Goal: Task Accomplishment & Management: Manage account settings

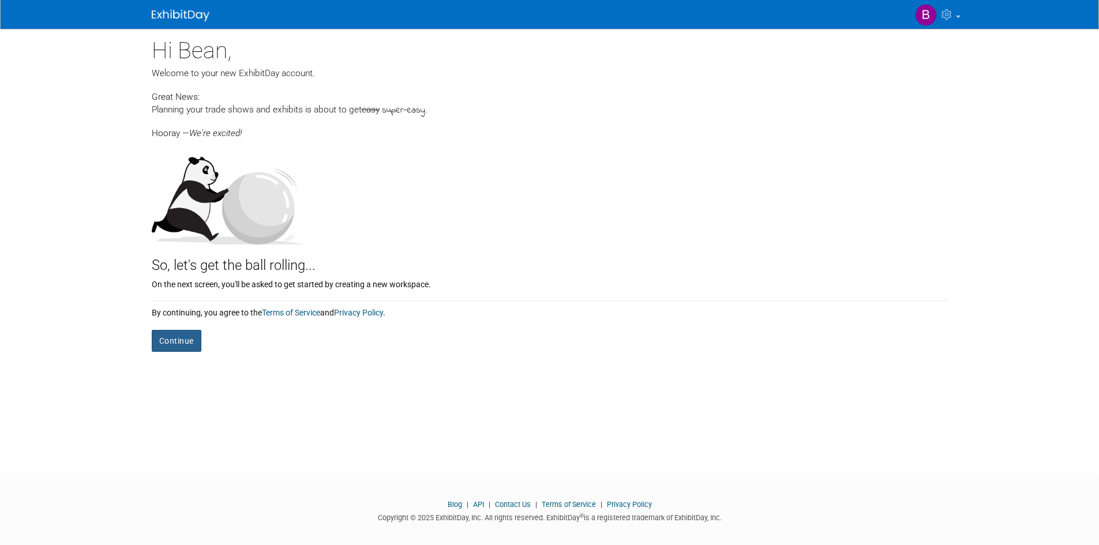
click at [177, 336] on button "Continue" at bounding box center [177, 341] width 50 height 22
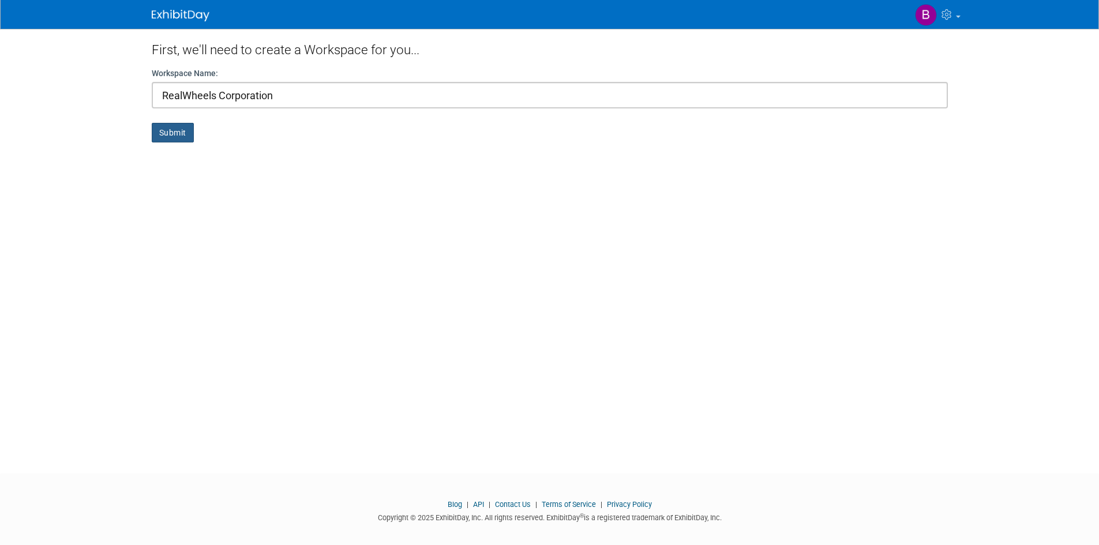
type input "RealWheels Corporation"
click at [164, 136] on button "Submit" at bounding box center [173, 133] width 42 height 20
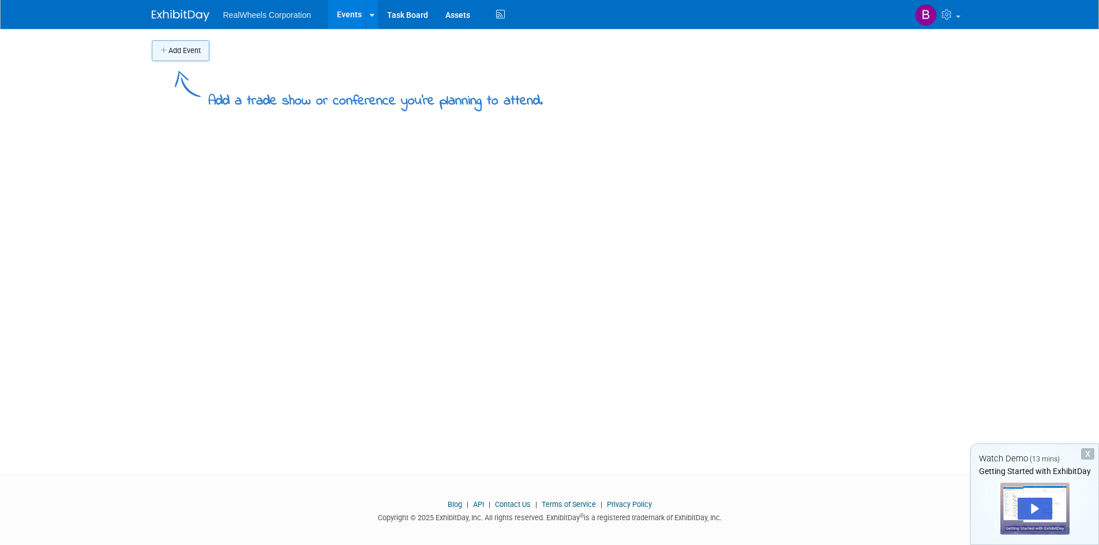
click at [163, 55] on button "Add Event" at bounding box center [181, 50] width 58 height 21
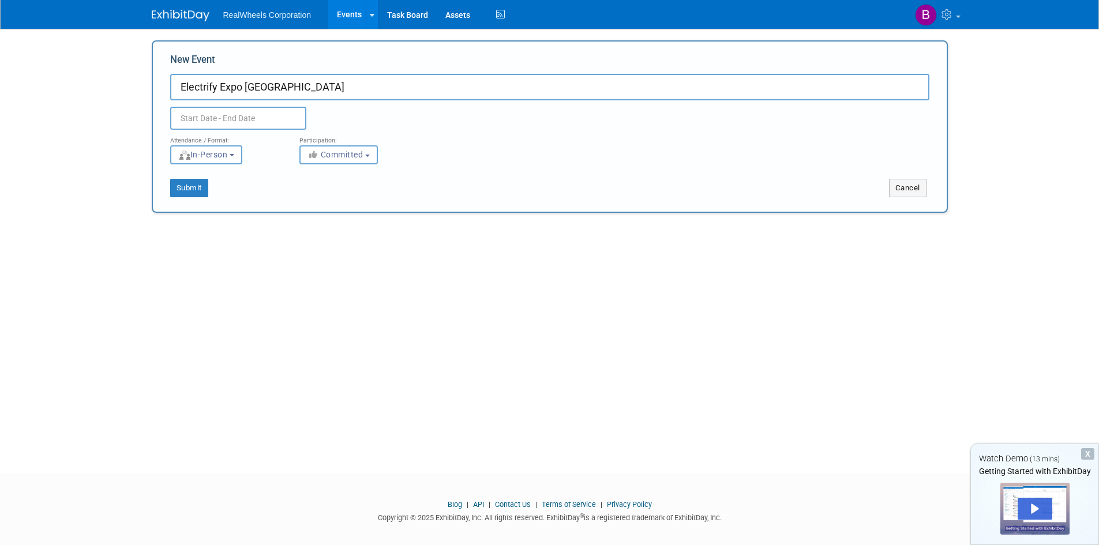
type input "Electrify Expo [GEOGRAPHIC_DATA]"
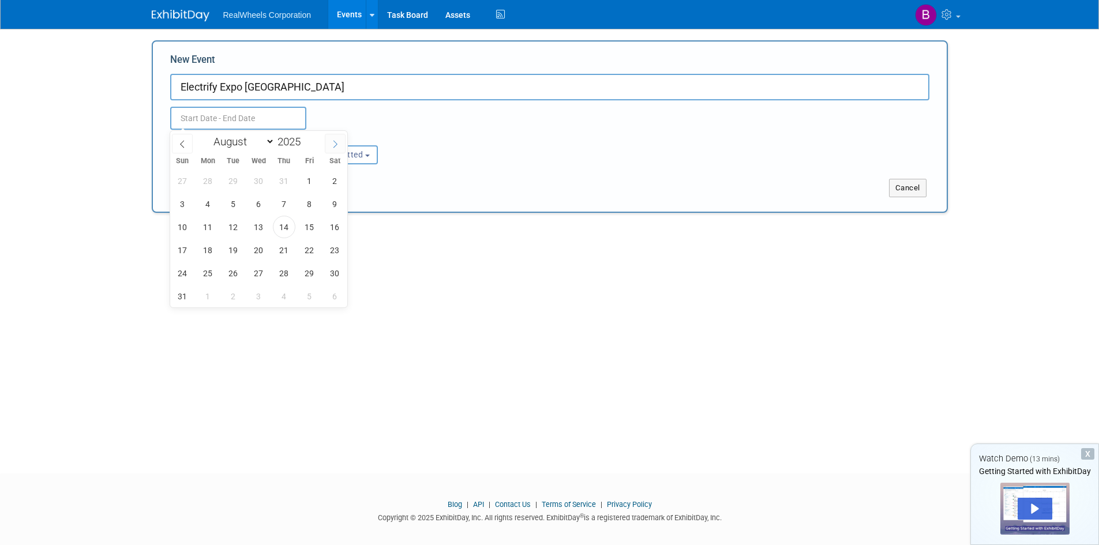
click at [335, 140] on icon at bounding box center [335, 144] width 8 height 8
select select "8"
click at [261, 114] on input "text" at bounding box center [238, 118] width 136 height 23
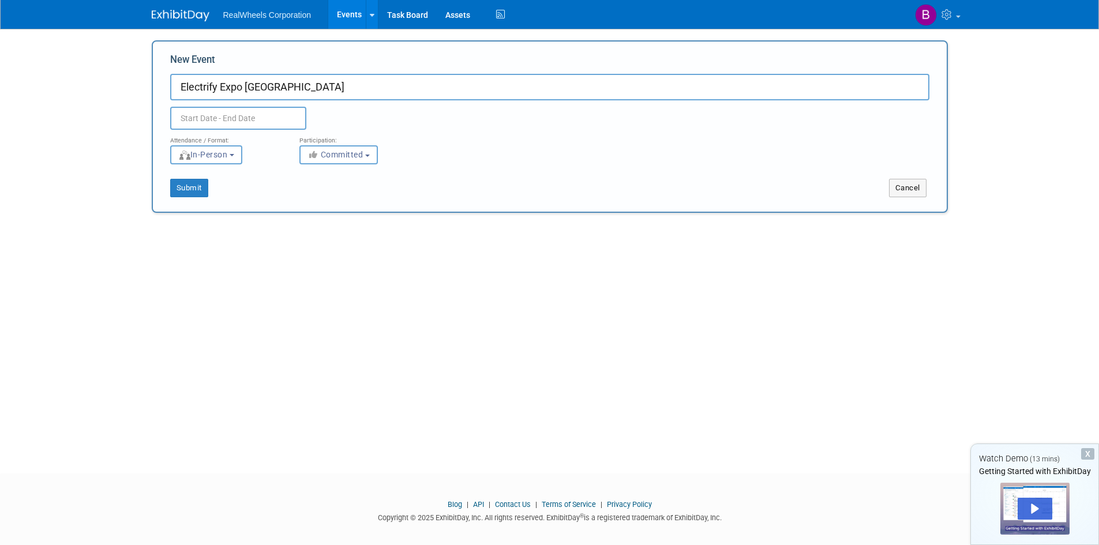
click at [317, 109] on div at bounding box center [260, 118] width 196 height 23
click at [239, 121] on input "text" at bounding box center [238, 118] width 136 height 23
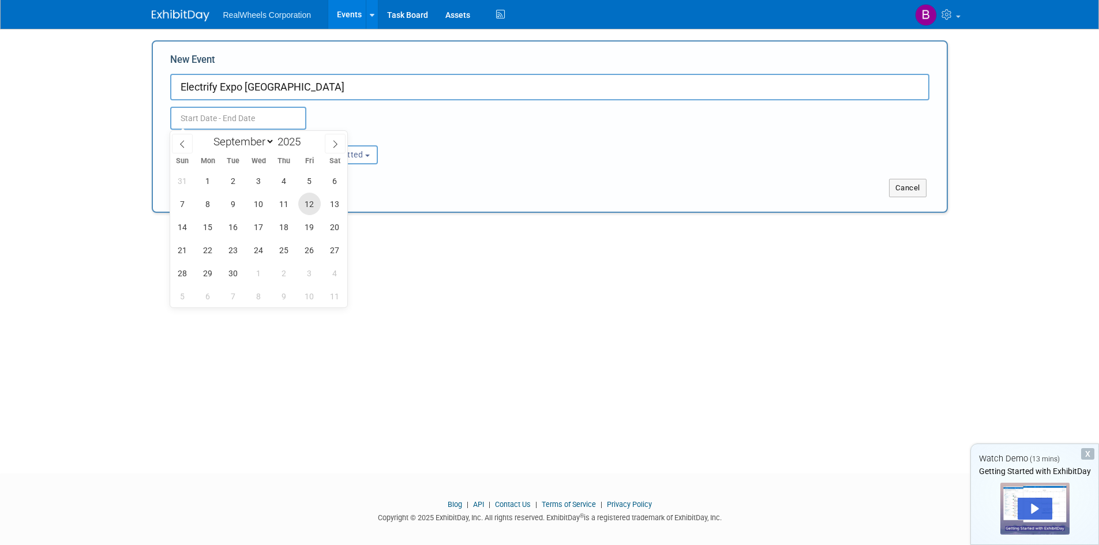
click at [315, 200] on span "12" at bounding box center [309, 204] width 22 height 22
click at [189, 227] on span "14" at bounding box center [182, 227] width 22 height 22
type input "Sep 12, 2025 to Sep 14, 2025"
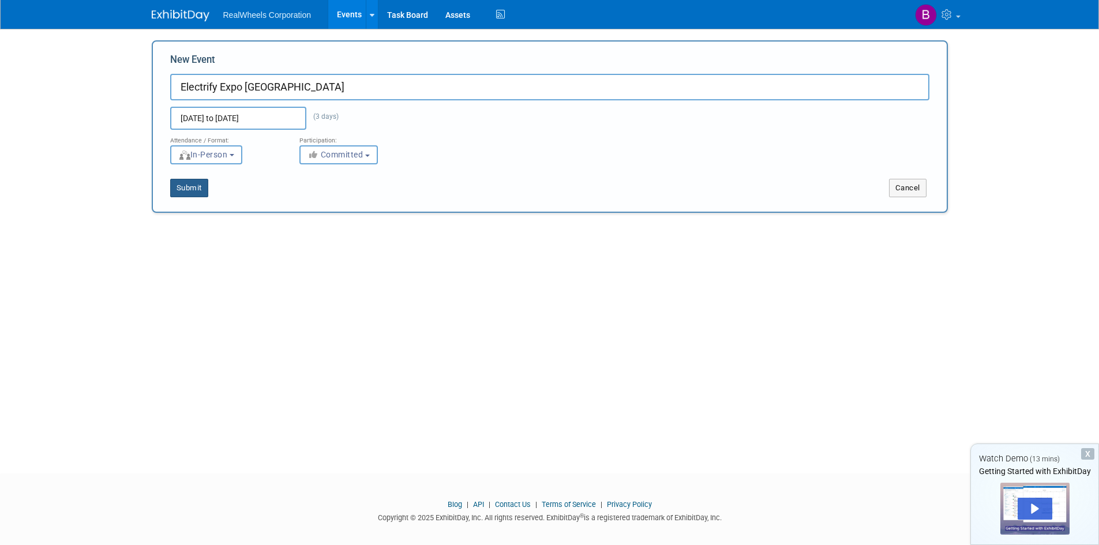
click at [191, 187] on button "Submit" at bounding box center [189, 188] width 38 height 18
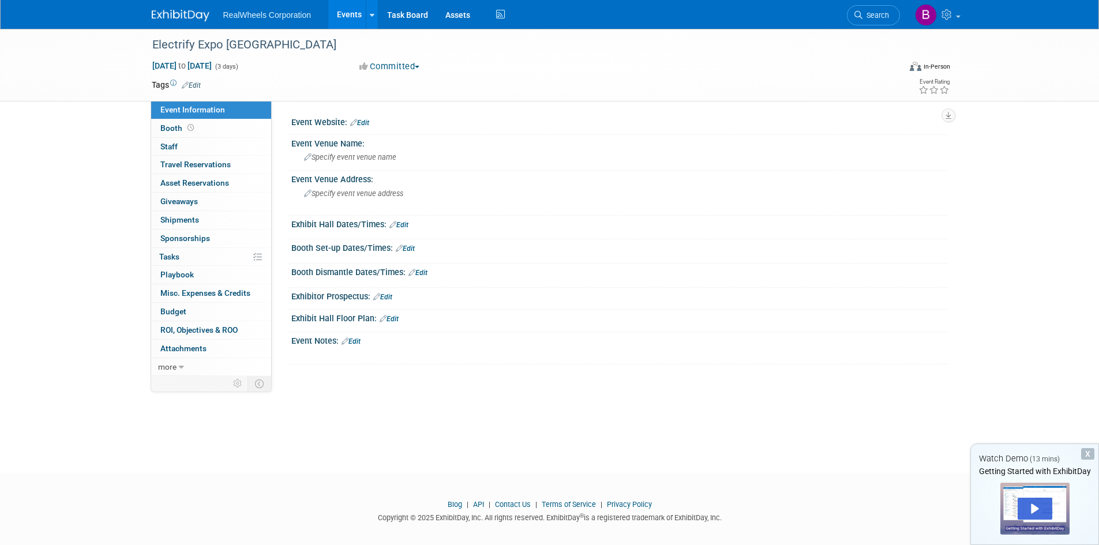
click at [367, 124] on link "Edit" at bounding box center [359, 123] width 19 height 8
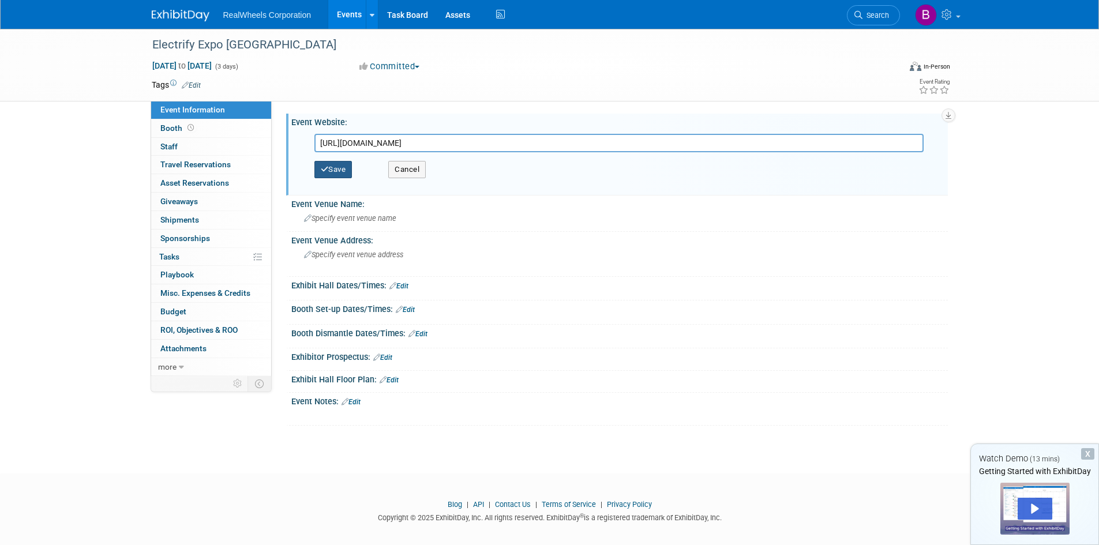
type input "https://www.electrifyexpo.com/chicago?srsltid=AfmBOork6VIykjnZg0pPPme-5fcrg06x0…"
click at [337, 168] on button "Save" at bounding box center [333, 169] width 38 height 17
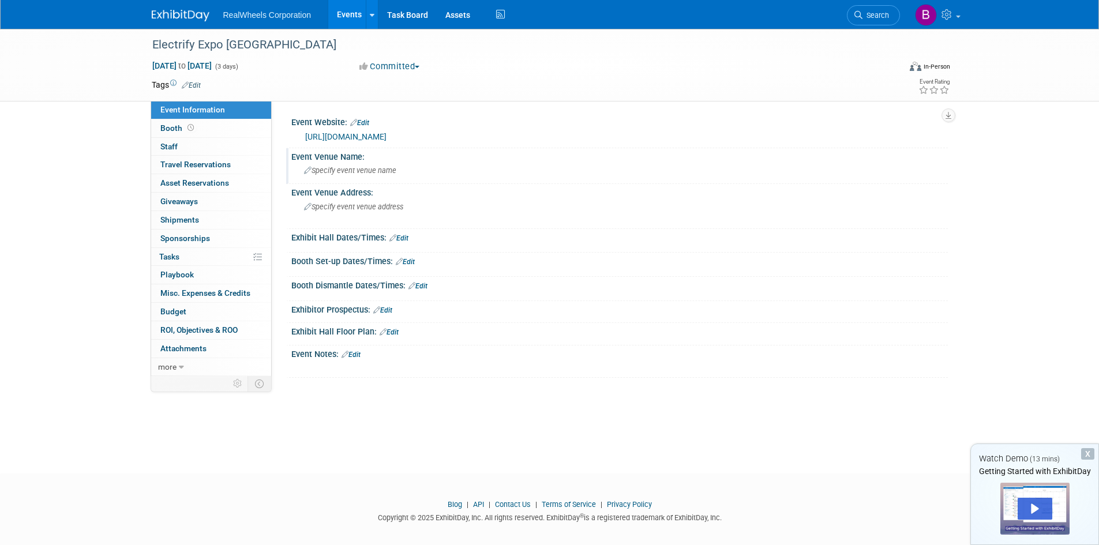
click at [389, 170] on span "Specify event venue name" at bounding box center [350, 170] width 92 height 9
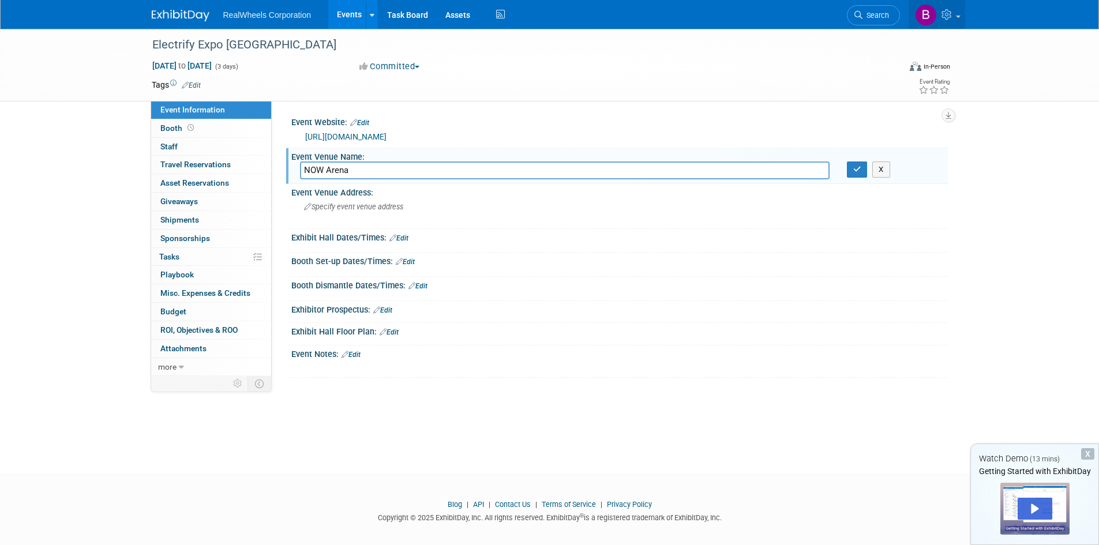
type input "NOW Arena"
click at [351, 201] on div "Specify event venue address" at bounding box center [428, 211] width 256 height 27
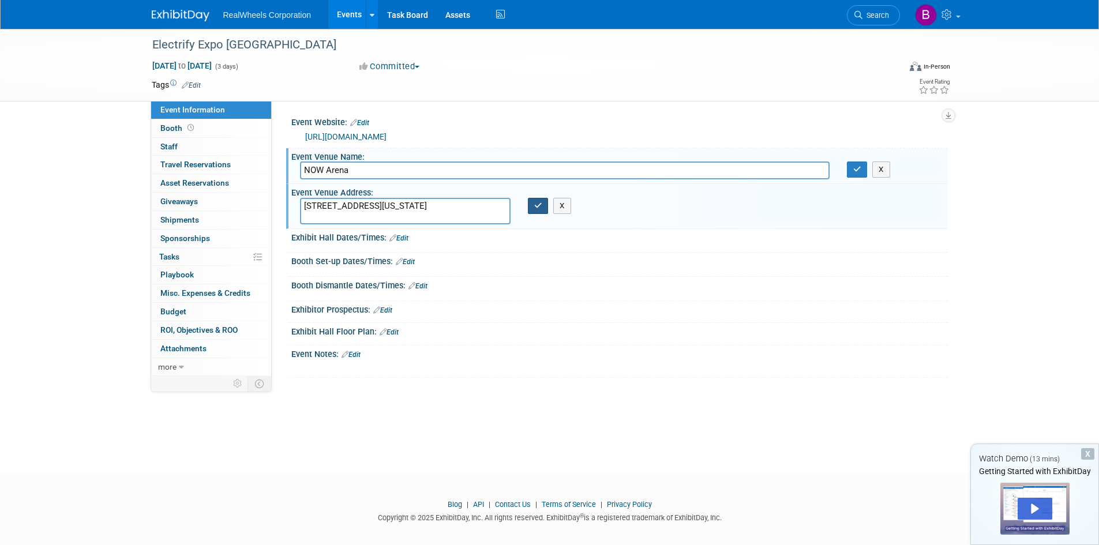
type textarea "5333 Prairie Stone Parkway Hoffman Estates, Illinois 60192"
click at [530, 207] on button "button" at bounding box center [538, 206] width 21 height 16
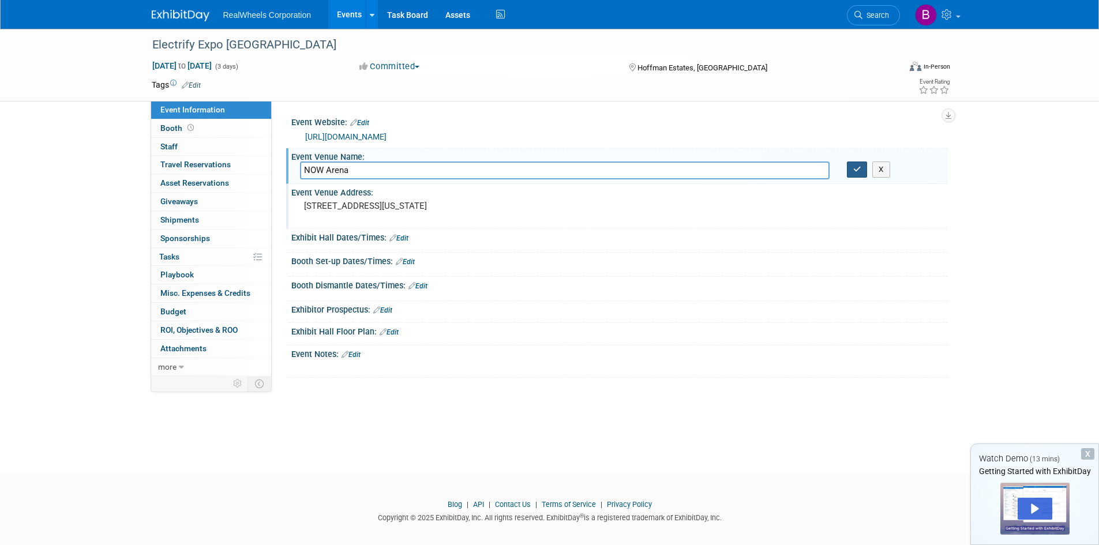
click at [857, 171] on icon "button" at bounding box center [857, 169] width 8 height 7
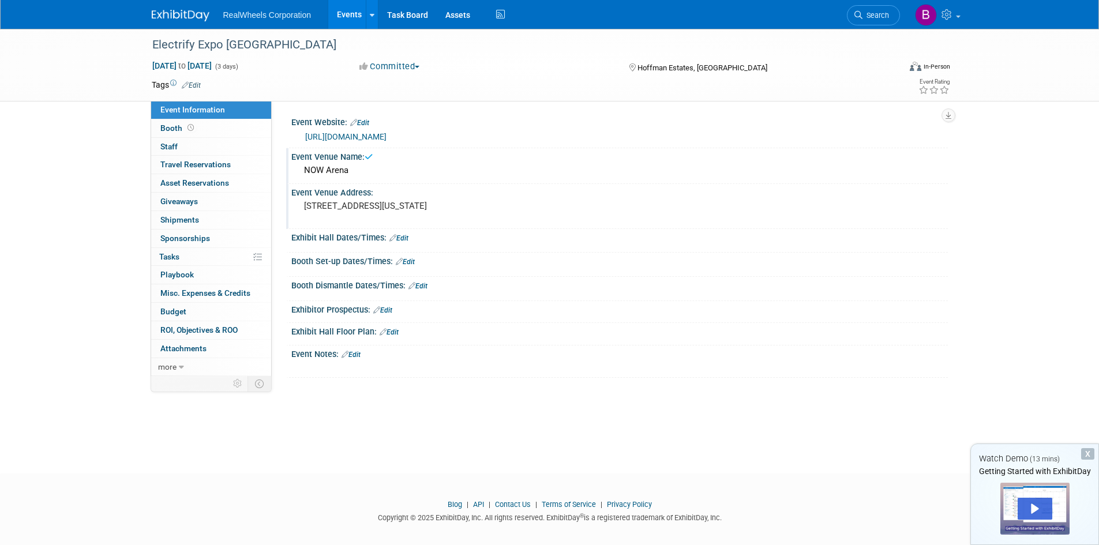
click at [402, 236] on link "Edit" at bounding box center [398, 238] width 19 height 8
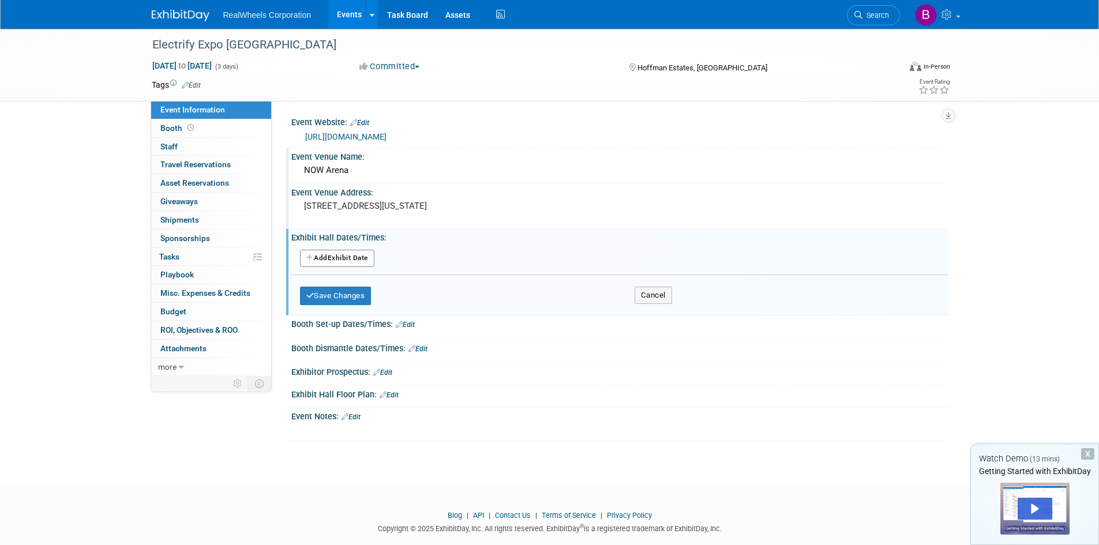
click at [324, 258] on button "Add Another Exhibit Date" at bounding box center [337, 258] width 74 height 17
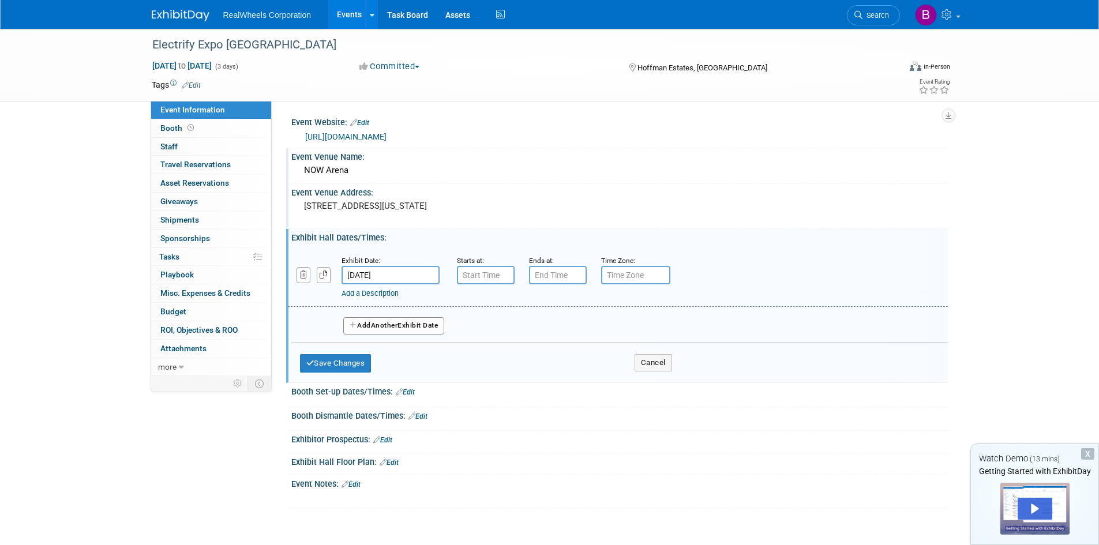
click at [369, 271] on input "Sep 12, 2025" at bounding box center [390, 275] width 98 height 18
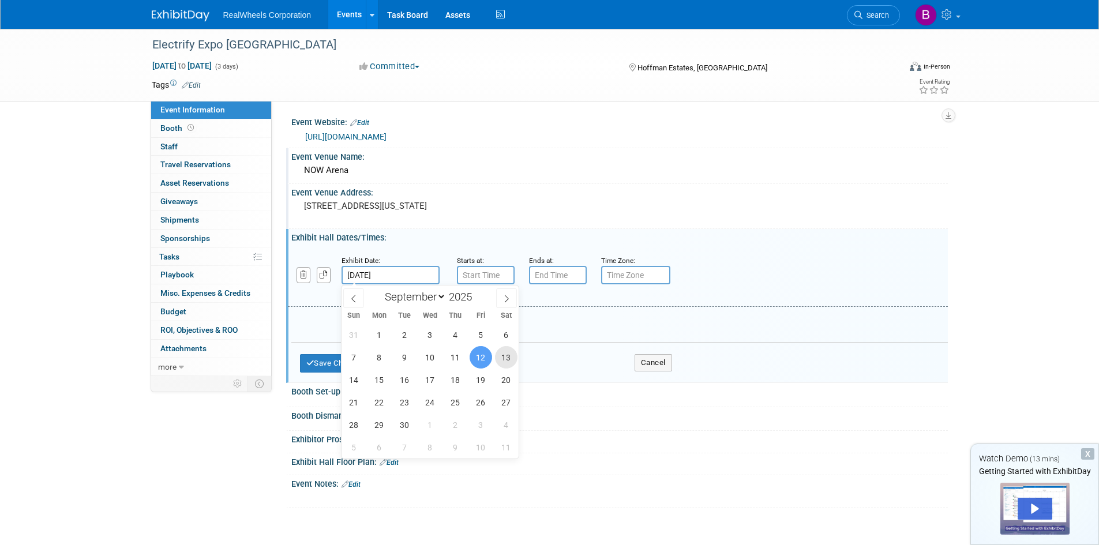
click at [502, 352] on span "13" at bounding box center [506, 357] width 22 height 22
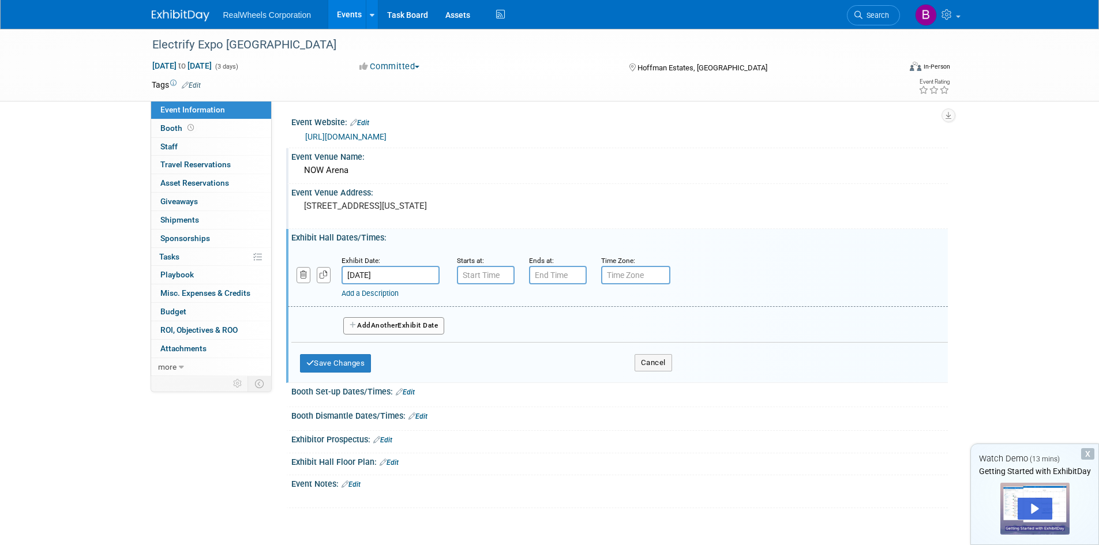
click at [358, 274] on input "Sep 13, 2025" at bounding box center [390, 275] width 98 height 18
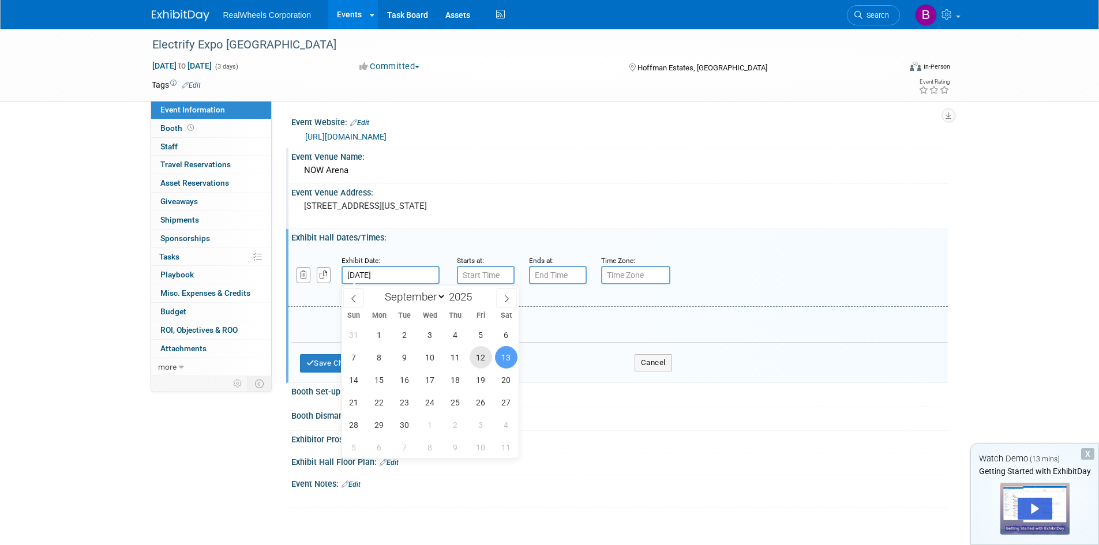
click at [483, 356] on span "12" at bounding box center [481, 357] width 22 height 22
type input "Sep 12, 2025"
type input "7:00 AM"
click at [488, 271] on input "7:00 AM" at bounding box center [486, 275] width 58 height 18
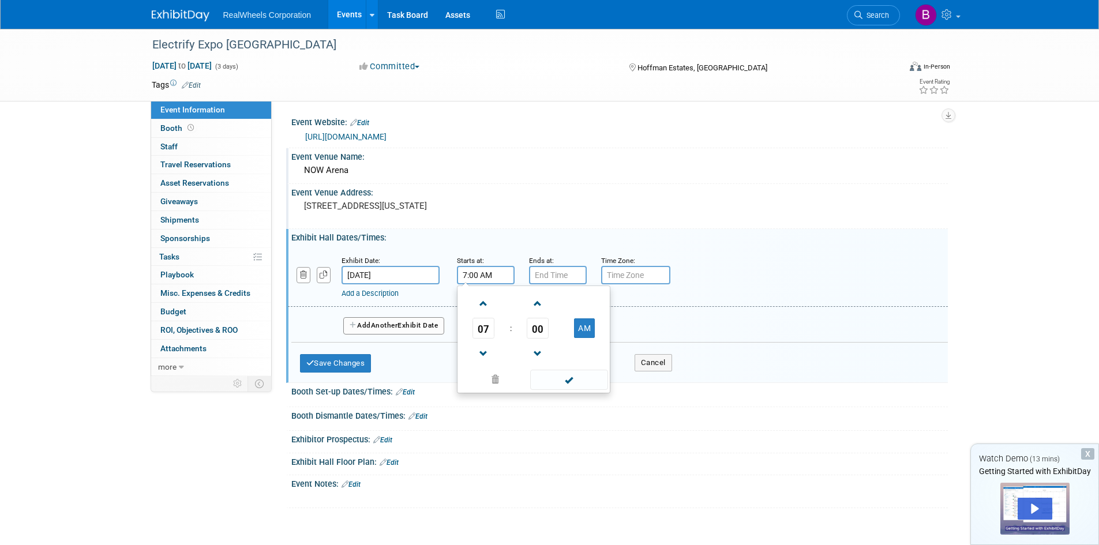
click at [370, 291] on link "Add a Description" at bounding box center [369, 293] width 57 height 9
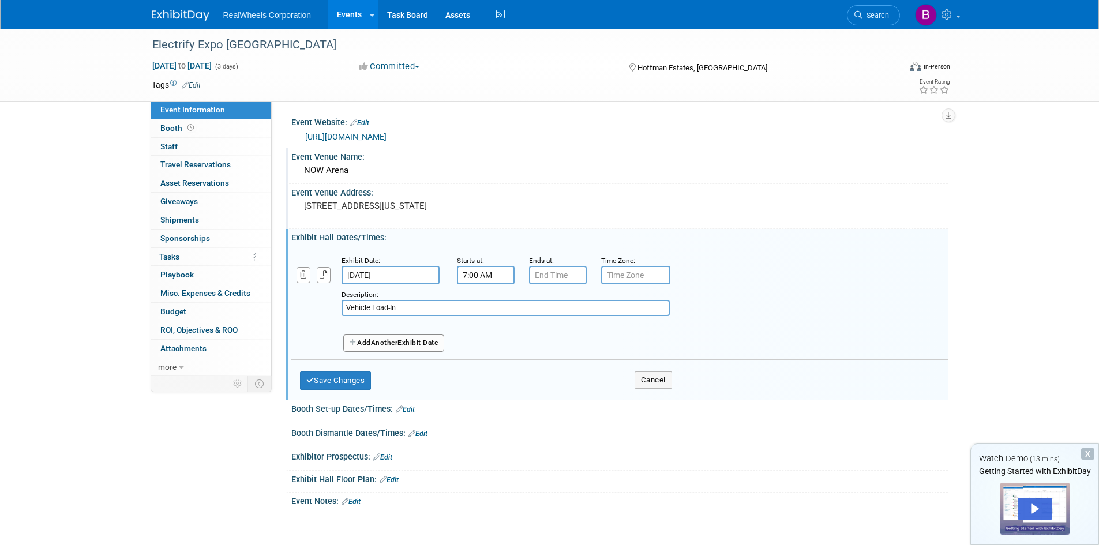
type input "Vehicle Load-In"
click at [471, 271] on input "7:00 AM" at bounding box center [486, 275] width 58 height 18
click at [481, 309] on span at bounding box center [484, 304] width 20 height 20
type input "9:00 AM"
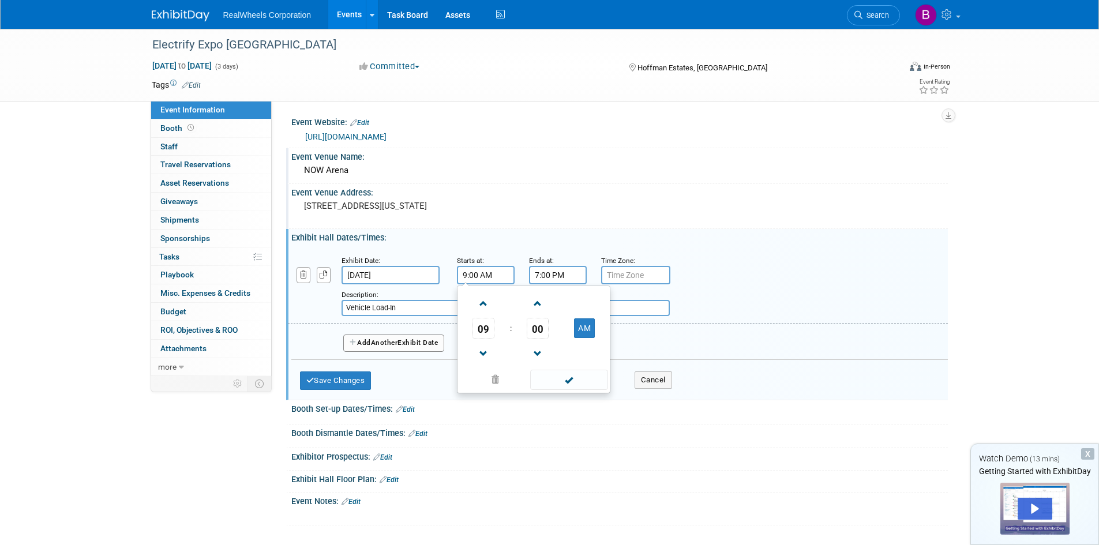
click at [553, 275] on input "7:00 PM" at bounding box center [558, 275] width 58 height 18
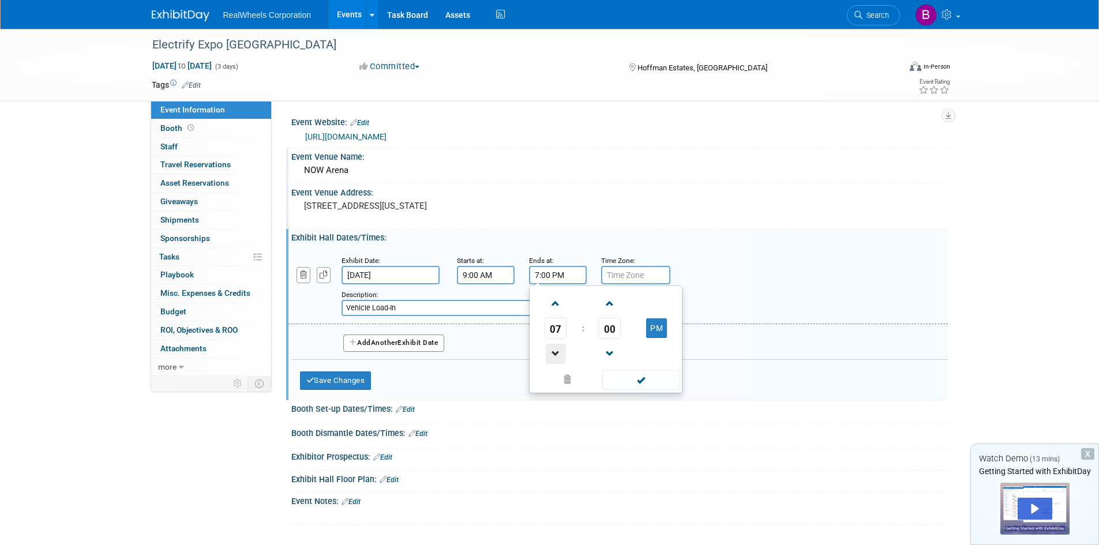
click at [553, 356] on span at bounding box center [556, 354] width 20 height 20
type input "5:00 PM"
click at [614, 283] on input "text" at bounding box center [635, 275] width 69 height 18
type input "CST"
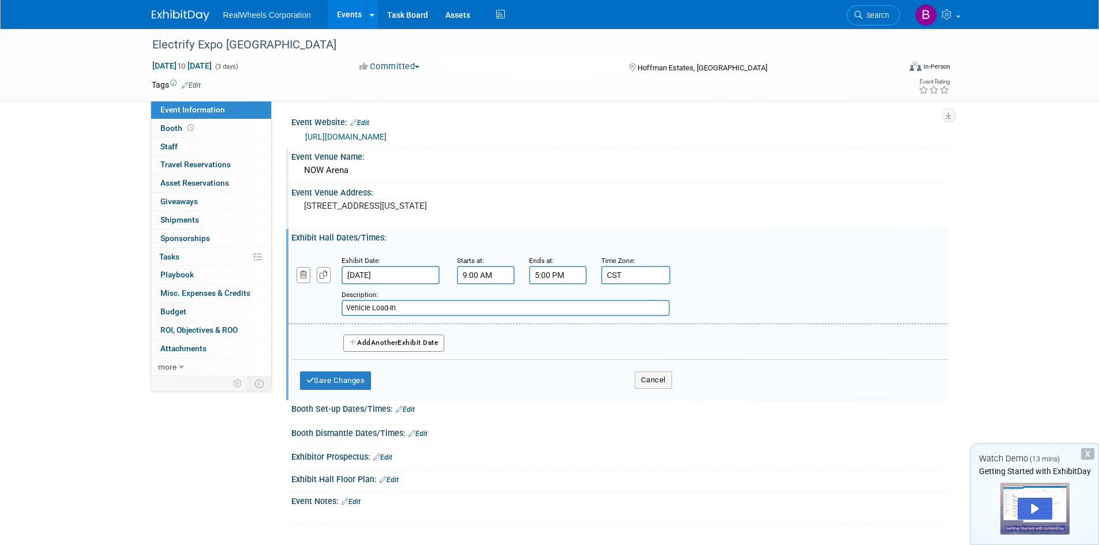
click at [464, 301] on input "Vehicle Load-In" at bounding box center [505, 308] width 328 height 16
click at [343, 305] on input "Vehicle Load-In" at bounding box center [505, 308] width 328 height 16
type input "Showoff Exhibitor Vehicle Load-In"
click at [385, 341] on span "Another" at bounding box center [384, 343] width 27 height 8
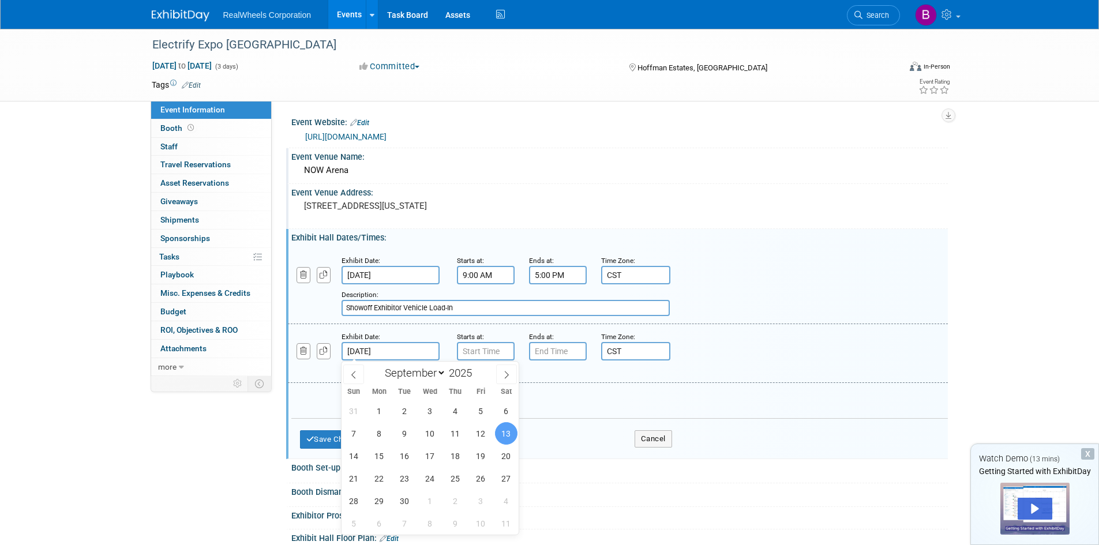
click at [409, 351] on input "Sep 13, 2025" at bounding box center [390, 351] width 98 height 18
click at [351, 452] on span "14" at bounding box center [354, 456] width 22 height 22
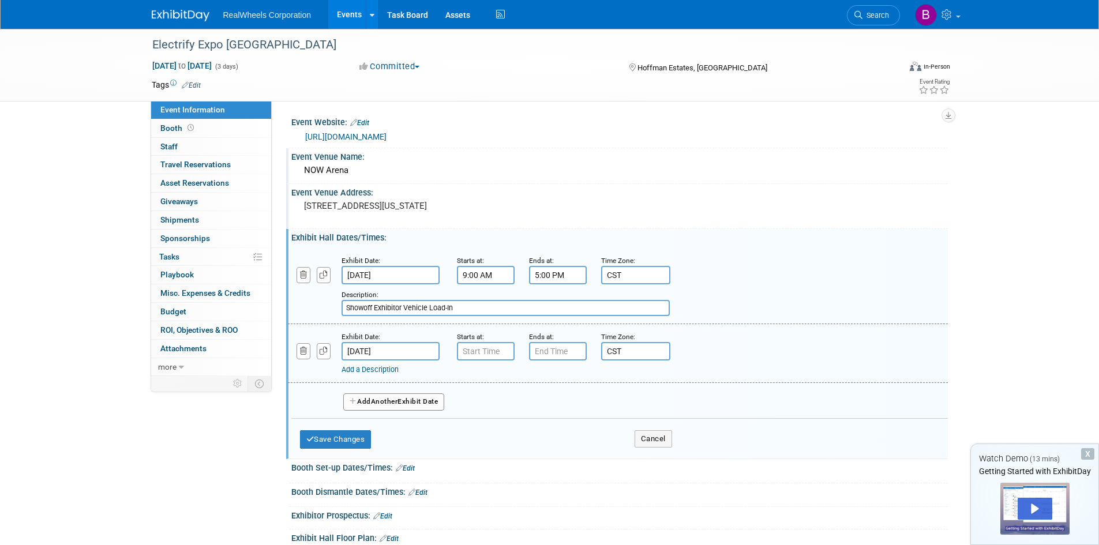
click at [382, 358] on input "Sep 14, 2025" at bounding box center [390, 351] width 98 height 18
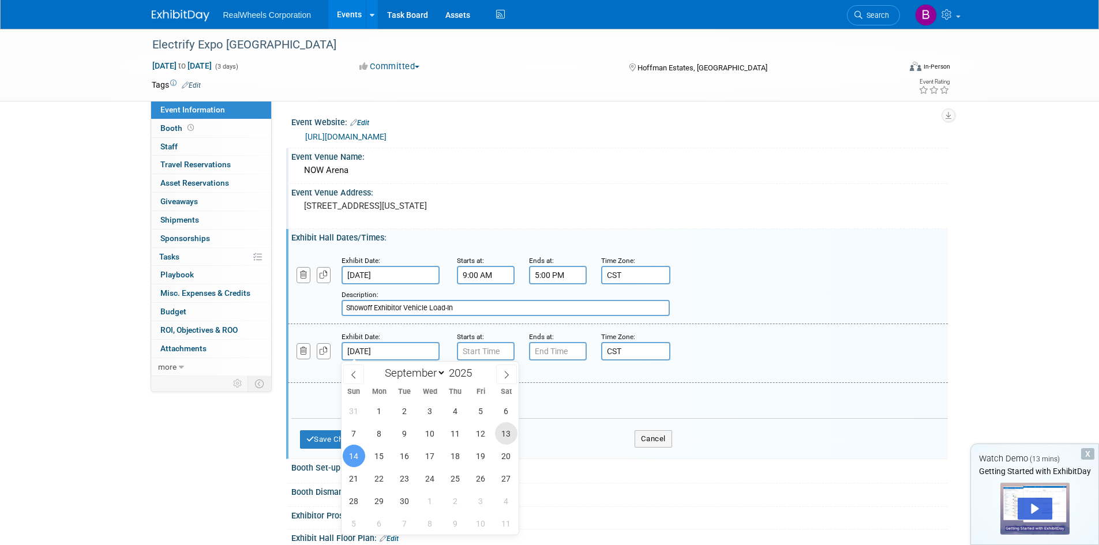
click at [508, 436] on span "13" at bounding box center [506, 433] width 22 height 22
type input "Sep 13, 2025"
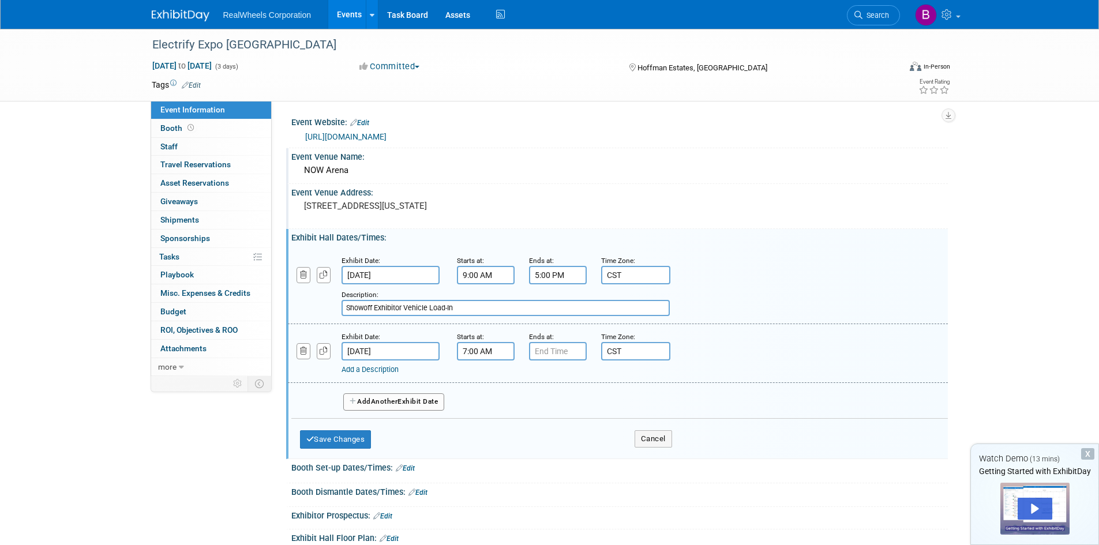
click at [484, 358] on input "7:00 AM" at bounding box center [486, 351] width 58 height 18
click at [479, 378] on span at bounding box center [484, 380] width 20 height 20
drag, startPoint x: 479, startPoint y: 378, endPoint x: 579, endPoint y: 351, distance: 102.9
click at [480, 378] on span at bounding box center [484, 380] width 20 height 20
click at [481, 434] on span at bounding box center [484, 430] width 20 height 20
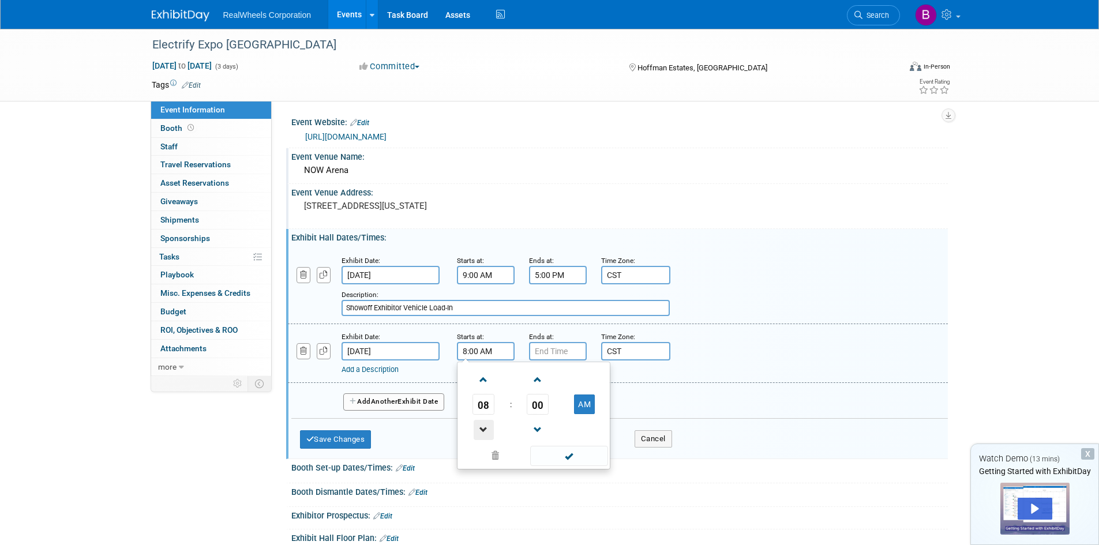
click at [481, 434] on span at bounding box center [484, 430] width 20 height 20
click at [537, 397] on span "00" at bounding box center [538, 404] width 22 height 21
click at [559, 403] on td "30" at bounding box center [552, 411] width 37 height 31
type input "7:30 AM"
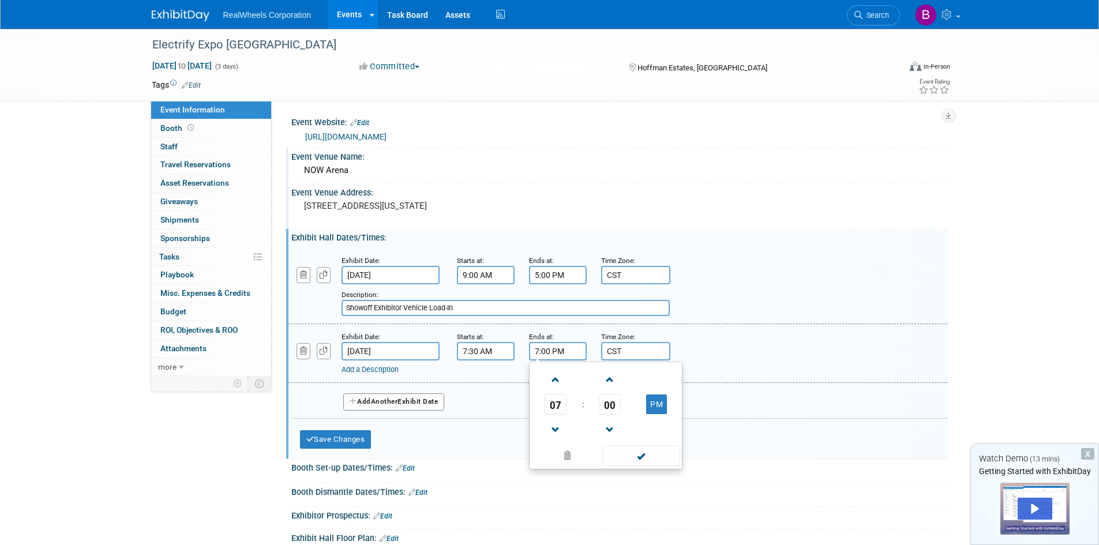
click at [547, 355] on input "7:00 PM" at bounding box center [558, 351] width 58 height 18
click at [535, 354] on input "7:00 PM" at bounding box center [558, 351] width 58 height 18
click at [549, 425] on span at bounding box center [556, 430] width 20 height 20
type input "6:00 PM"
click at [422, 373] on div "Add a Description" at bounding box center [587, 370] width 493 height 10
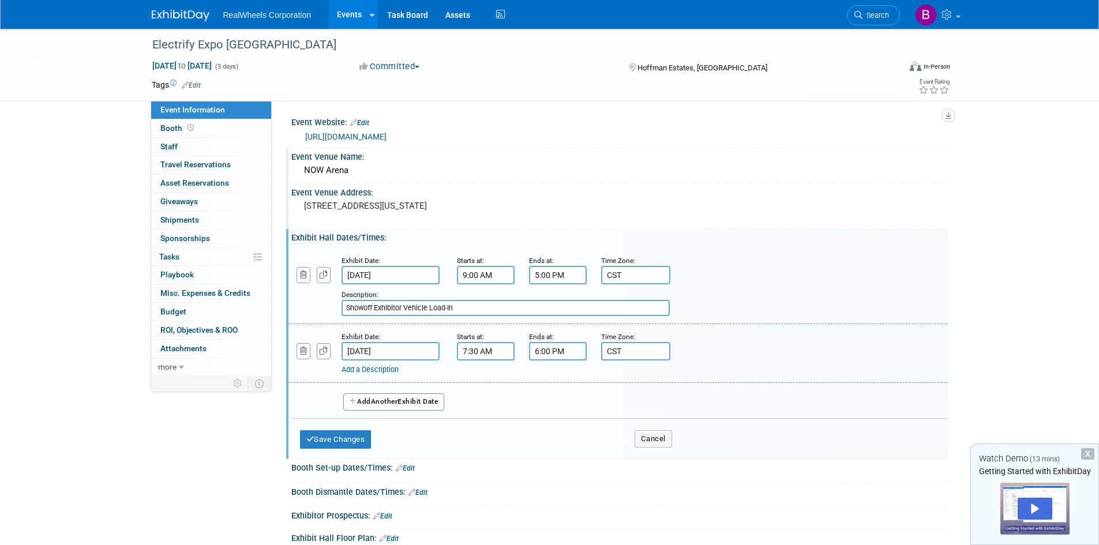
click at [377, 372] on link "Add a Description" at bounding box center [369, 369] width 57 height 9
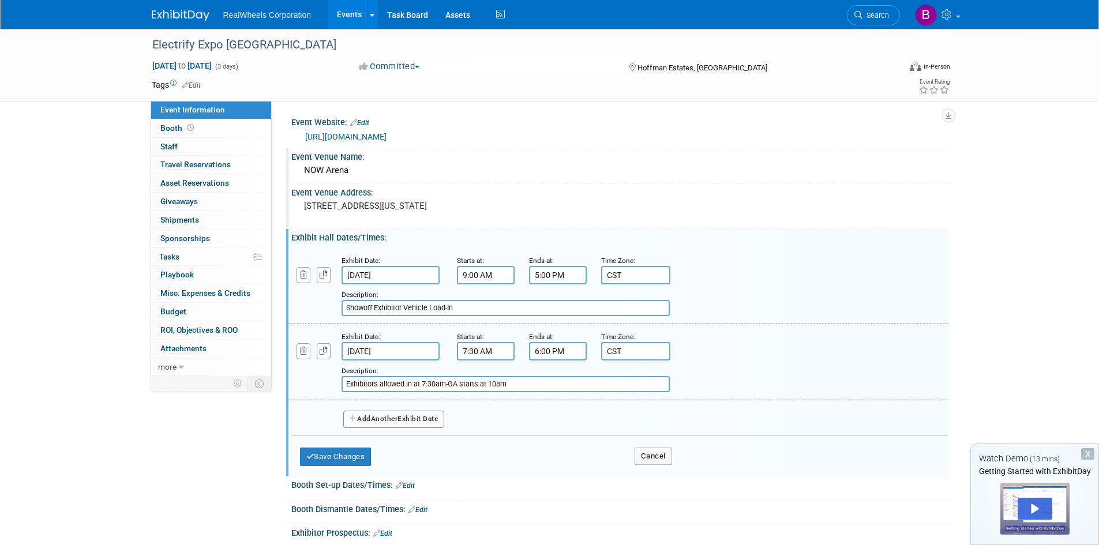
type input "Exhibitors allowed in at 7:30am-GA starts at 10am"
click at [384, 421] on span "Another" at bounding box center [384, 419] width 27 height 8
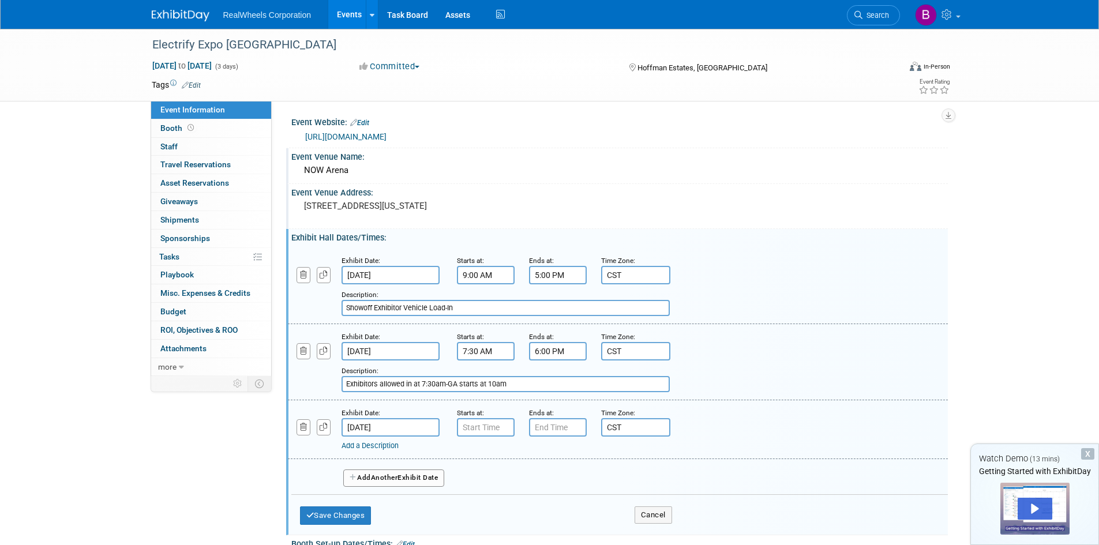
click at [482, 384] on input "Exhibitors allowed in at 7:30am-GA starts at 10am" at bounding box center [505, 384] width 328 height 16
click at [365, 456] on div "Exhibit Date: Sep 14, 2025 Starts at: Ends at: Time Zone: Apply to all CST Add …" at bounding box center [618, 429] width 660 height 59
click at [369, 448] on link "Add a Description" at bounding box center [369, 445] width 57 height 9
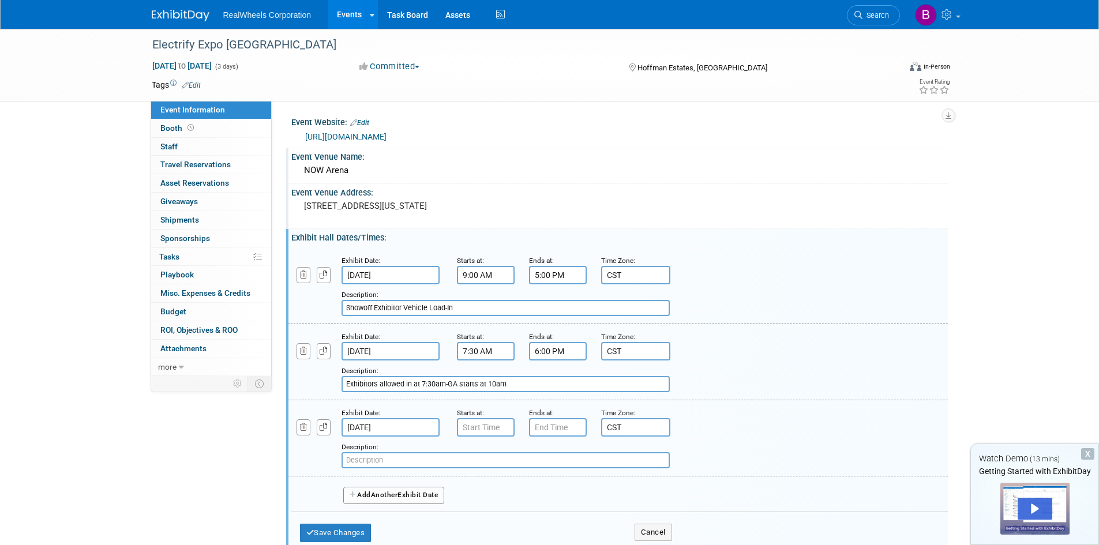
click at [368, 461] on input "text" at bounding box center [505, 460] width 328 height 16
paste input "Exhibitors allowed in at 7:30am-GA starts at 10am"
type input "Exhibitors allowed in at 7:30am-GA starts at 10am"
click at [485, 419] on input "7:00 AM" at bounding box center [486, 427] width 58 height 18
click at [481, 458] on span at bounding box center [484, 456] width 20 height 20
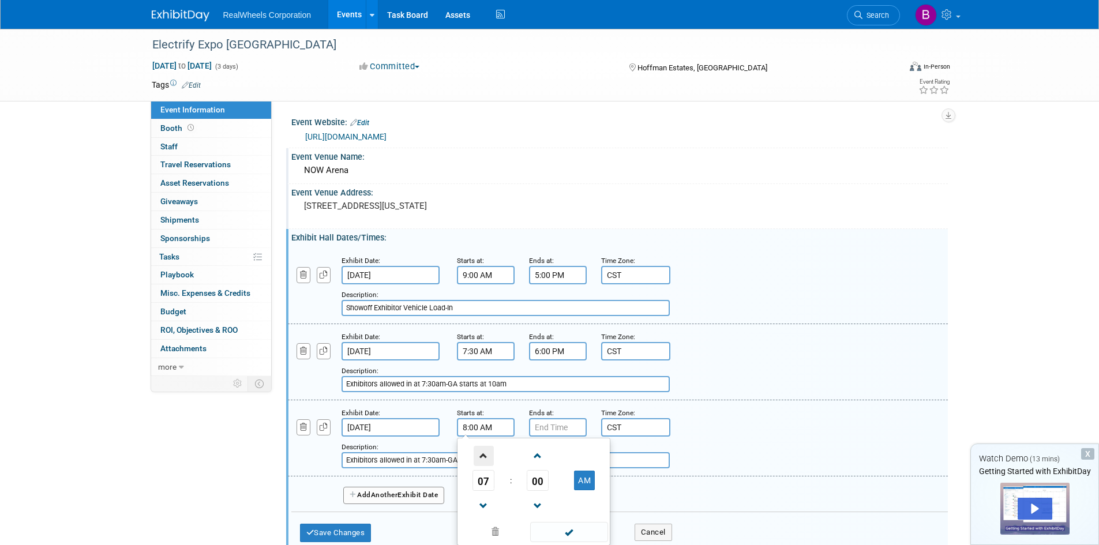
click at [481, 458] on span at bounding box center [484, 456] width 20 height 20
click at [484, 501] on span at bounding box center [484, 506] width 20 height 20
click at [532, 459] on span at bounding box center [538, 456] width 20 height 20
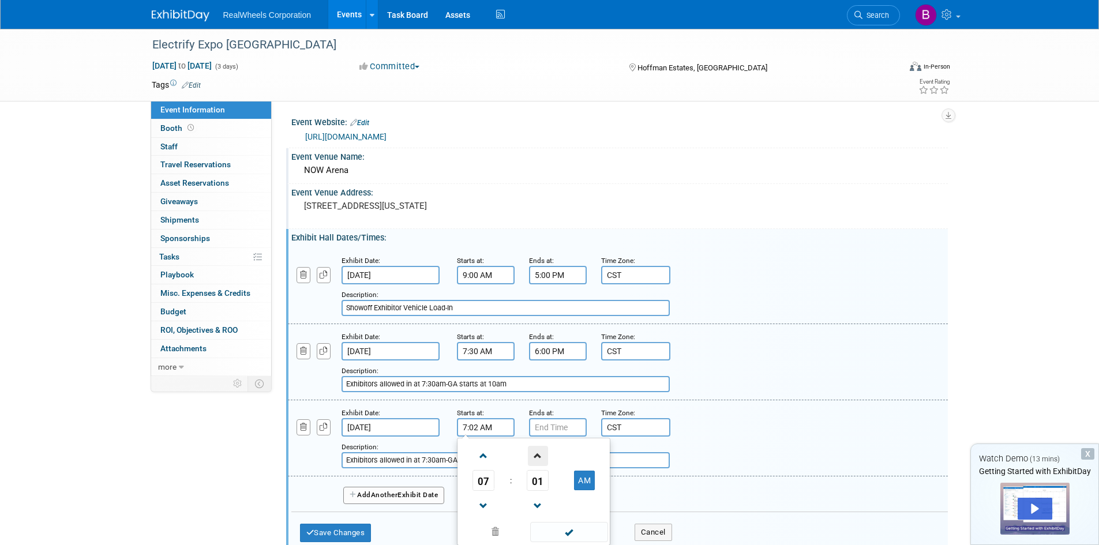
click at [532, 459] on span at bounding box center [538, 456] width 20 height 20
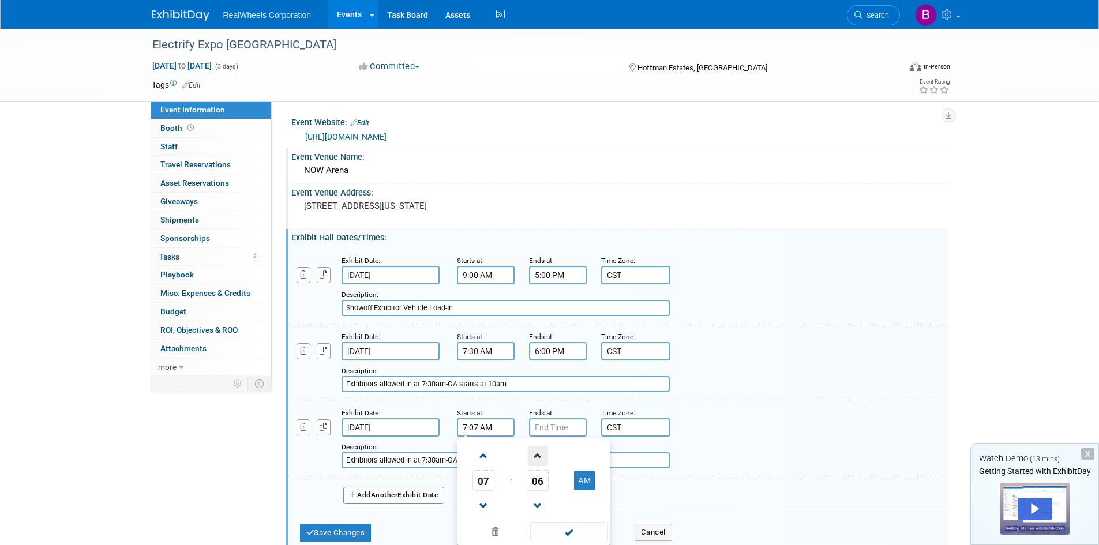
click at [532, 459] on span at bounding box center [538, 456] width 20 height 20
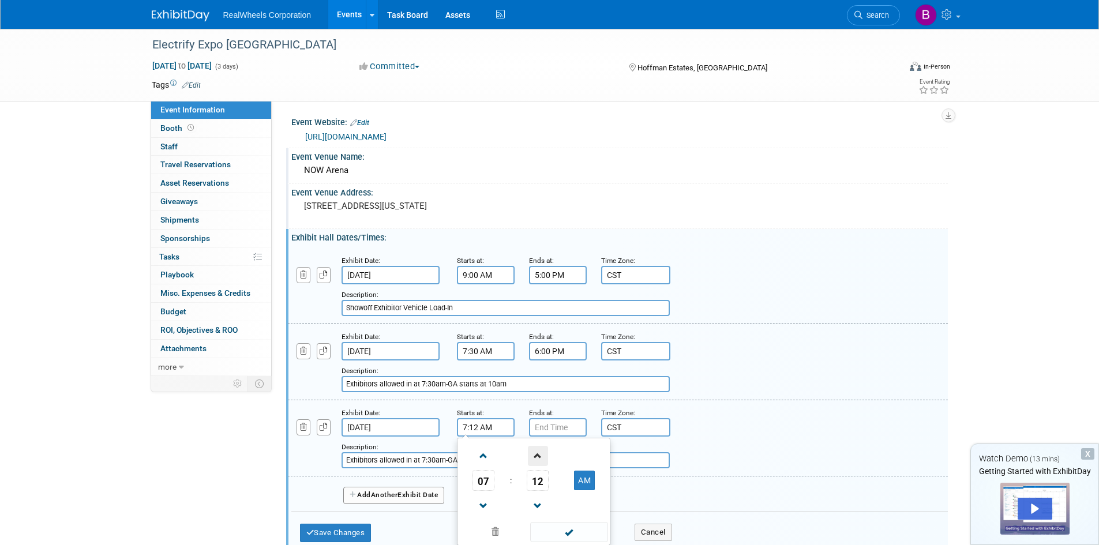
click at [532, 459] on span at bounding box center [538, 456] width 20 height 20
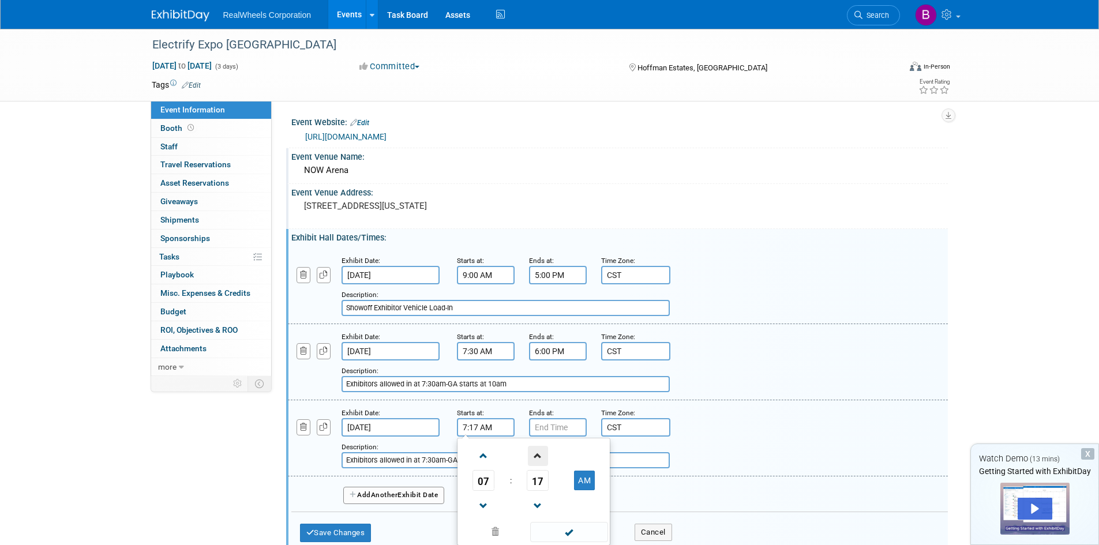
click at [532, 459] on span at bounding box center [538, 456] width 20 height 20
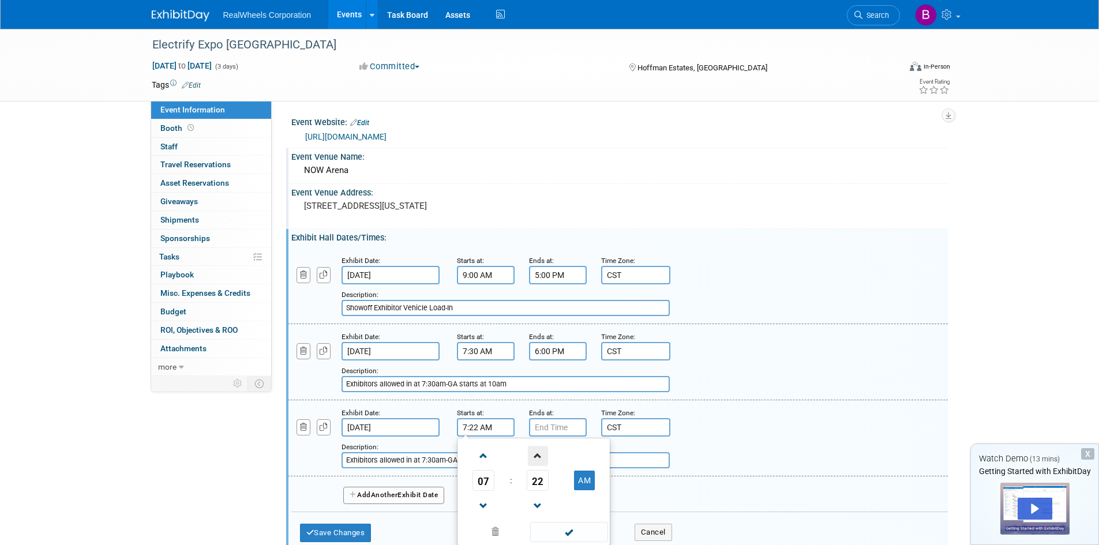
click at [532, 459] on span at bounding box center [538, 456] width 20 height 20
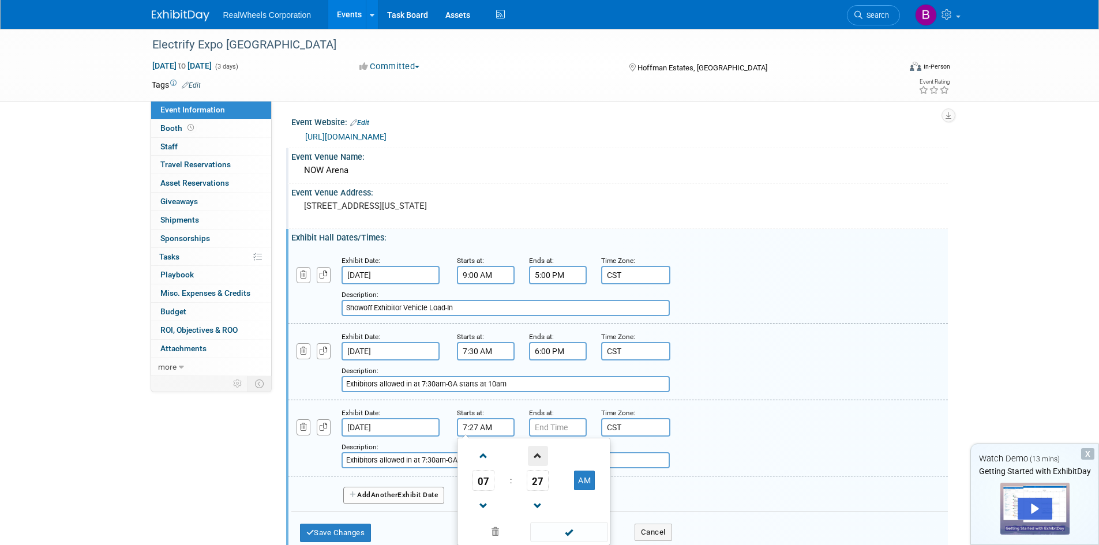
click at [532, 459] on span at bounding box center [538, 456] width 20 height 20
type input "7:30 AM"
click at [566, 429] on input "7:00 PM" at bounding box center [558, 427] width 58 height 18
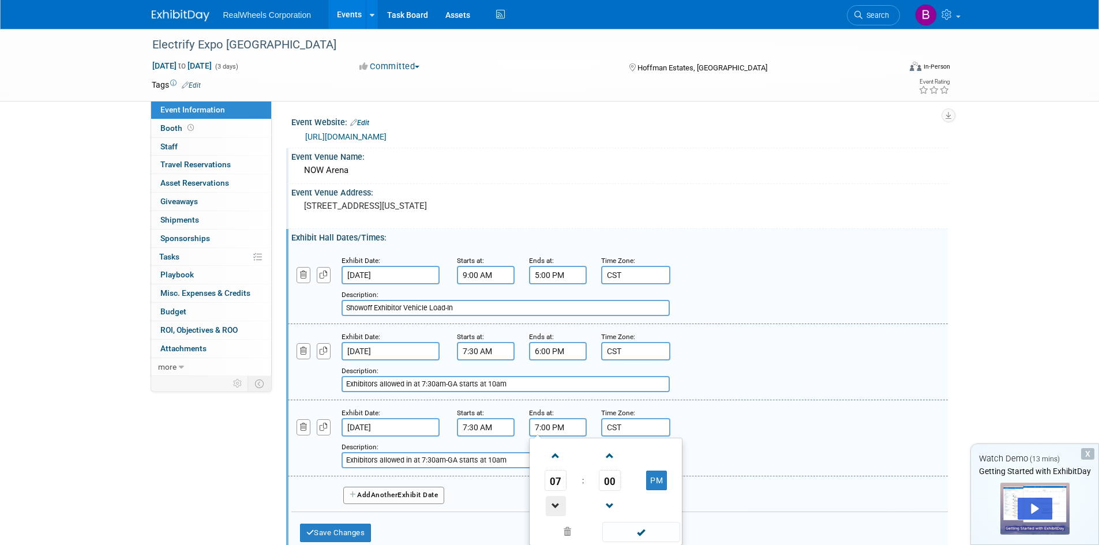
click at [549, 502] on span at bounding box center [556, 506] width 20 height 20
type input "6:00 PM"
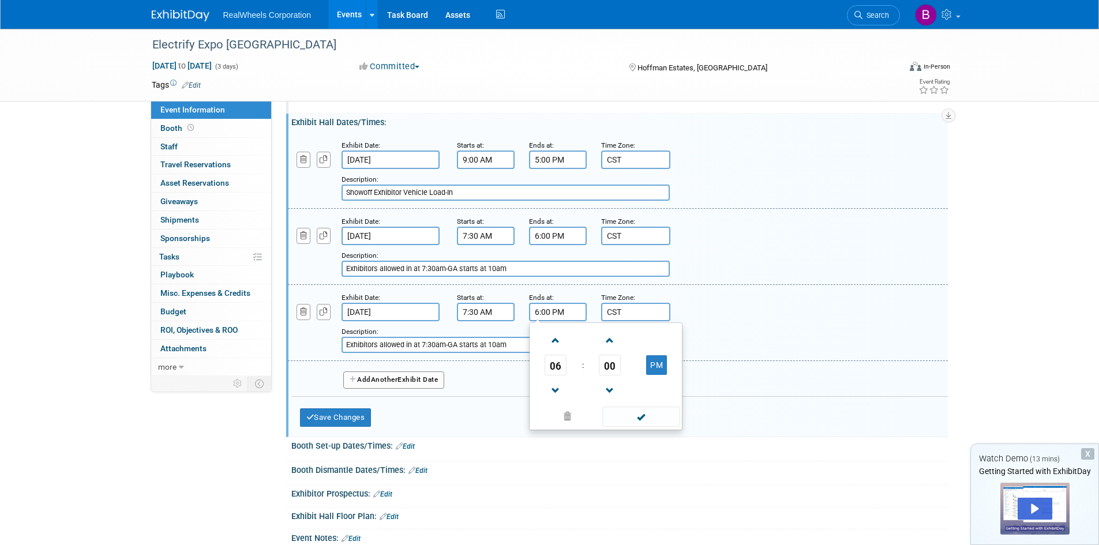
click at [483, 385] on div "Add Another Exhibit Date" at bounding box center [619, 376] width 656 height 31
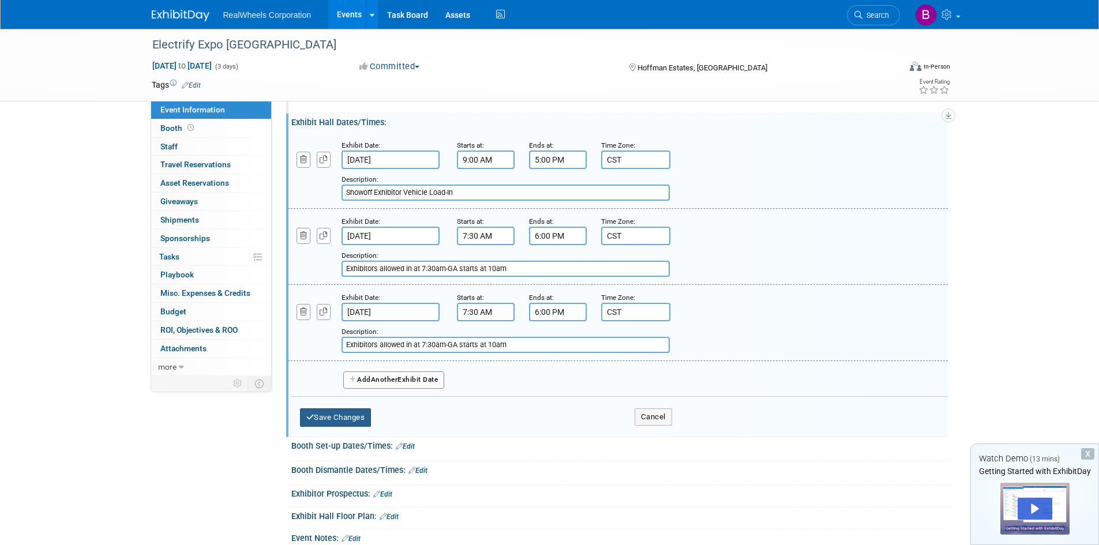
click at [340, 422] on button "Save Changes" at bounding box center [336, 417] width 72 height 18
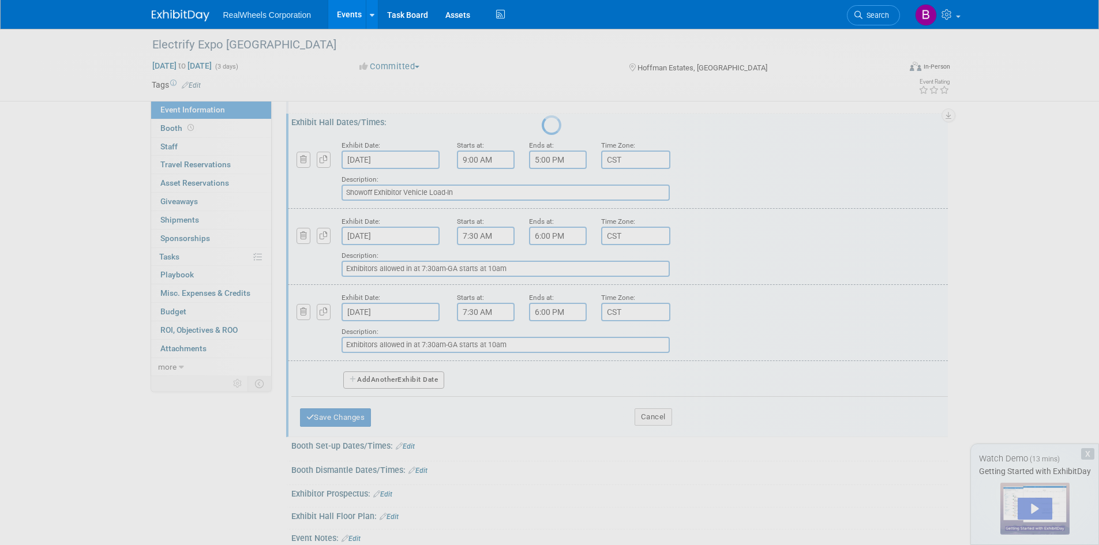
scroll to position [9, 0]
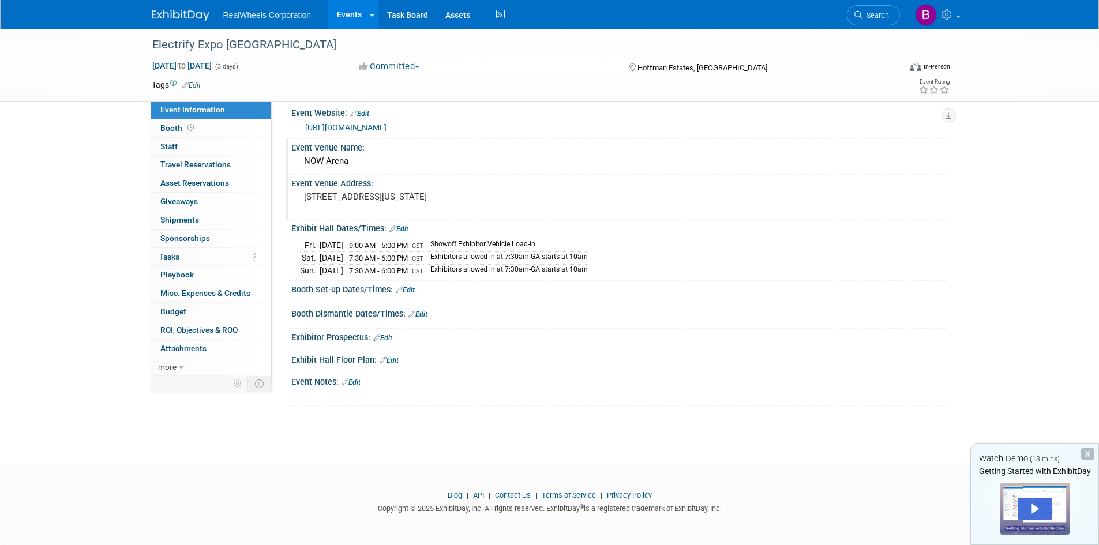
click at [401, 290] on icon at bounding box center [399, 289] width 7 height 7
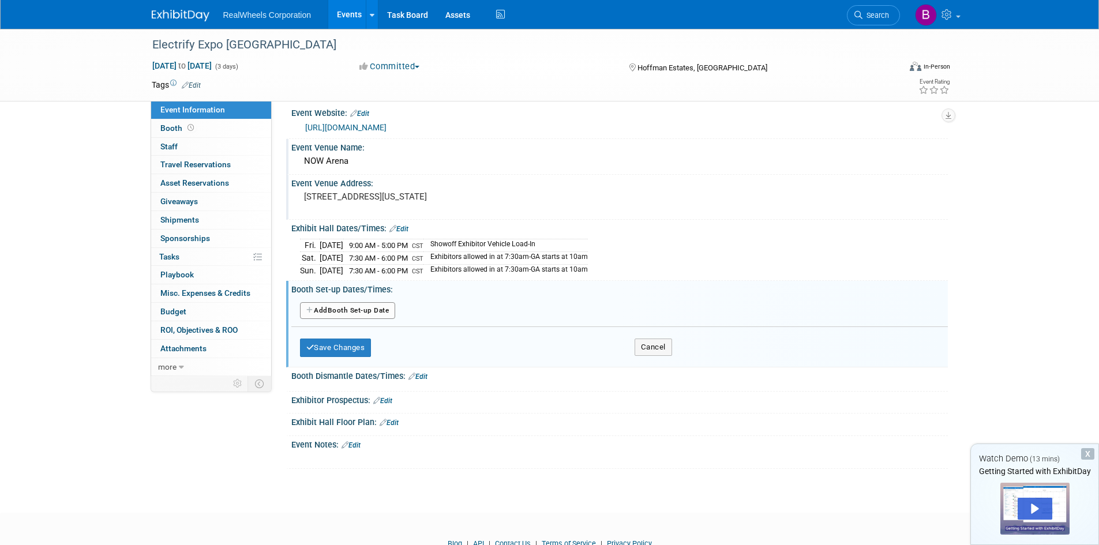
click at [322, 305] on button "Add Another Booth Set-up Date" at bounding box center [348, 310] width 96 height 17
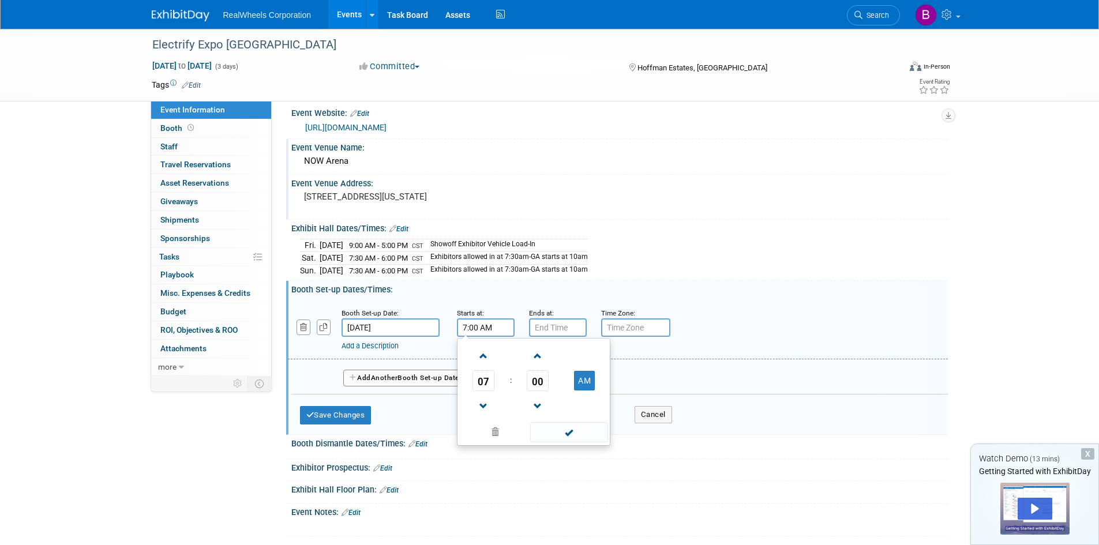
click at [476, 325] on input "7:00 AM" at bounding box center [486, 327] width 58 height 18
click at [497, 356] on td at bounding box center [484, 355] width 48 height 29
click at [479, 355] on span at bounding box center [484, 356] width 20 height 20
type input "9:00 AM"
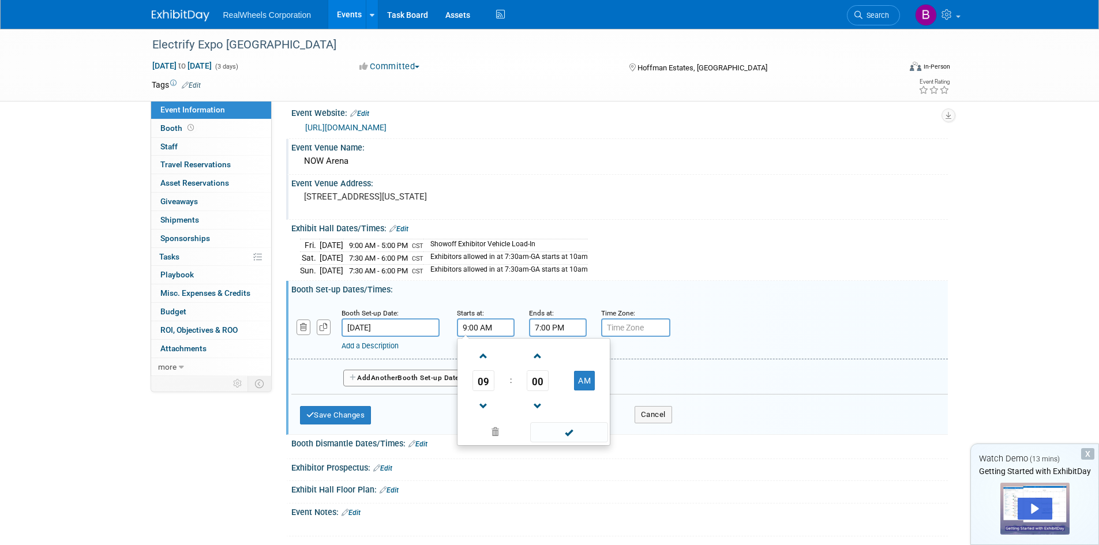
click at [551, 326] on input "7:00 PM" at bounding box center [558, 327] width 58 height 18
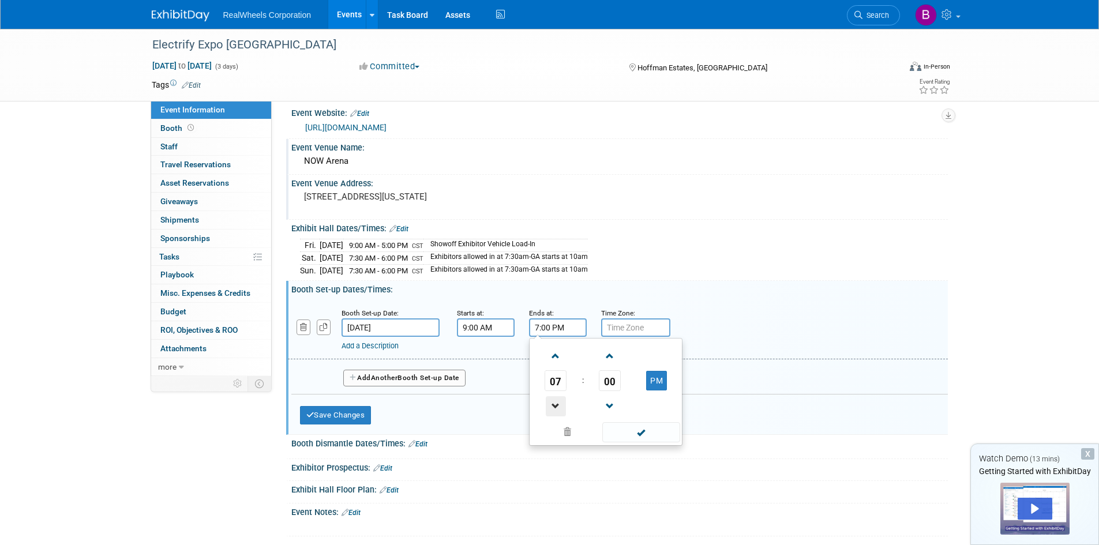
click at [551, 404] on span at bounding box center [556, 406] width 20 height 20
click at [551, 403] on span at bounding box center [556, 406] width 20 height 20
type input "5:00 PM"
click at [626, 328] on input "text" at bounding box center [635, 327] width 69 height 18
type input "CST"
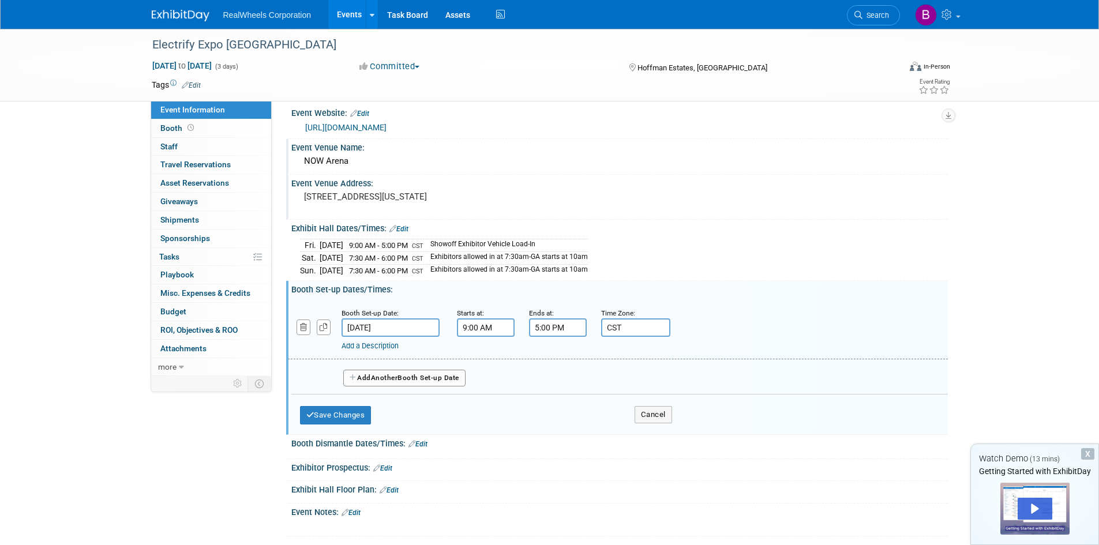
click at [381, 356] on div "Booth Set-up Date: Sep 12, 2025 Starts at: 9:00 AM Ends at: 5:00 PM Time Zone: …" at bounding box center [618, 330] width 660 height 59
click at [383, 347] on link "Add a Description" at bounding box center [369, 345] width 57 height 9
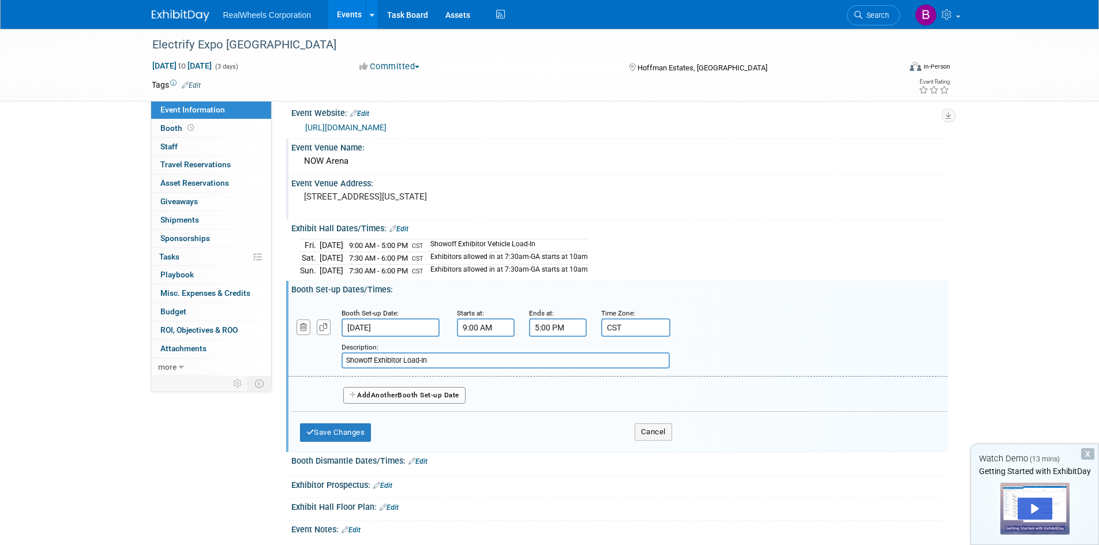
type input "Showoff Exhibitor Load-In"
click at [361, 440] on button "Save Changes" at bounding box center [336, 432] width 72 height 18
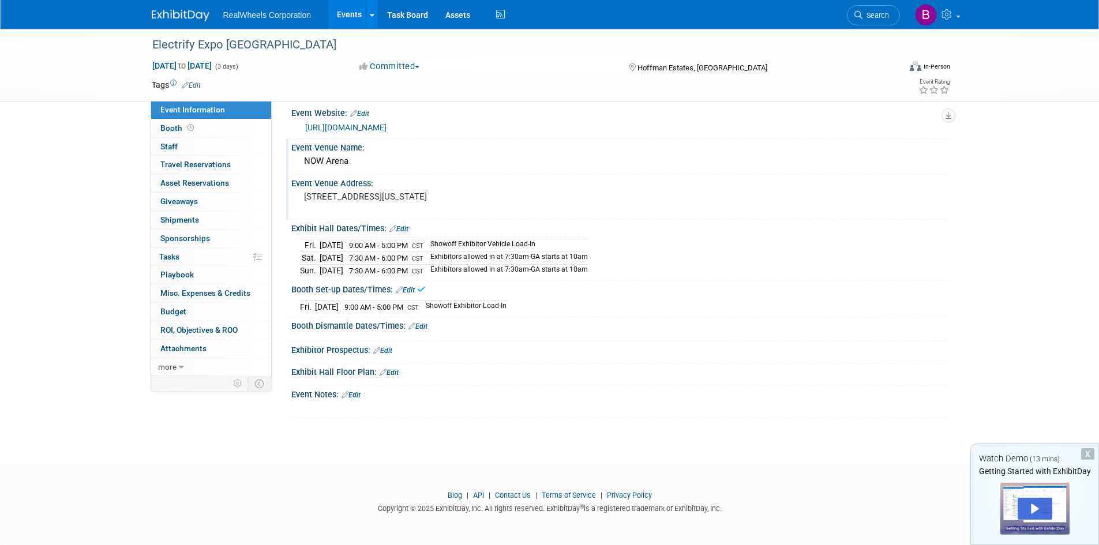
click at [423, 324] on link "Edit" at bounding box center [417, 326] width 19 height 8
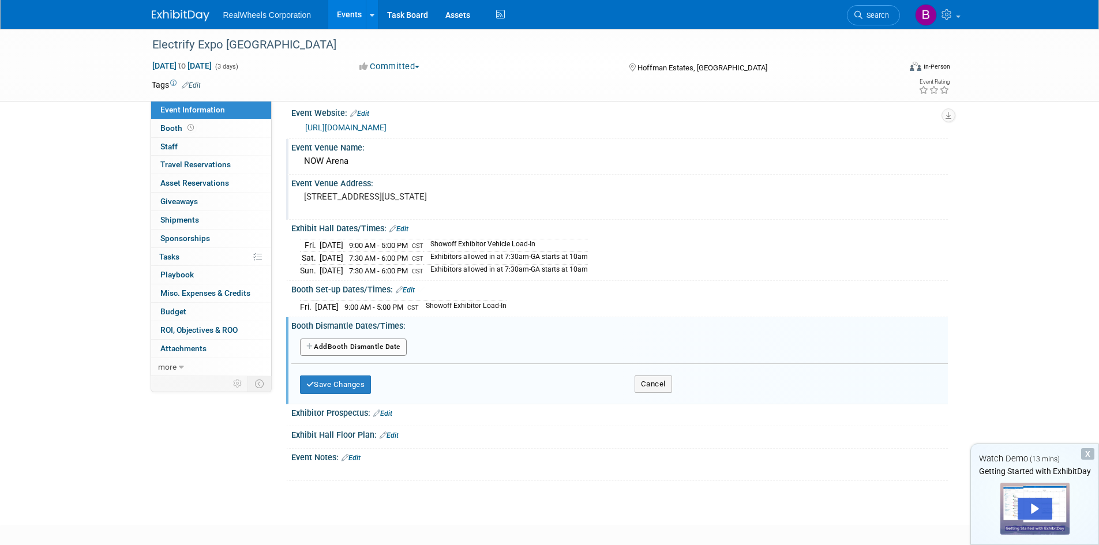
click at [380, 341] on button "Add Another Booth Dismantle Date" at bounding box center [353, 347] width 107 height 17
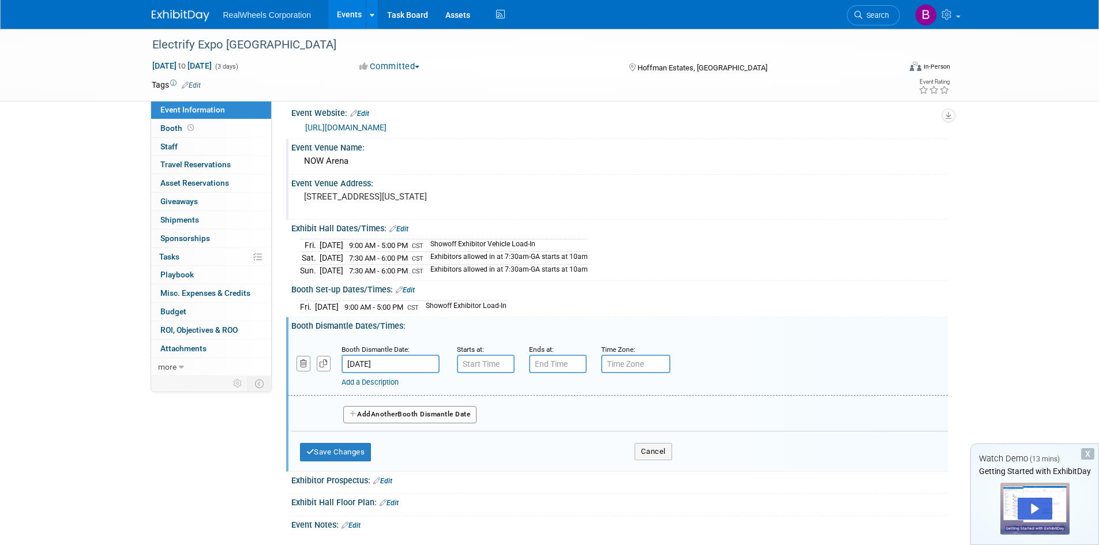
type input "7:00 AM"
click at [491, 369] on input "7:00 AM" at bounding box center [486, 364] width 58 height 18
click at [365, 378] on link "Add a Description" at bounding box center [369, 382] width 57 height 9
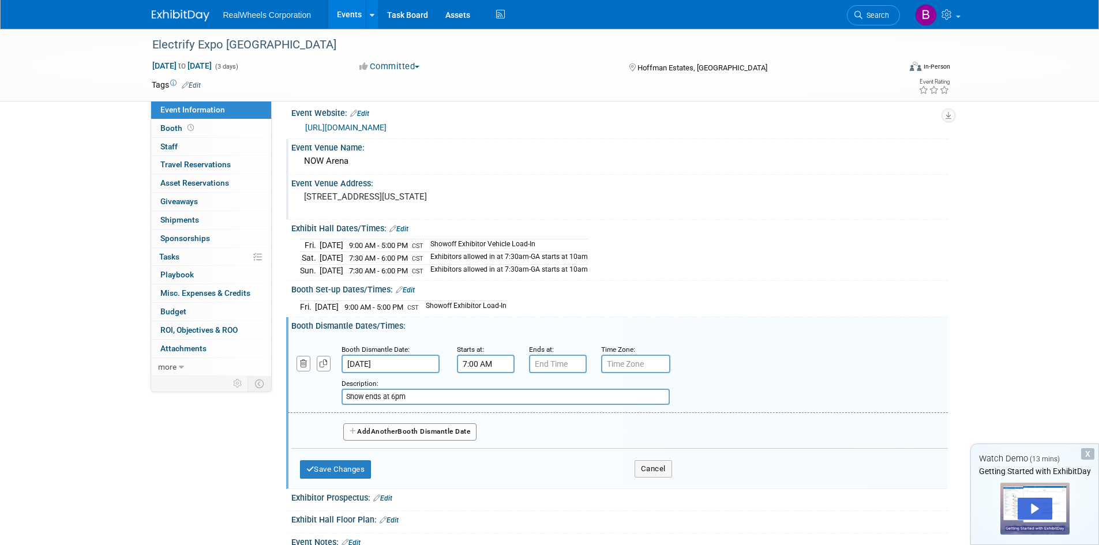
type input "Show ends at 6pm"
click at [481, 363] on input "7:00 AM" at bounding box center [486, 364] width 58 height 18
click at [490, 435] on span at bounding box center [484, 443] width 20 height 20
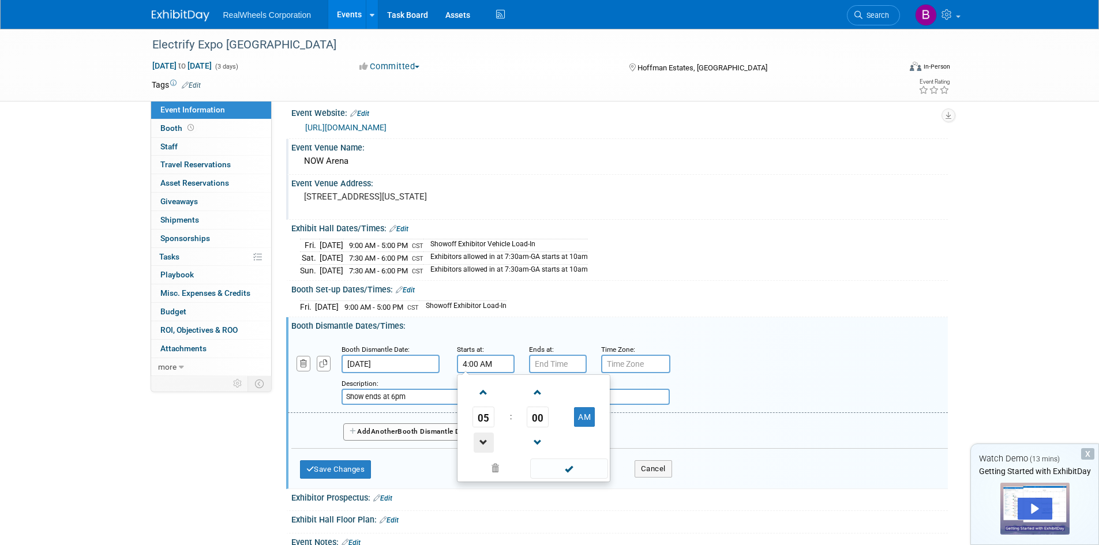
click at [490, 435] on span at bounding box center [484, 443] width 20 height 20
click at [485, 443] on span at bounding box center [484, 443] width 20 height 20
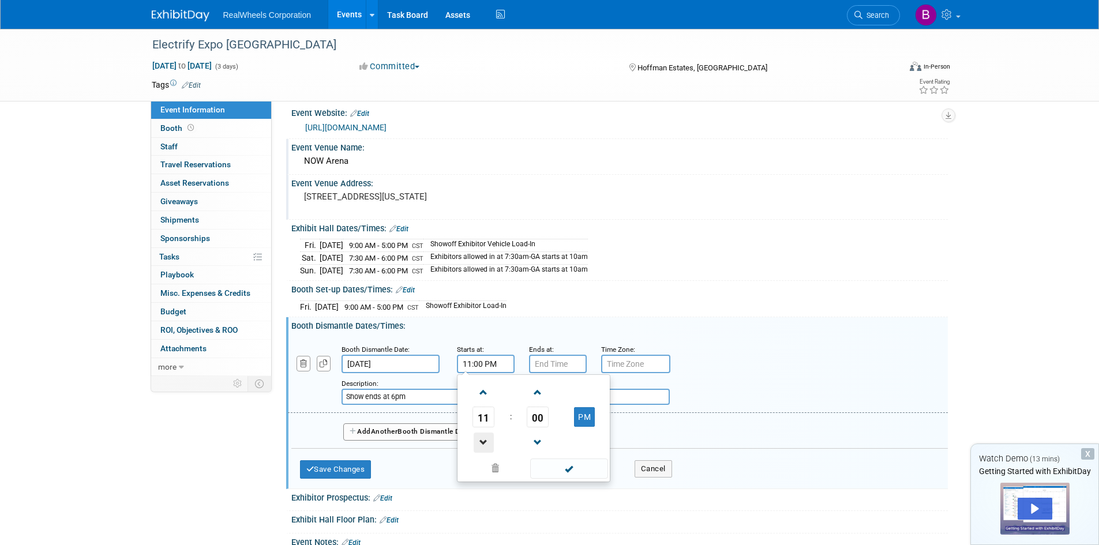
click at [485, 444] on span at bounding box center [484, 443] width 20 height 20
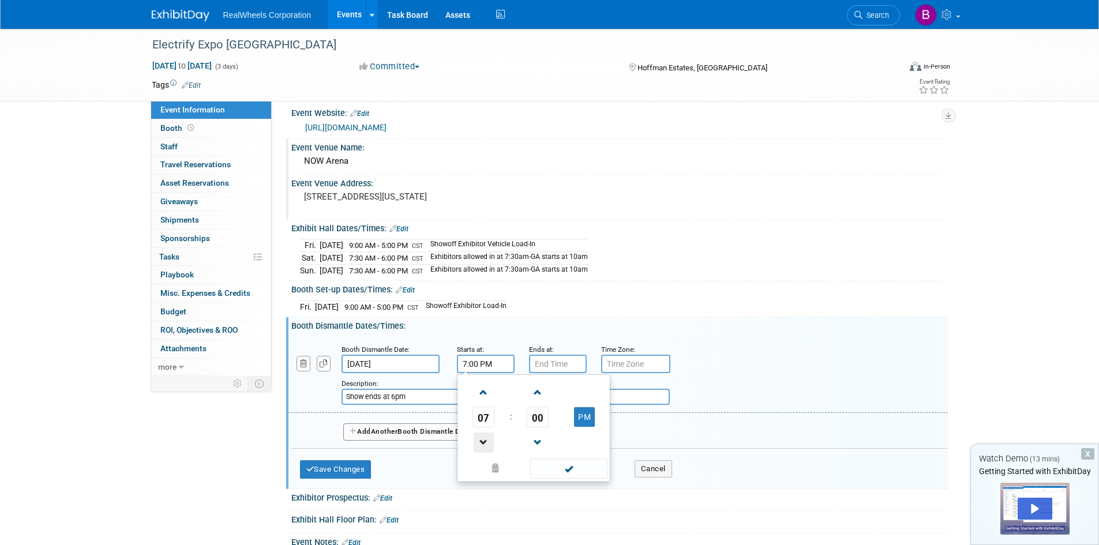
type input "6:00 PM"
click at [564, 467] on span at bounding box center [569, 469] width 78 height 20
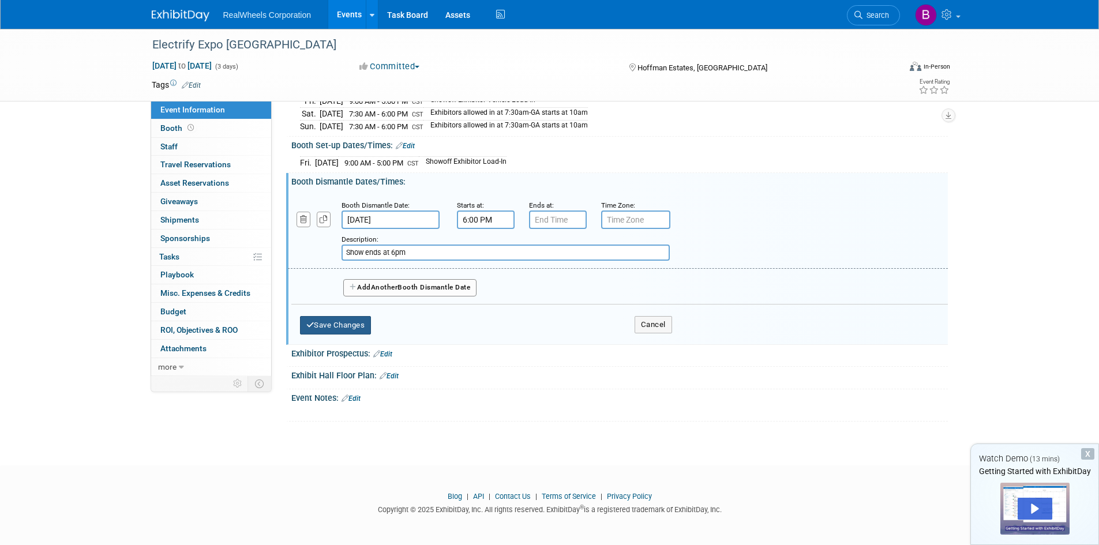
click at [329, 326] on button "Save Changes" at bounding box center [336, 325] width 72 height 18
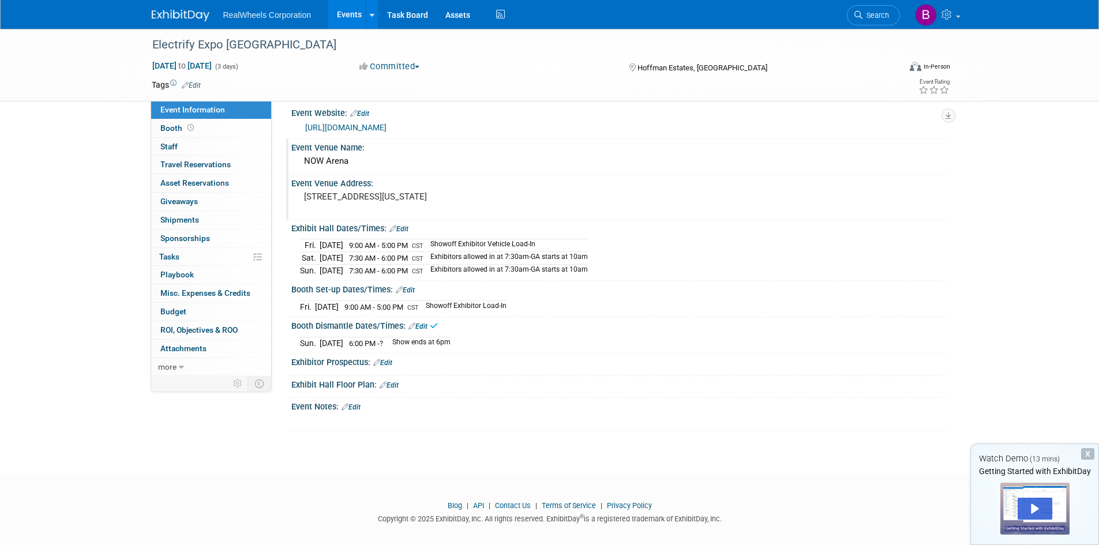
scroll to position [0, 0]
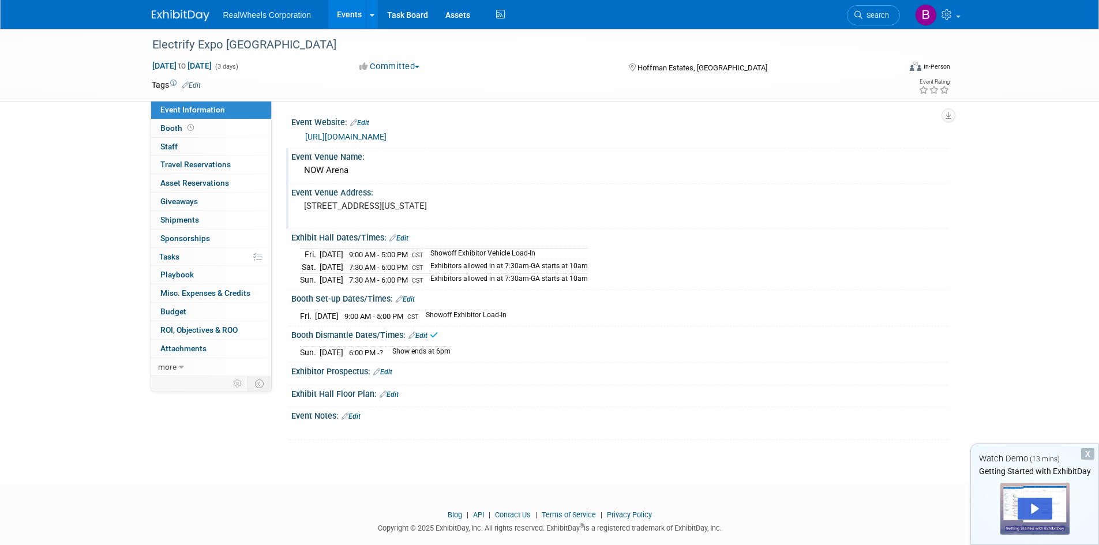
click at [528, 252] on td "Showoff Exhibitor Vehicle Load-In" at bounding box center [505, 255] width 164 height 13
click at [410, 234] on div "Exhibit Hall Dates/Times: Edit" at bounding box center [619, 236] width 656 height 15
click at [395, 237] on icon at bounding box center [392, 237] width 7 height 7
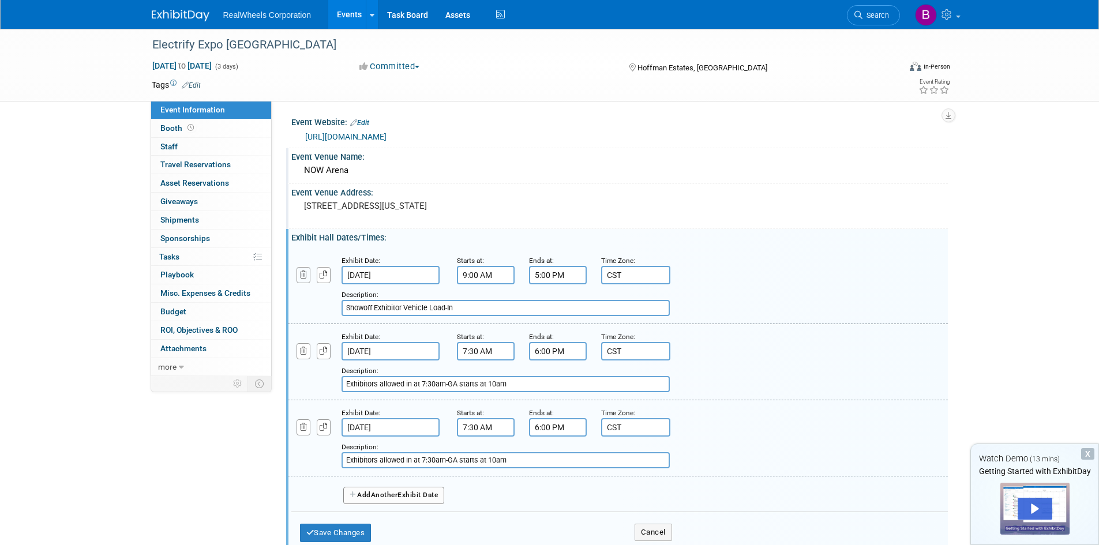
click at [302, 277] on icon "button" at bounding box center [303, 274] width 7 height 7
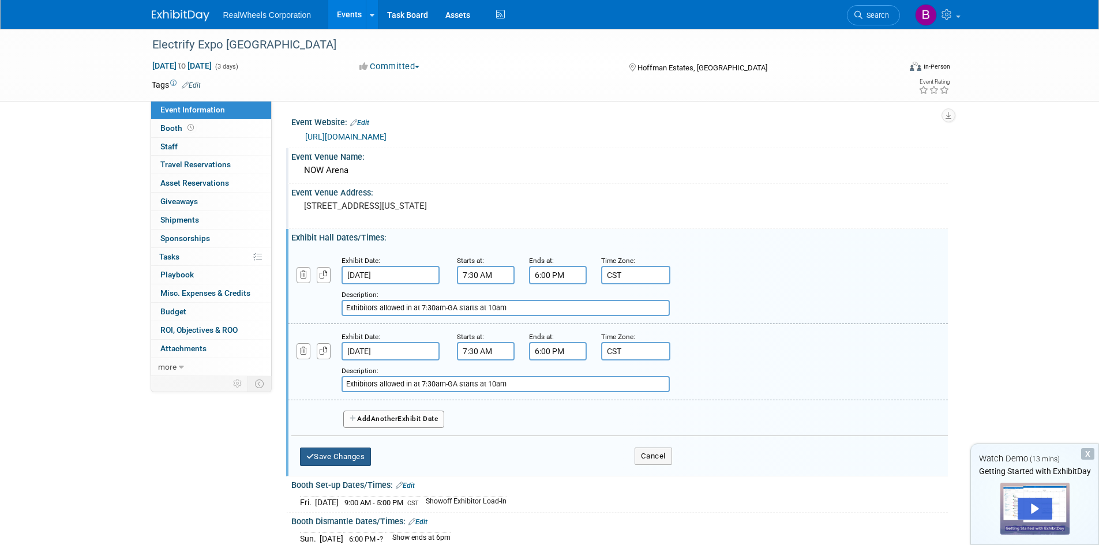
click at [351, 465] on button "Save Changes" at bounding box center [336, 457] width 72 height 18
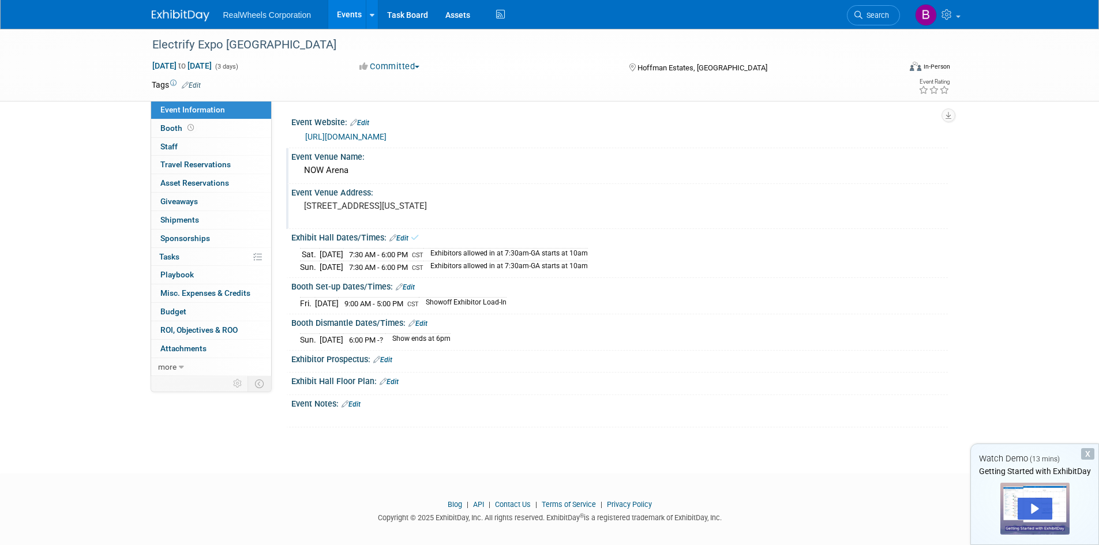
scroll to position [9, 0]
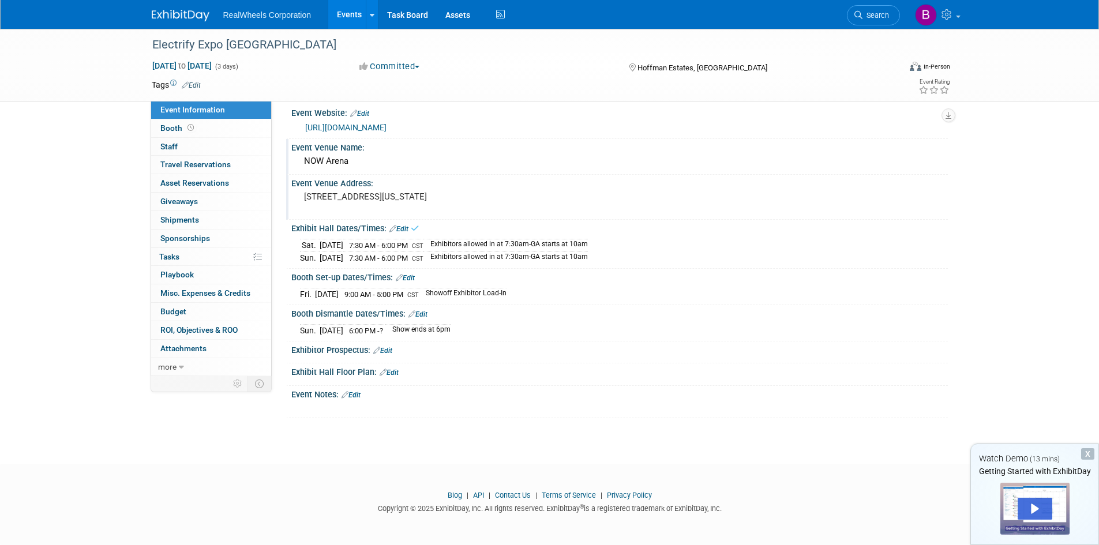
click at [317, 351] on div "Exhibitor Prospectus: Edit" at bounding box center [619, 348] width 656 height 15
click at [388, 348] on link "Edit" at bounding box center [382, 351] width 19 height 8
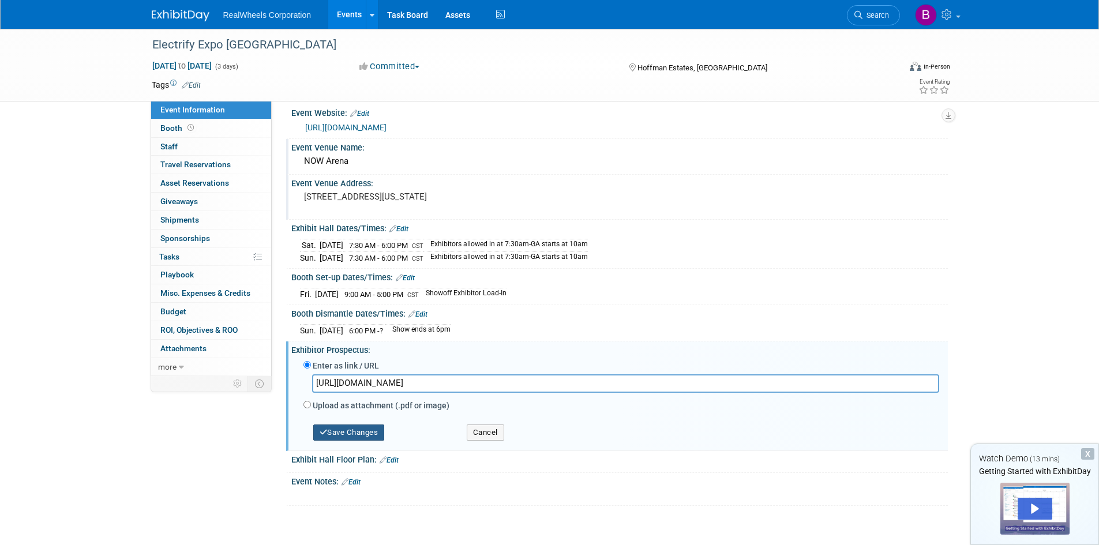
type input "[URL][DOMAIN_NAME]"
click at [346, 431] on button "Save Changes" at bounding box center [349, 433] width 72 height 16
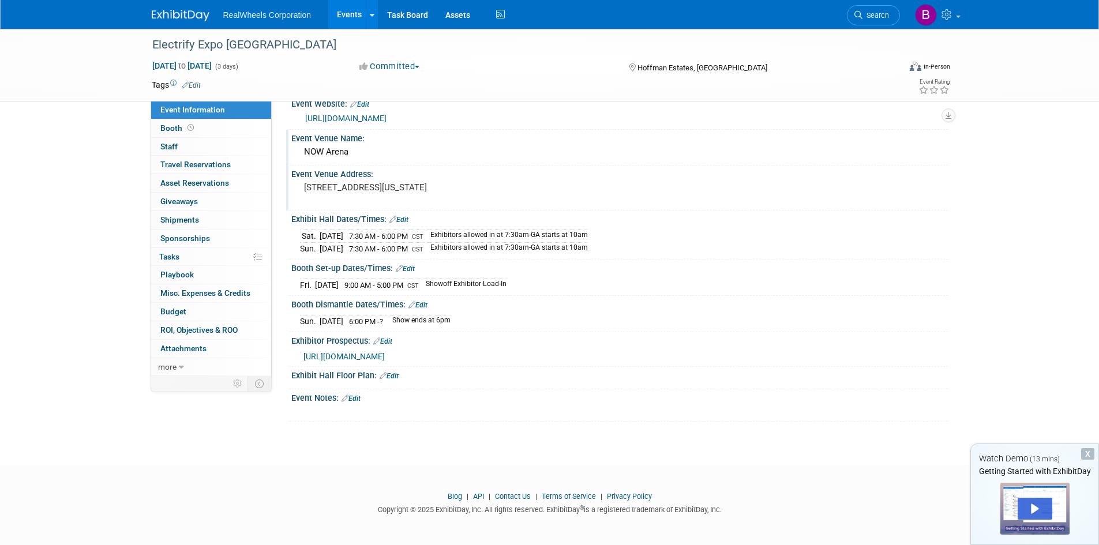
scroll to position [0, 0]
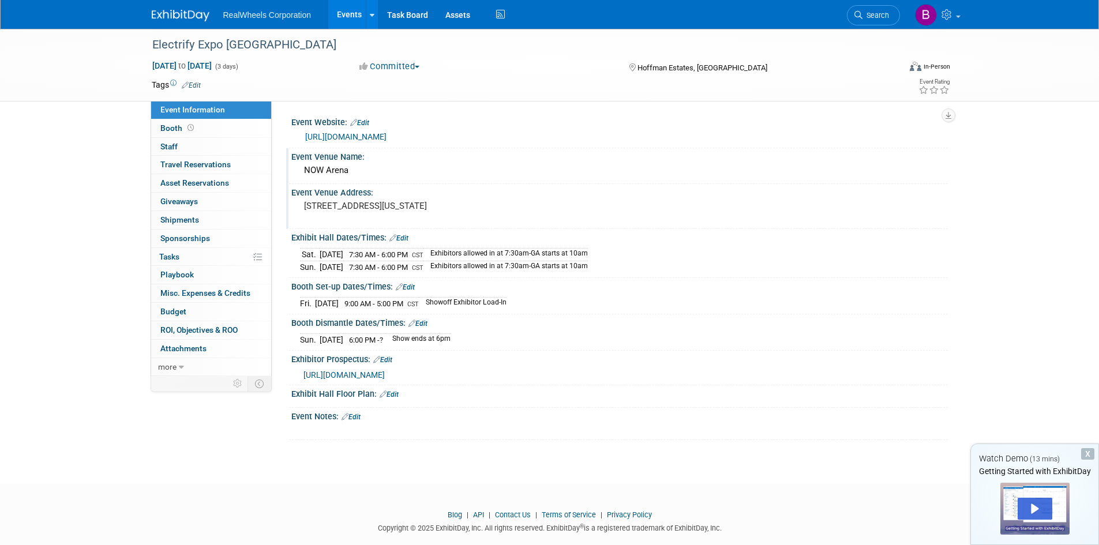
click at [172, 81] on icon at bounding box center [173, 83] width 6 height 6
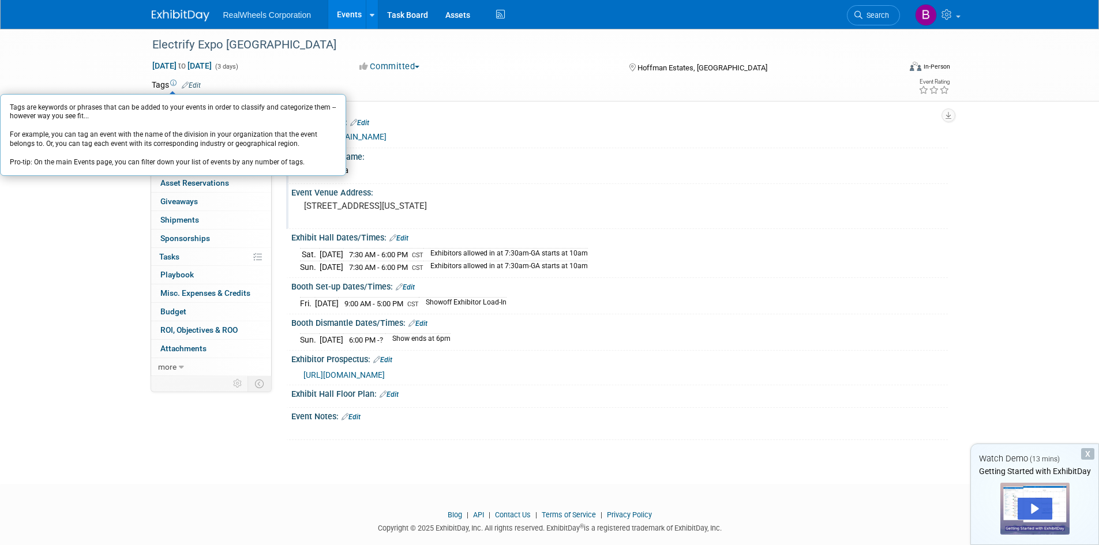
click at [200, 82] on link "Edit" at bounding box center [191, 85] width 19 height 8
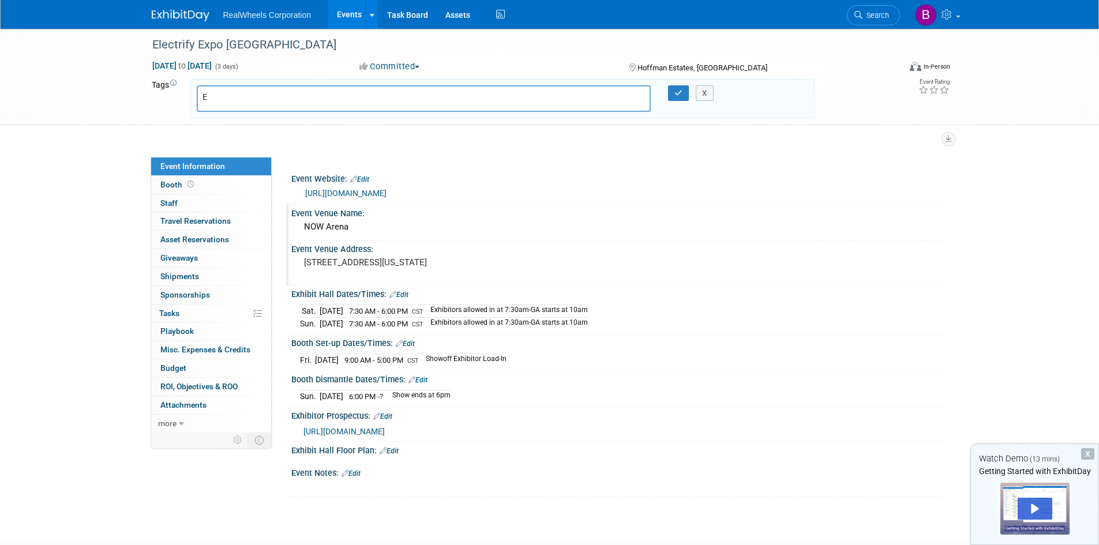
type input "EV"
click at [682, 94] on icon "button" at bounding box center [678, 92] width 8 height 7
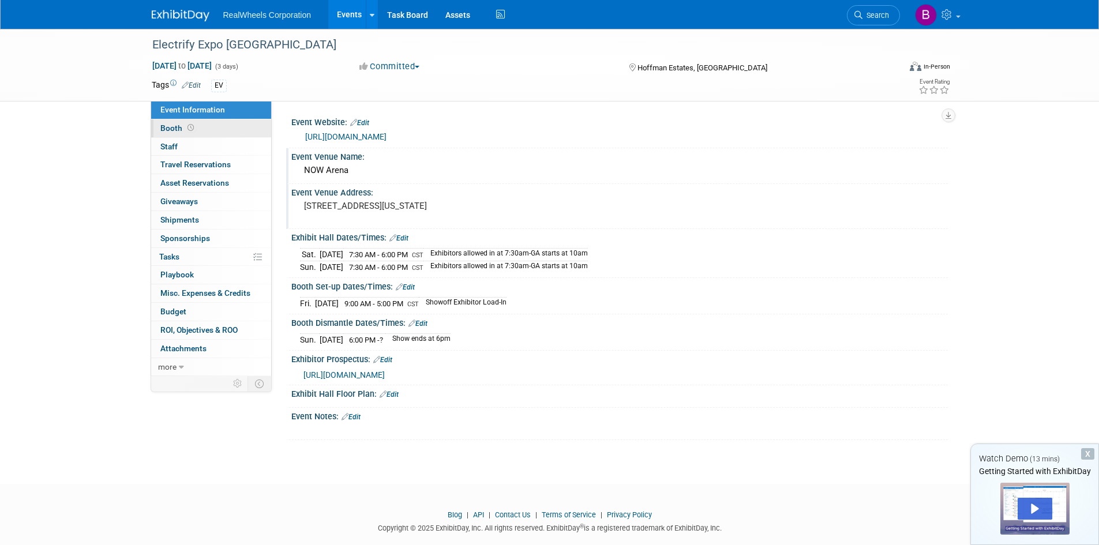
click at [177, 122] on link "Booth" at bounding box center [211, 128] width 120 height 18
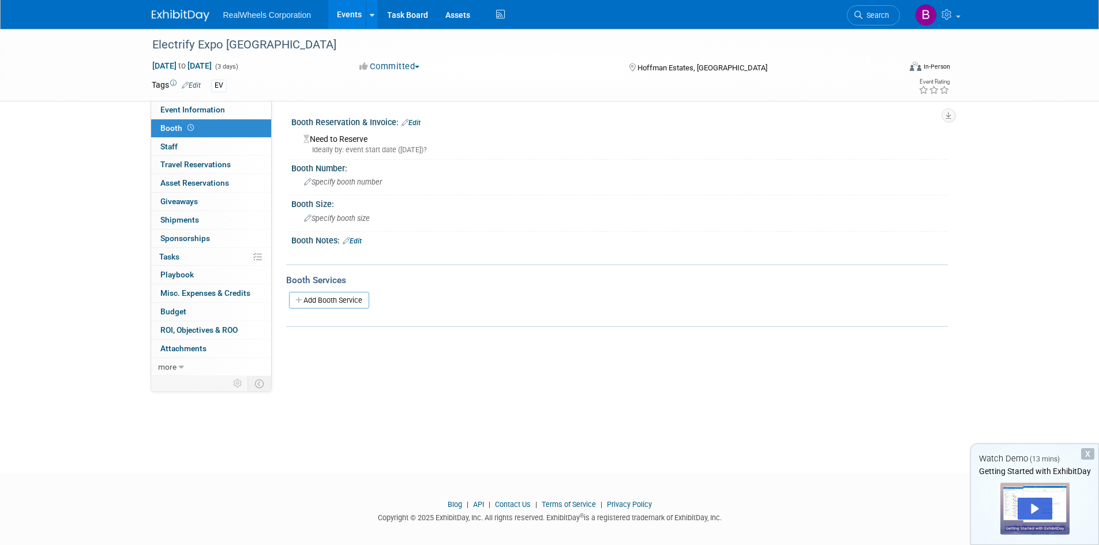
click at [356, 240] on link "Edit" at bounding box center [352, 241] width 19 height 8
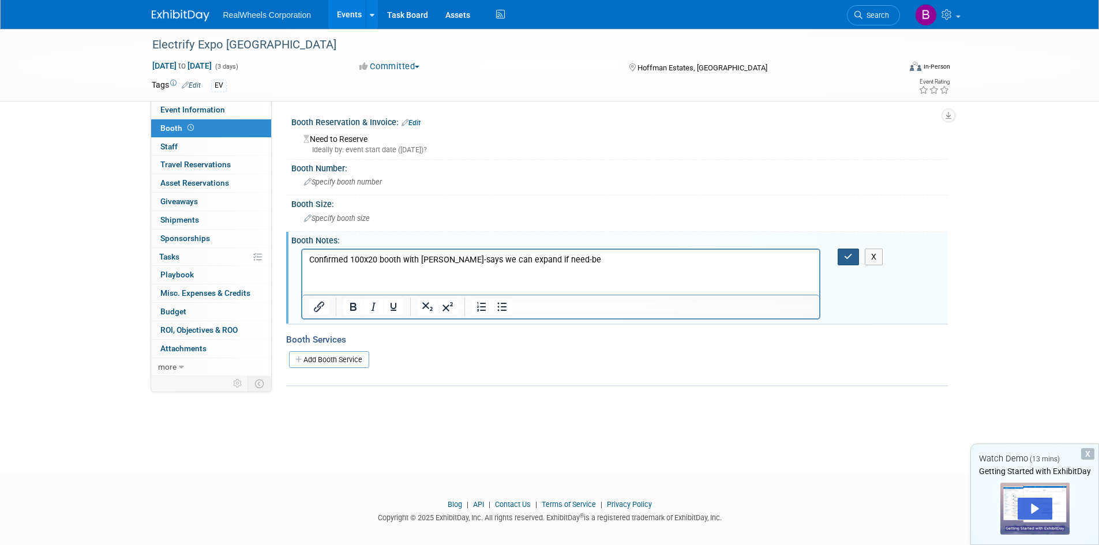
click at [852, 253] on icon "button" at bounding box center [848, 257] width 9 height 8
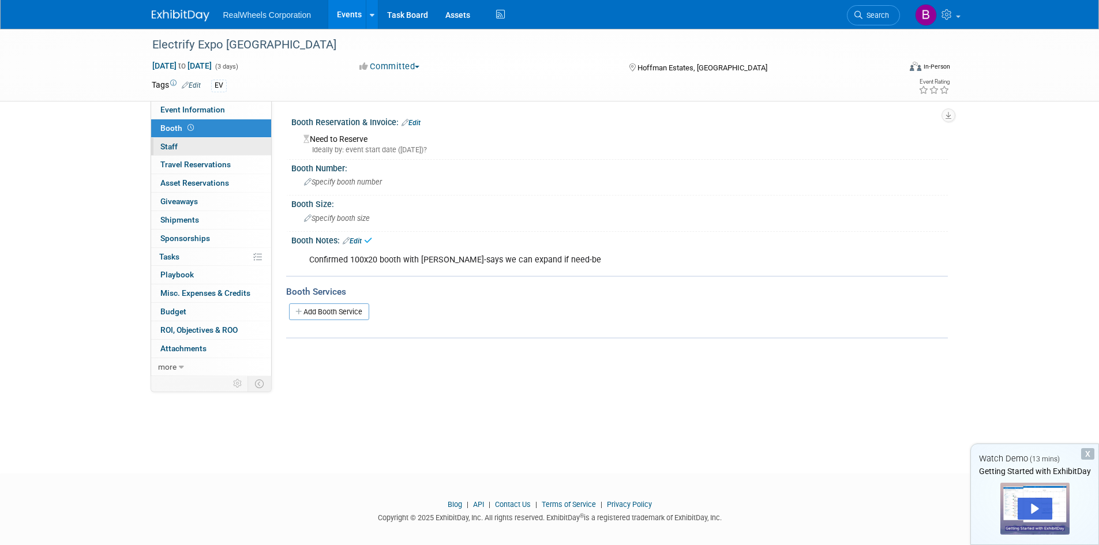
click at [194, 149] on link "0 Staff 0" at bounding box center [211, 147] width 120 height 18
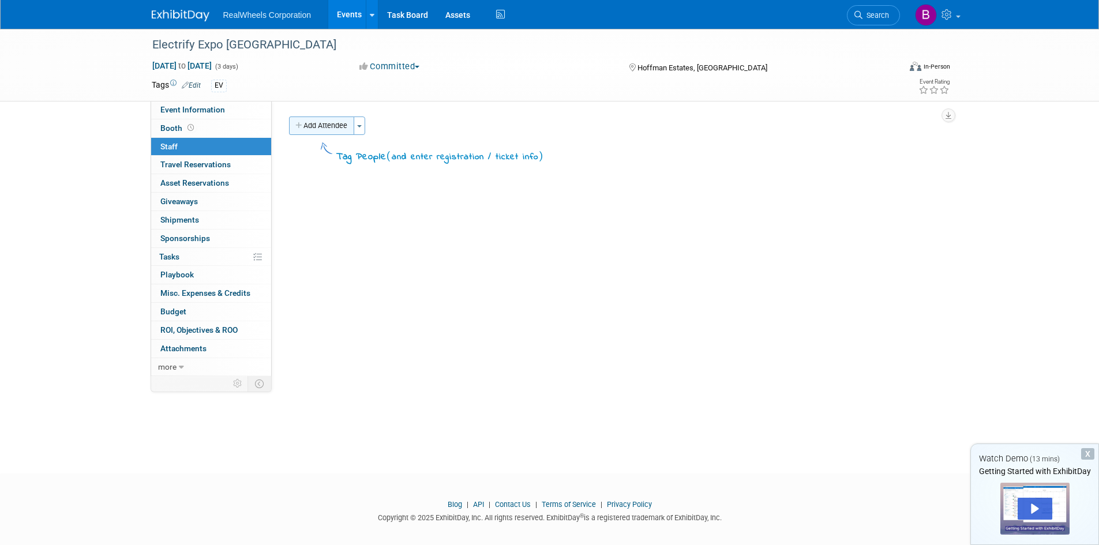
click at [328, 123] on button "Add Attendee" at bounding box center [321, 126] width 65 height 18
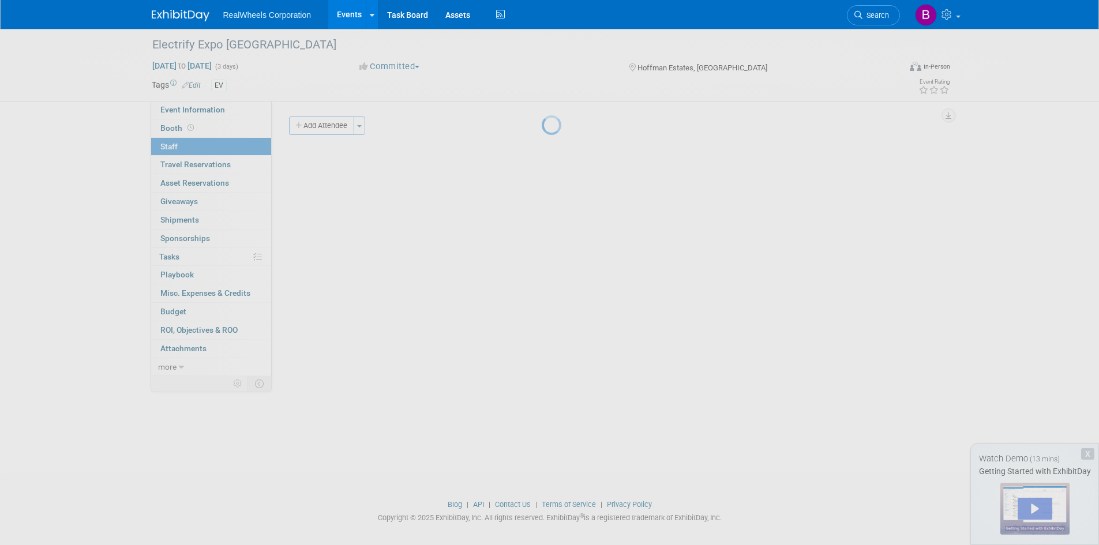
select select "ff6238be-be43-4b0b-989c-0bd35cc2e997"
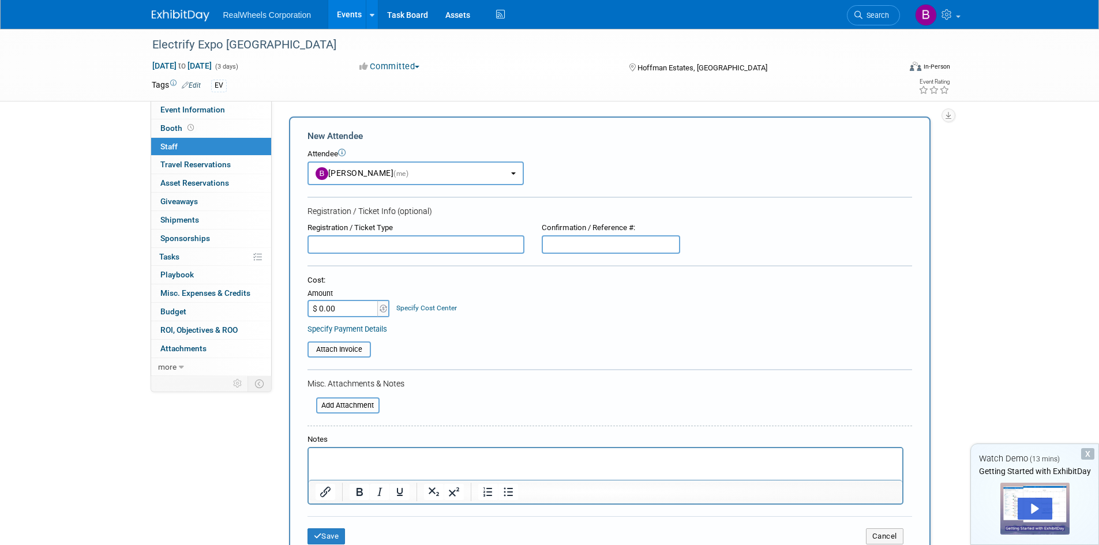
click at [380, 240] on input "text" at bounding box center [415, 244] width 217 height 18
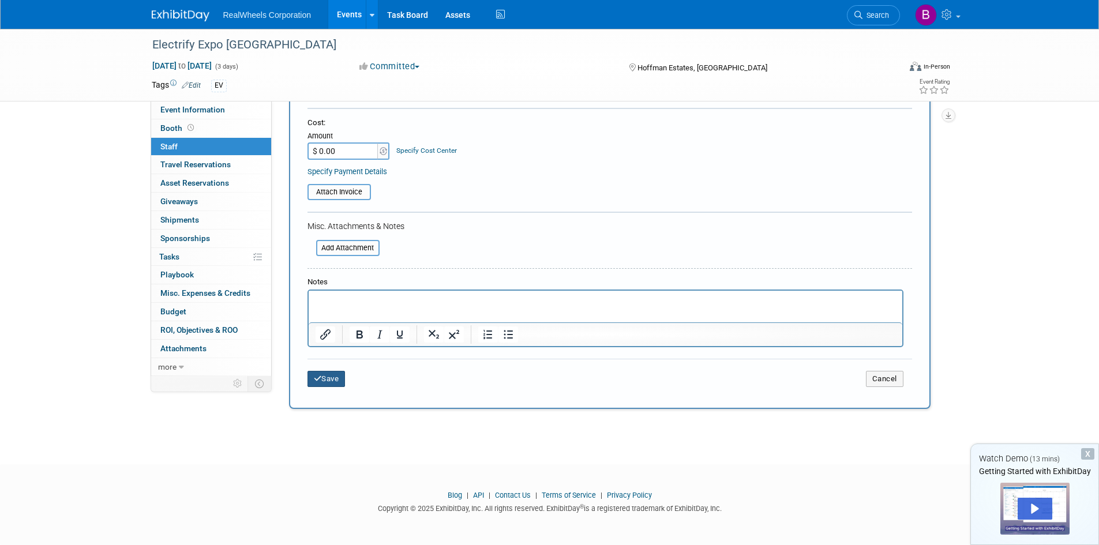
click at [340, 378] on button "Save" at bounding box center [326, 379] width 38 height 16
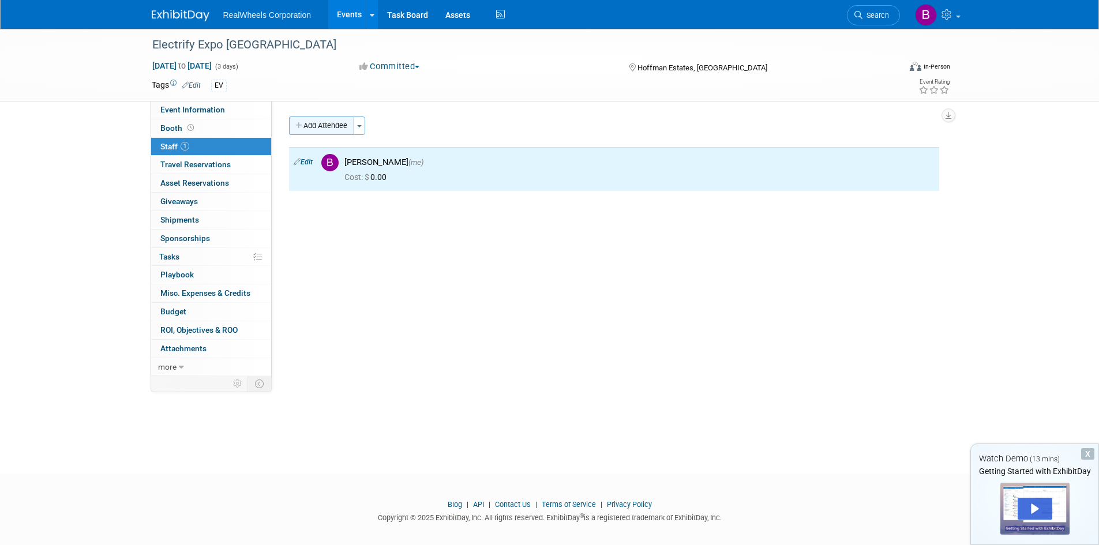
click at [320, 120] on button "Add Attendee" at bounding box center [321, 126] width 65 height 18
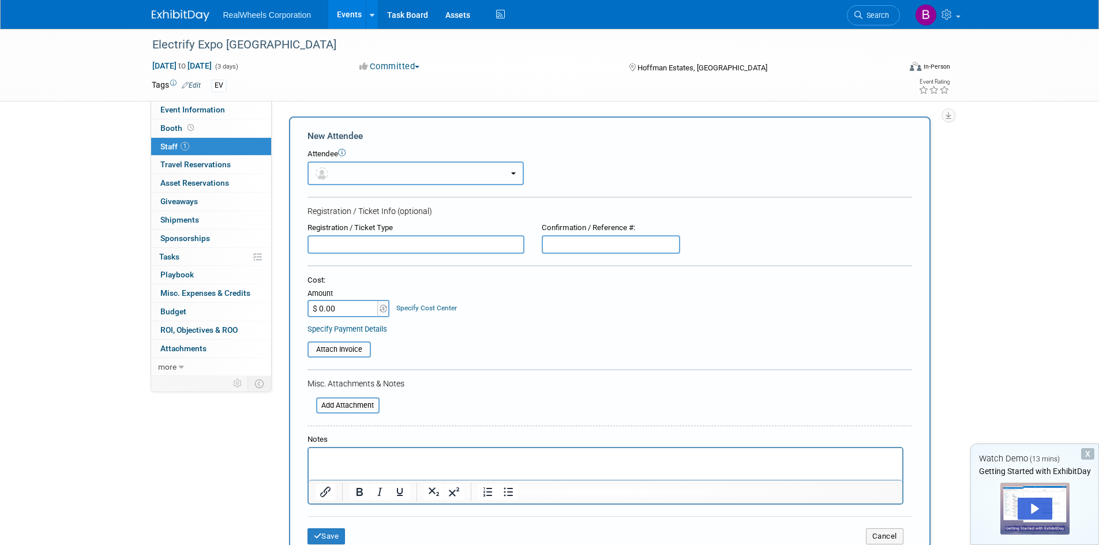
click at [399, 178] on button "button" at bounding box center [415, 174] width 216 height 24
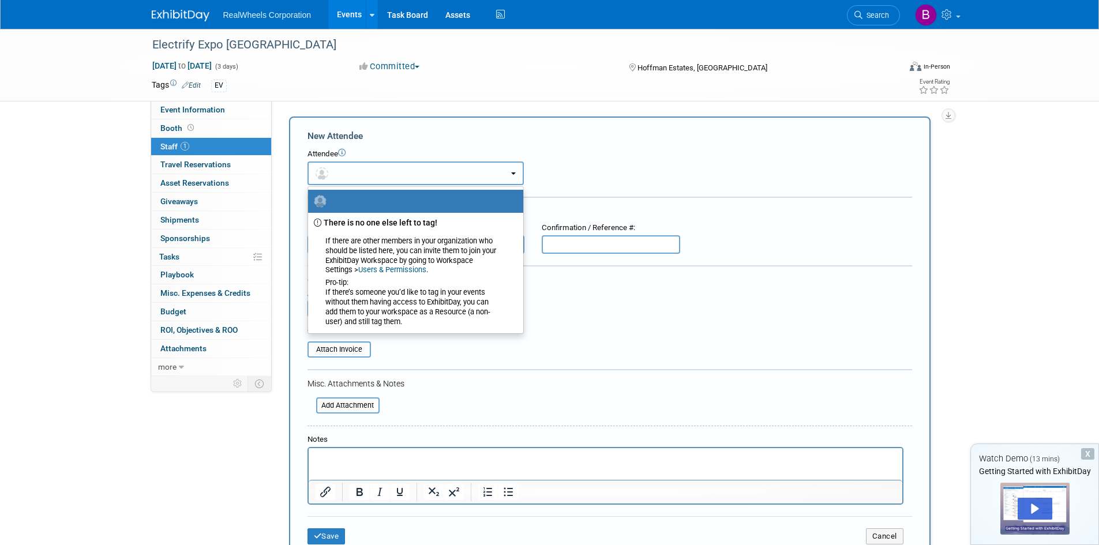
click at [377, 182] on button "button" at bounding box center [415, 174] width 216 height 24
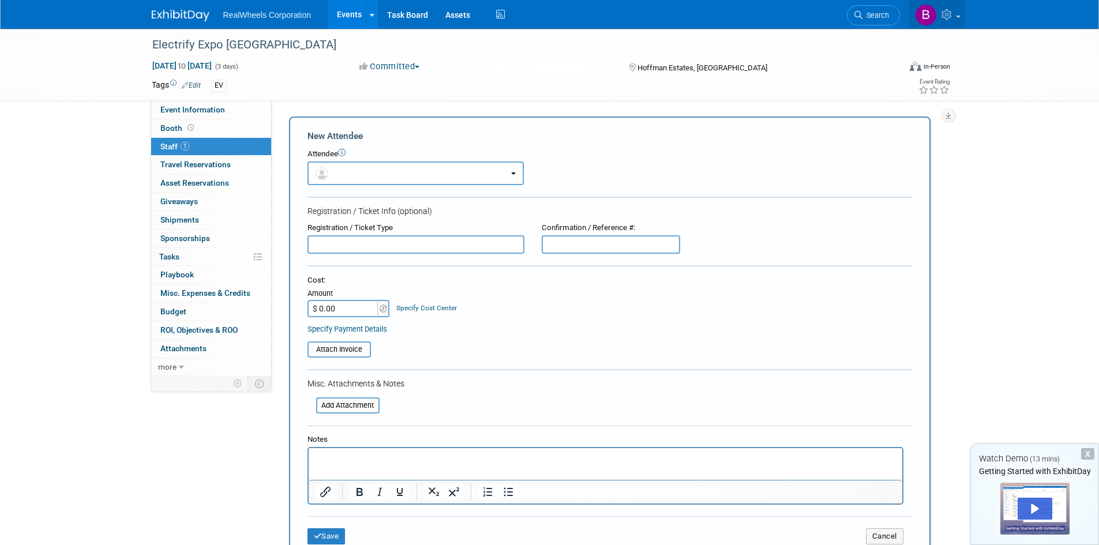
click at [952, 9] on link at bounding box center [937, 14] width 57 height 29
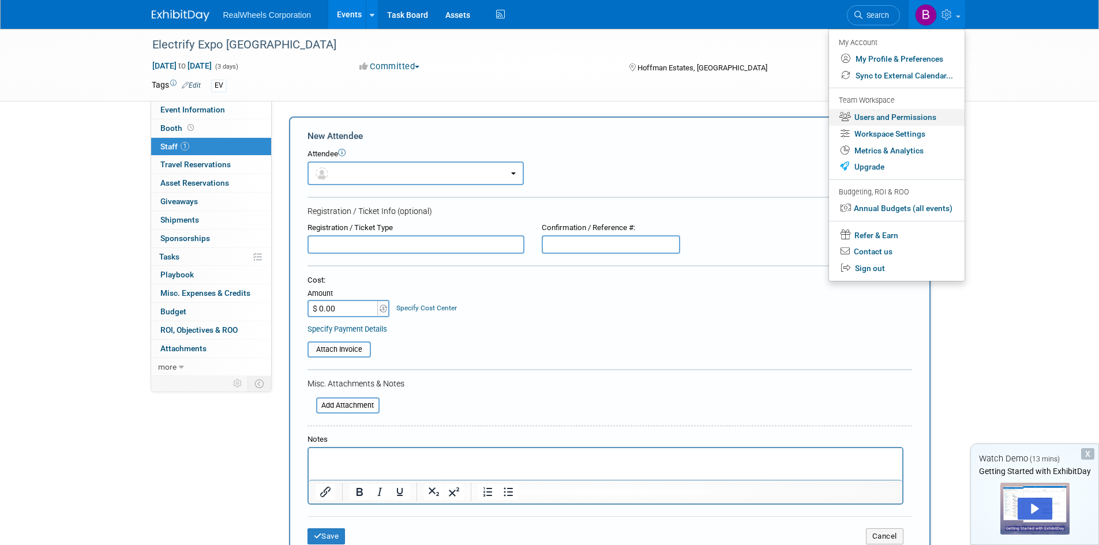
click at [897, 118] on link "Users and Permissions" at bounding box center [897, 117] width 136 height 17
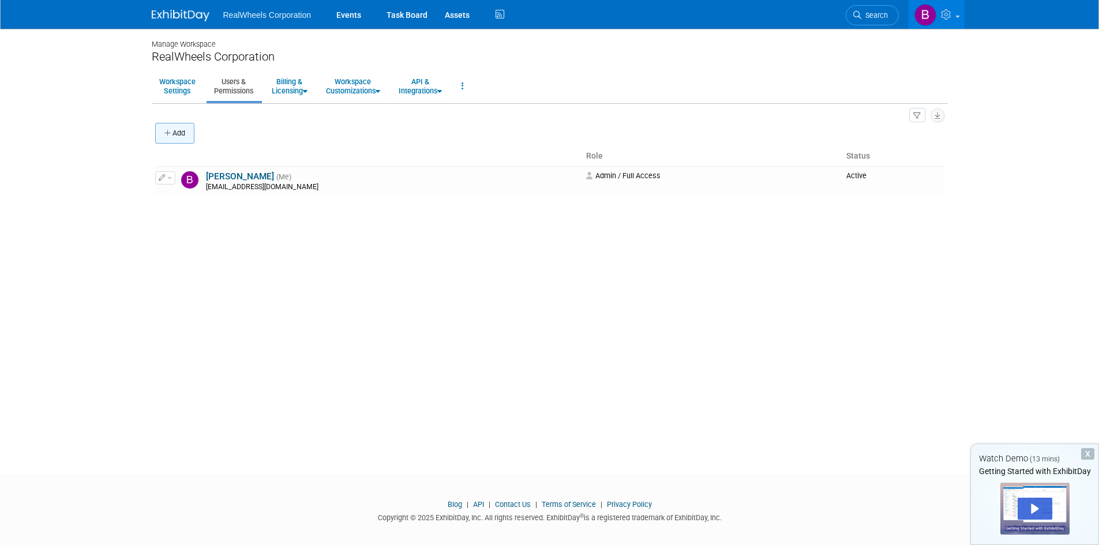
click at [179, 136] on button "Add" at bounding box center [174, 133] width 39 height 21
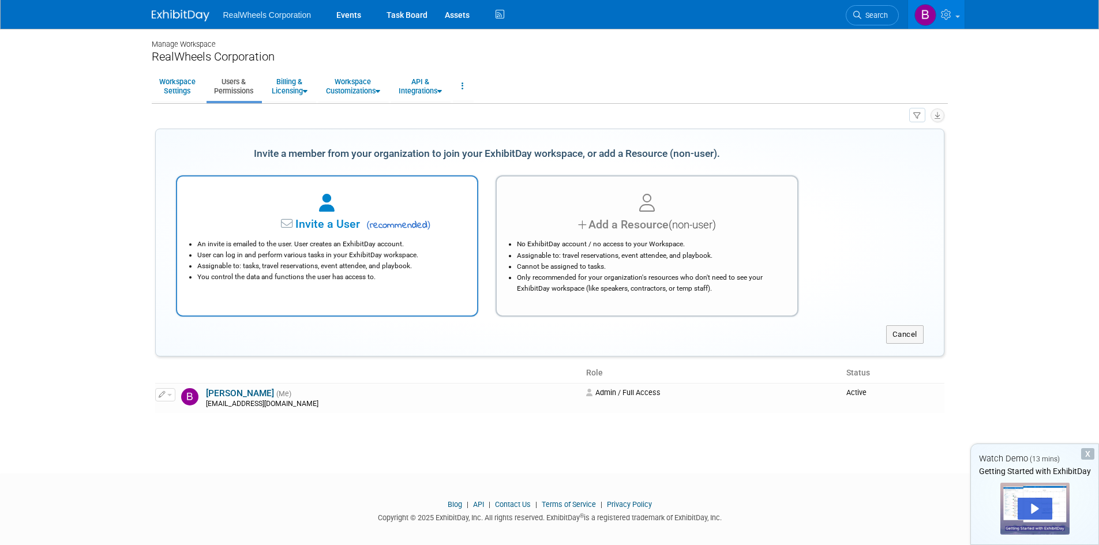
click at [350, 232] on div "Invite a User ( recommended )" at bounding box center [328, 224] width 272 height 17
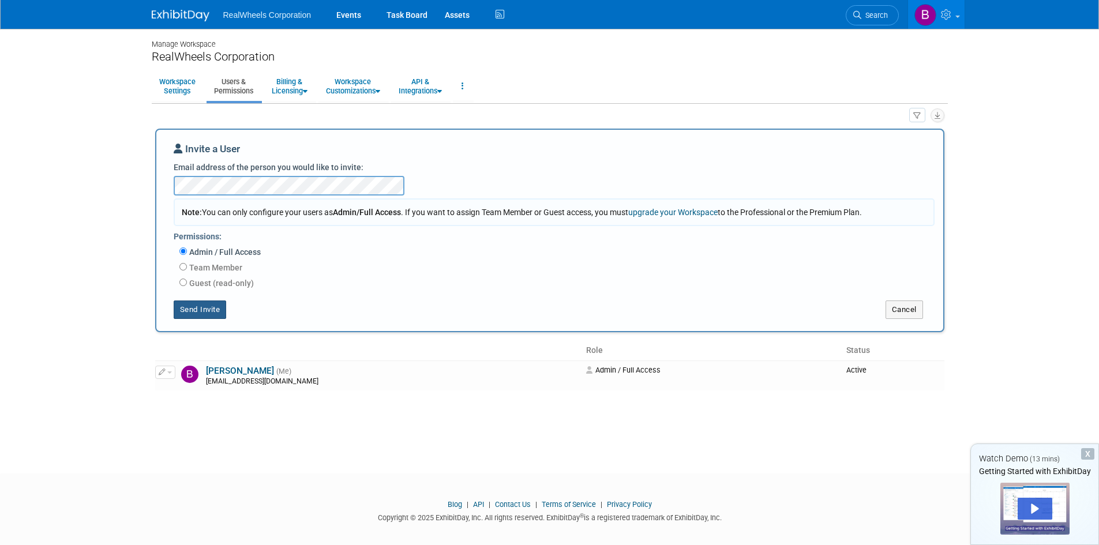
click at [200, 308] on button "Send Invite" at bounding box center [200, 310] width 53 height 18
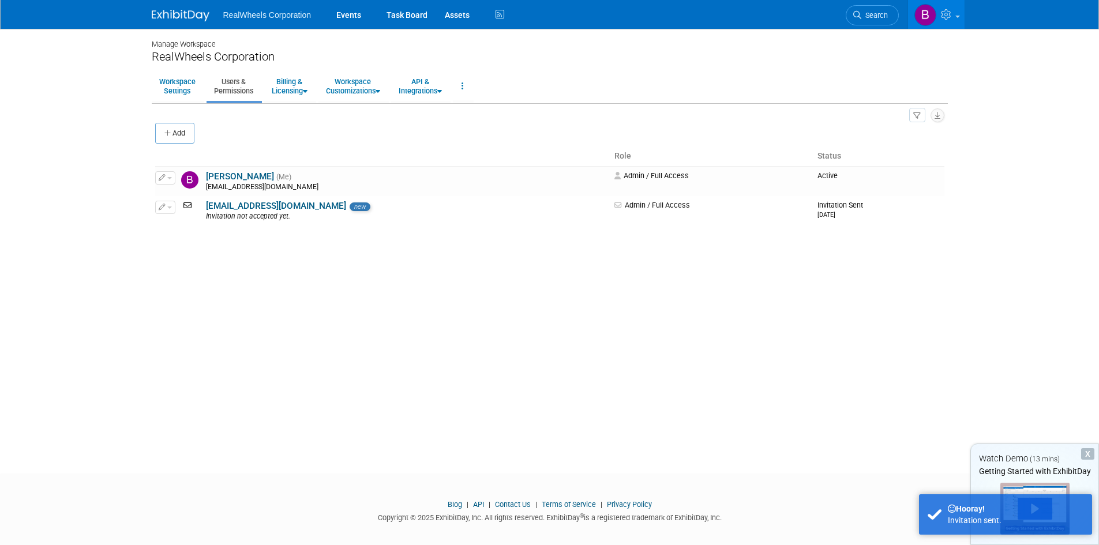
drag, startPoint x: 170, startPoint y: 135, endPoint x: 177, endPoint y: 135, distance: 6.9
click at [170, 135] on icon "button" at bounding box center [168, 133] width 8 height 7
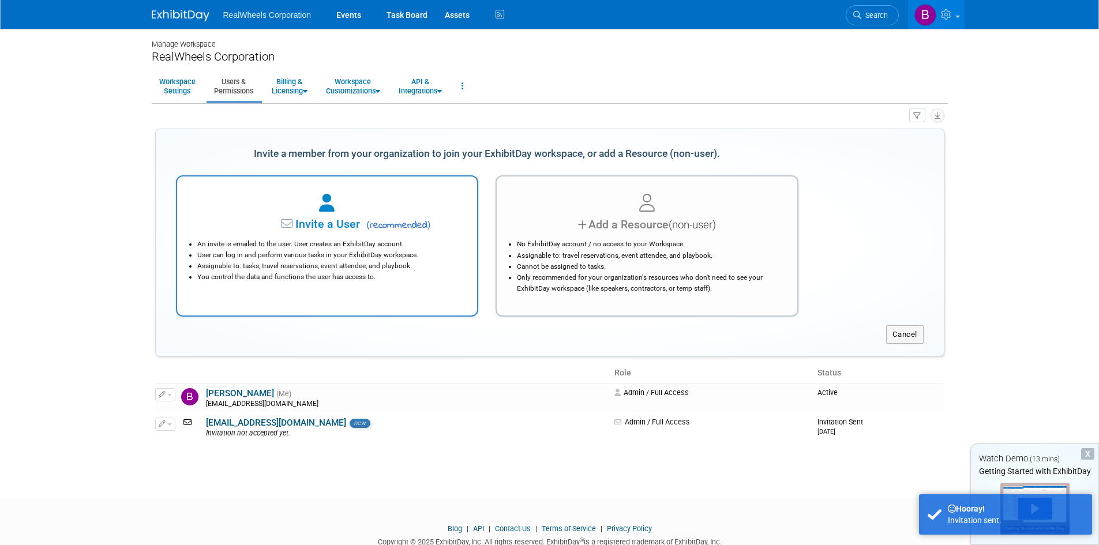
click at [408, 243] on li "An invite is emailed to the user. User creates an ExhibitDay account." at bounding box center [330, 244] width 266 height 11
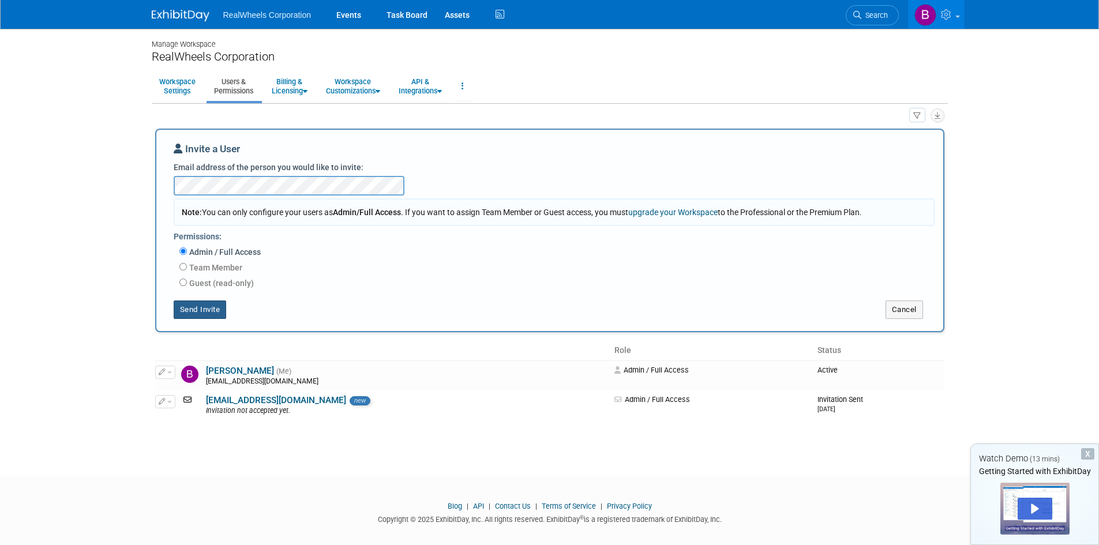
click at [213, 315] on button "Send Invite" at bounding box center [200, 310] width 53 height 18
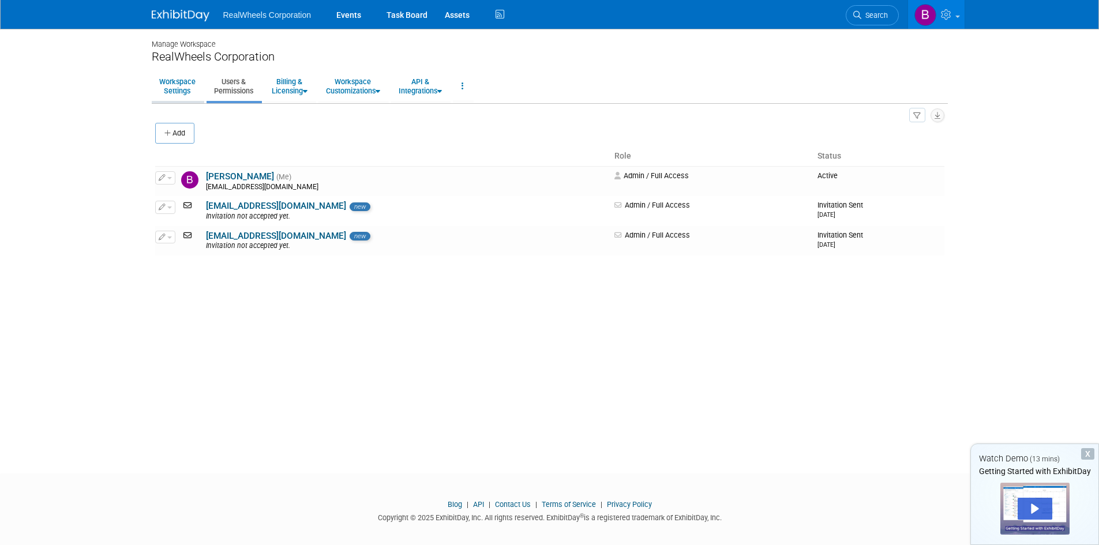
click at [176, 87] on link "Workspace Settings" at bounding box center [177, 86] width 51 height 28
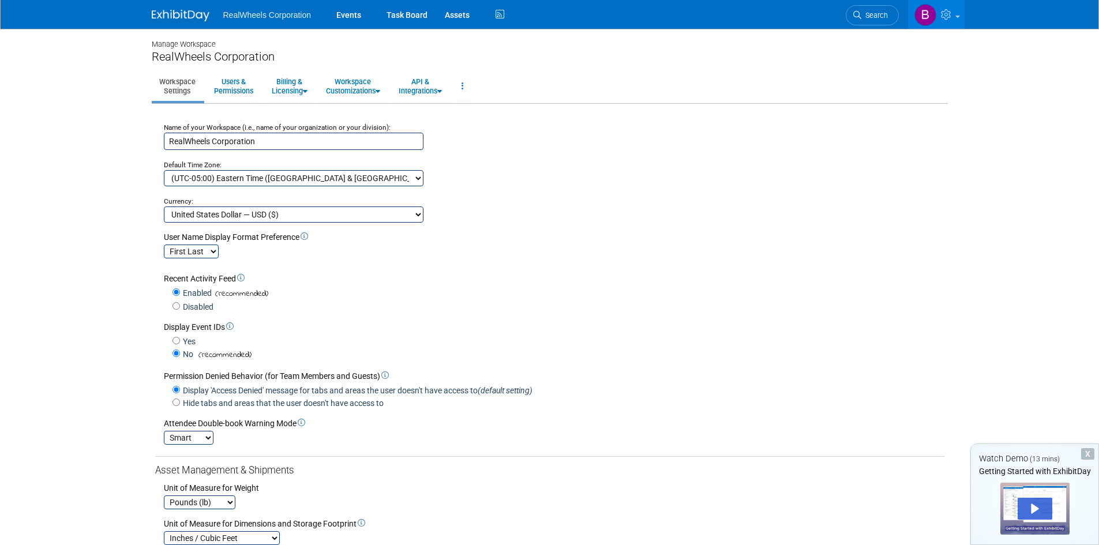
click at [366, 176] on select "(UTC-12:00) International Date Line West (UTC-11:00) Coordinated Universal Time…" at bounding box center [294, 178] width 260 height 16
click at [254, 176] on select "(UTC-12:00) International Date Line West (UTC-11:00) Coordinated Universal Time…" at bounding box center [294, 178] width 260 height 16
select select "Central Standard Time"
click at [164, 170] on select "(UTC-12:00) International Date Line West (UTC-11:00) Coordinated Universal Time…" at bounding box center [294, 178] width 260 height 16
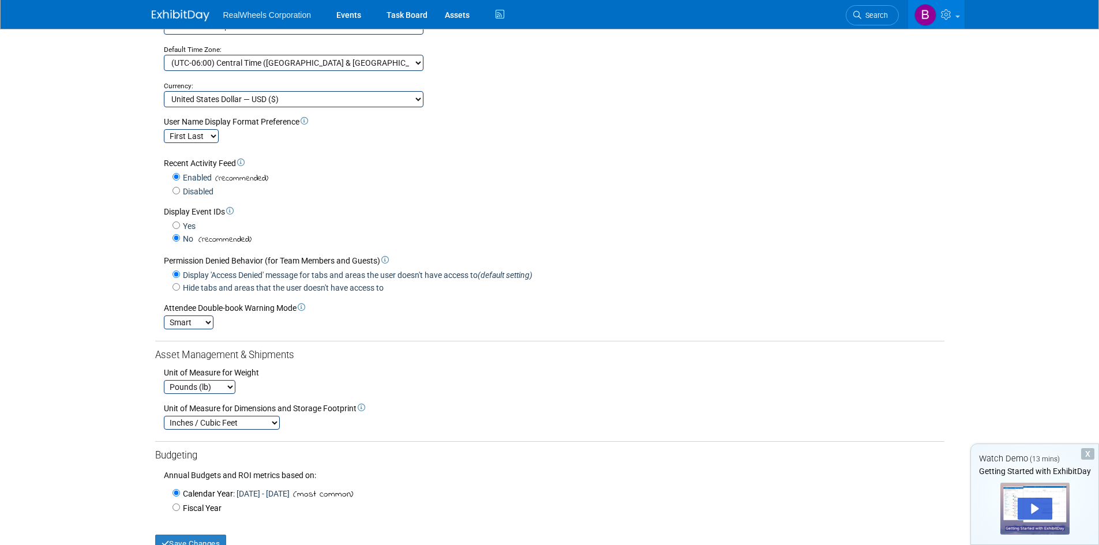
scroll to position [173, 0]
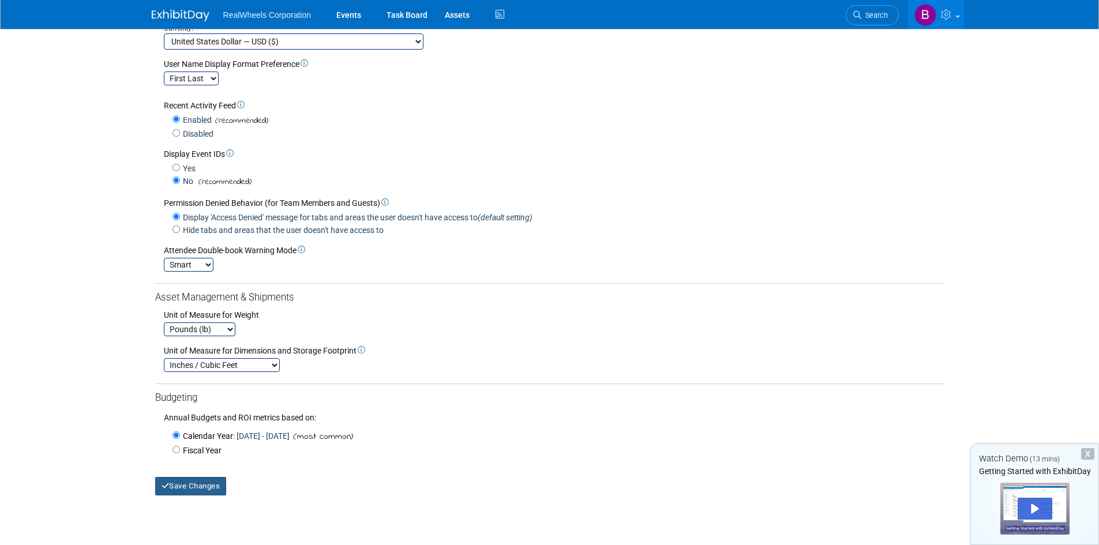
click at [192, 491] on button "Save Changes" at bounding box center [191, 486] width 72 height 18
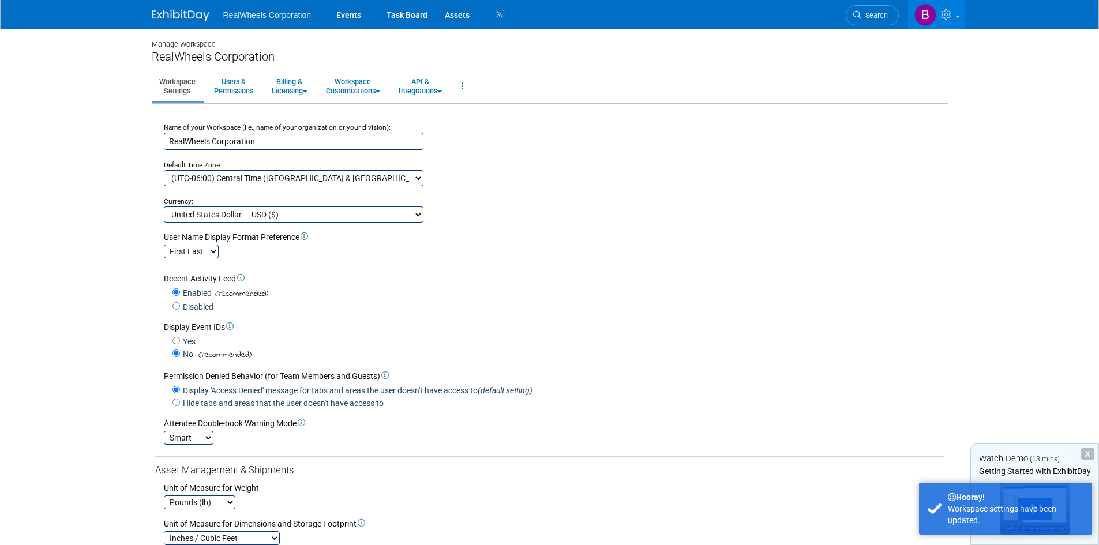
click at [245, 13] on span "RealWheels Corporation" at bounding box center [267, 14] width 88 height 9
click at [346, 12] on link "Events" at bounding box center [349, 14] width 42 height 29
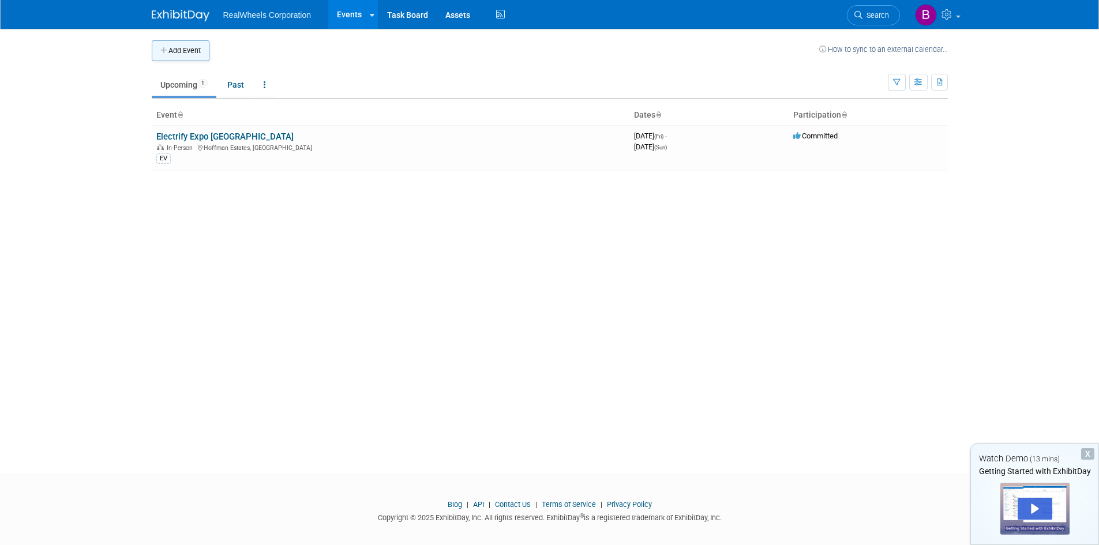
click at [183, 52] on button "Add Event" at bounding box center [181, 50] width 58 height 21
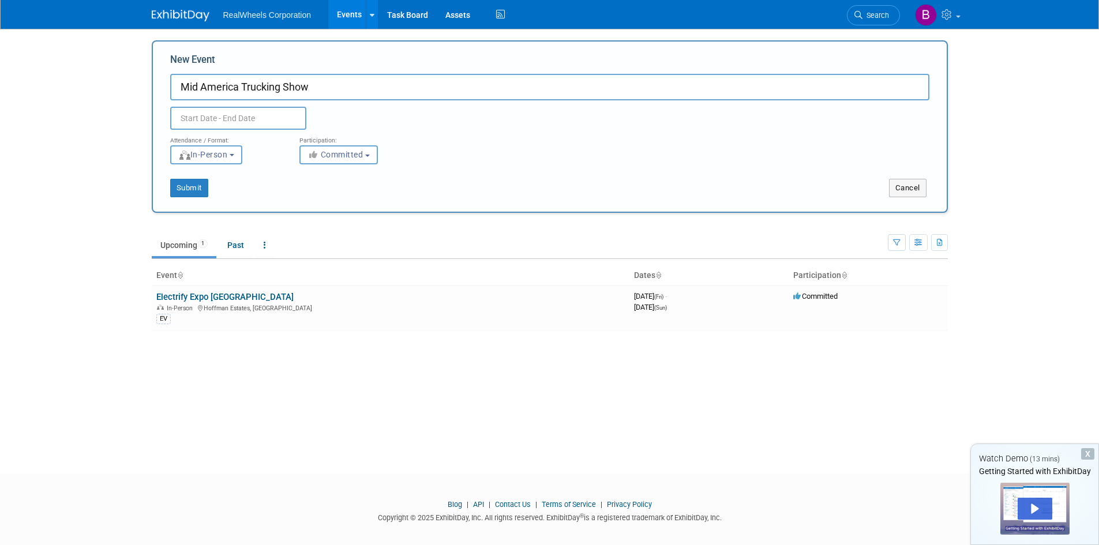
click at [203, 87] on input "Mid America Trucking Show" at bounding box center [549, 87] width 759 height 27
type input "Mid-America Trucking Show"
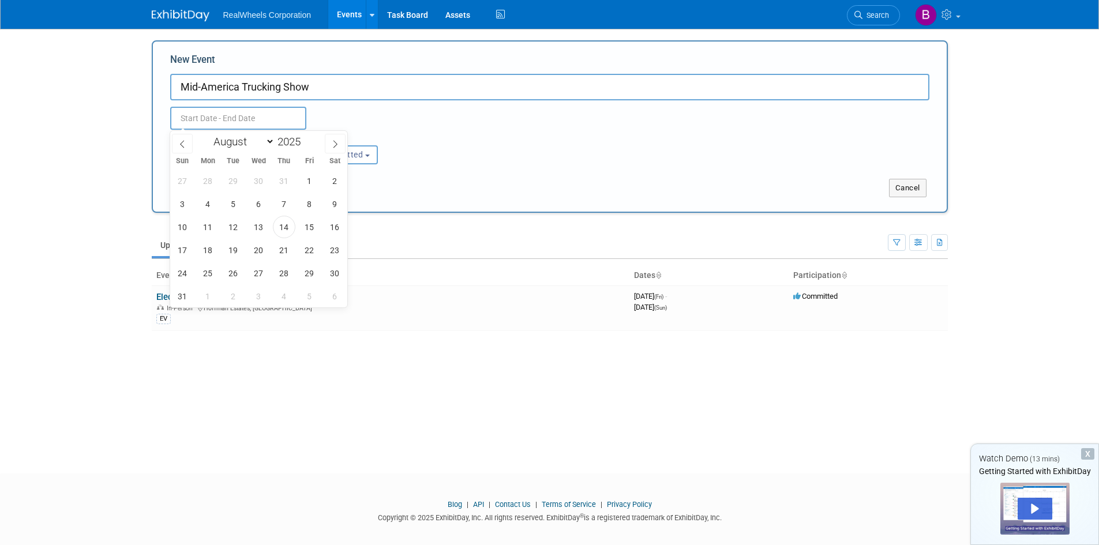
click at [223, 125] on input "text" at bounding box center [238, 118] width 136 height 23
click at [331, 138] on span at bounding box center [335, 144] width 21 height 20
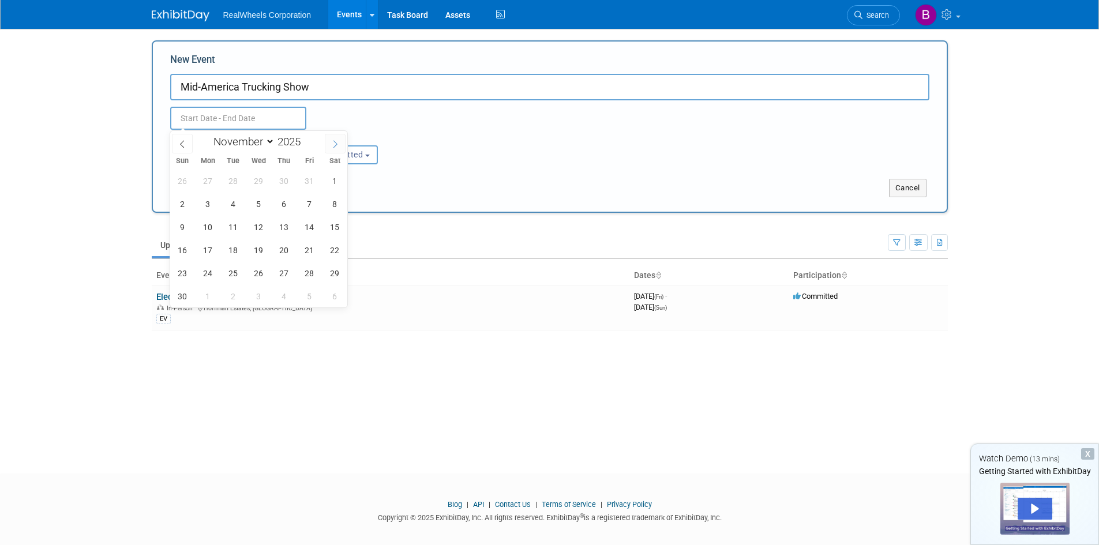
select select "11"
click at [331, 138] on span at bounding box center [335, 144] width 21 height 20
type input "2026"
click at [330, 138] on span at bounding box center [335, 144] width 21 height 20
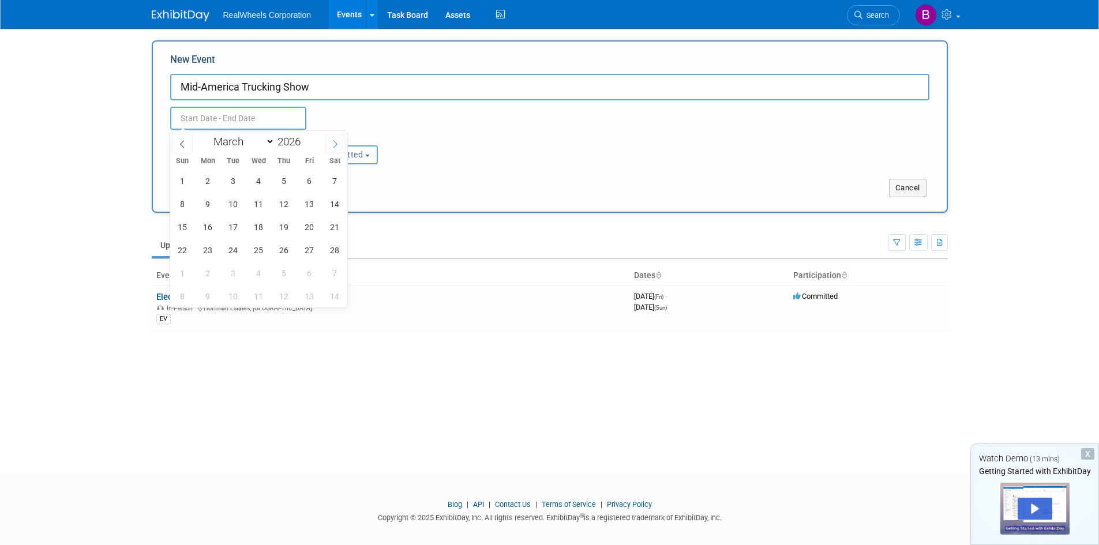
click at [330, 138] on span at bounding box center [335, 144] width 21 height 20
click at [189, 144] on span at bounding box center [182, 144] width 21 height 20
select select "2"
click at [286, 247] on span "26" at bounding box center [284, 250] width 22 height 22
click at [341, 254] on span "28" at bounding box center [335, 250] width 22 height 22
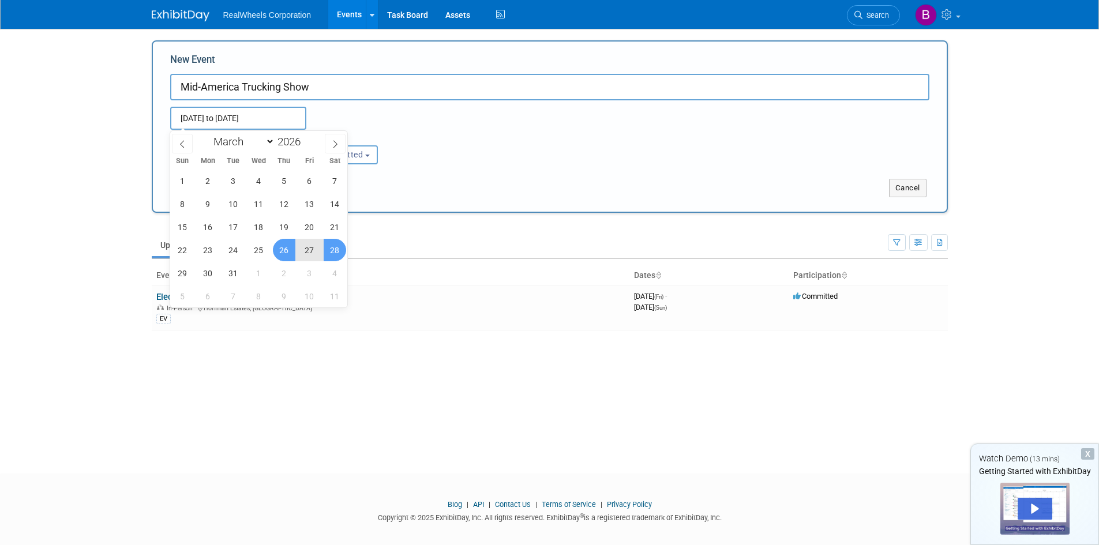
type input "[DATE] to [DATE]"
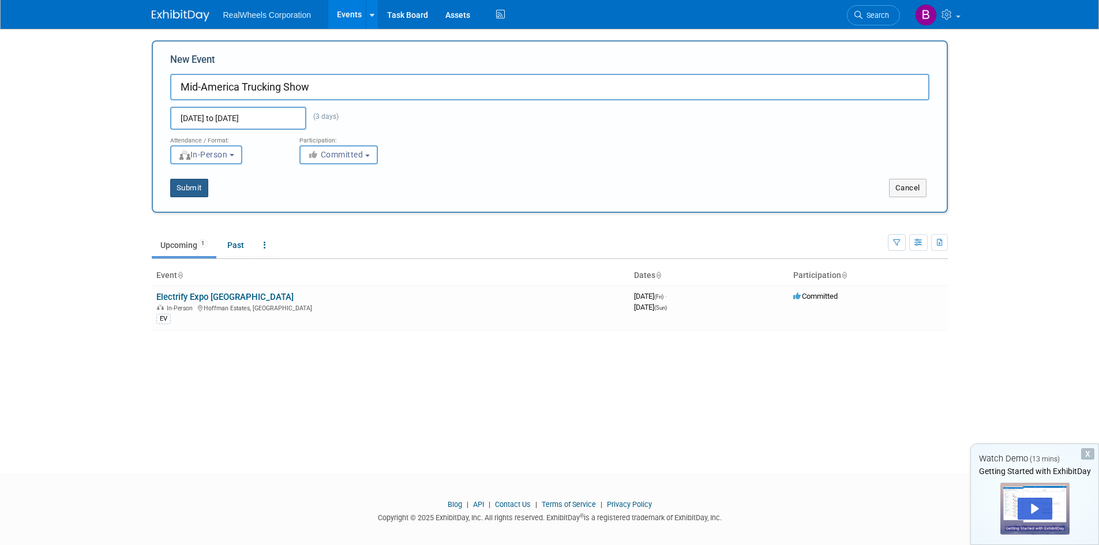
click at [192, 188] on button "Submit" at bounding box center [189, 188] width 38 height 18
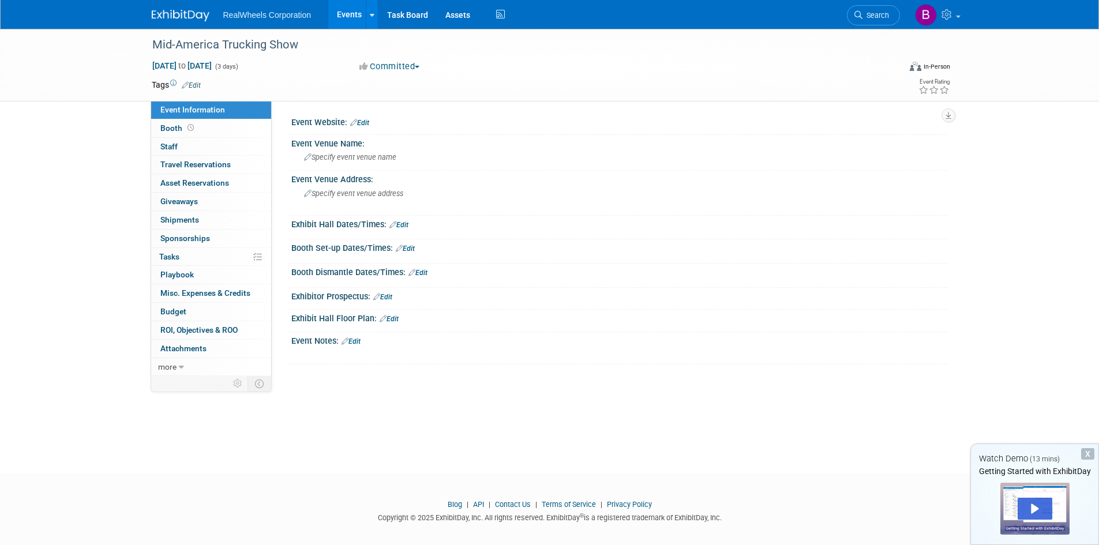
click at [358, 122] on link "Edit" at bounding box center [359, 123] width 19 height 8
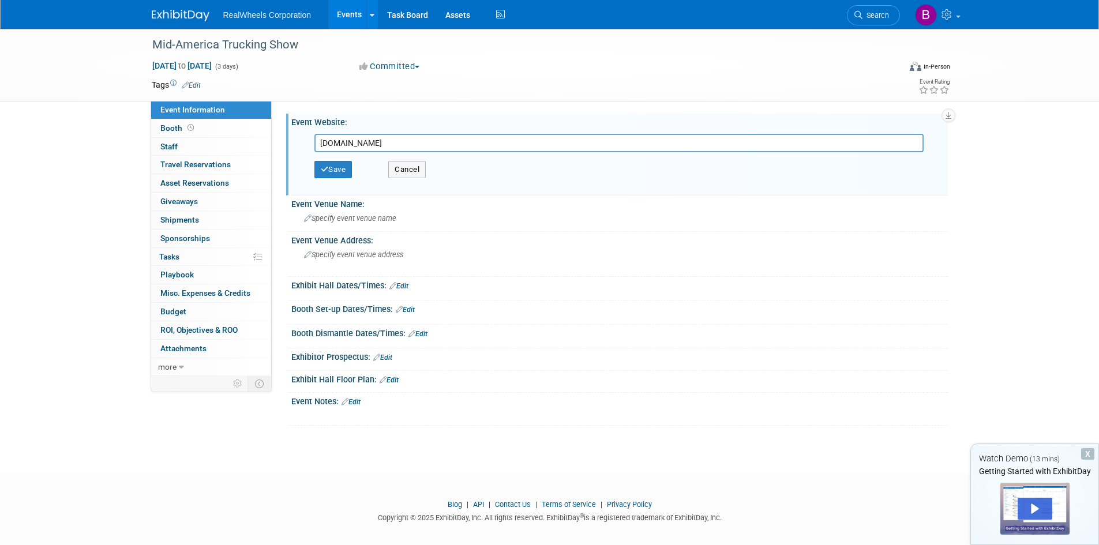
type input "[DOMAIN_NAME]"
click at [314, 161] on button "Save" at bounding box center [333, 169] width 38 height 17
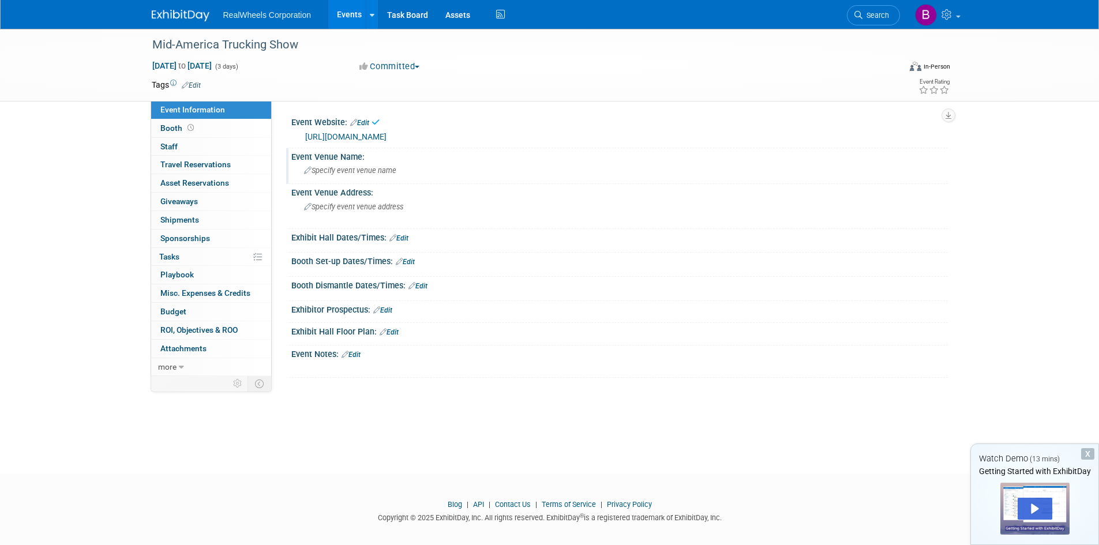
click at [332, 168] on span "Specify event venue name" at bounding box center [350, 170] width 92 height 9
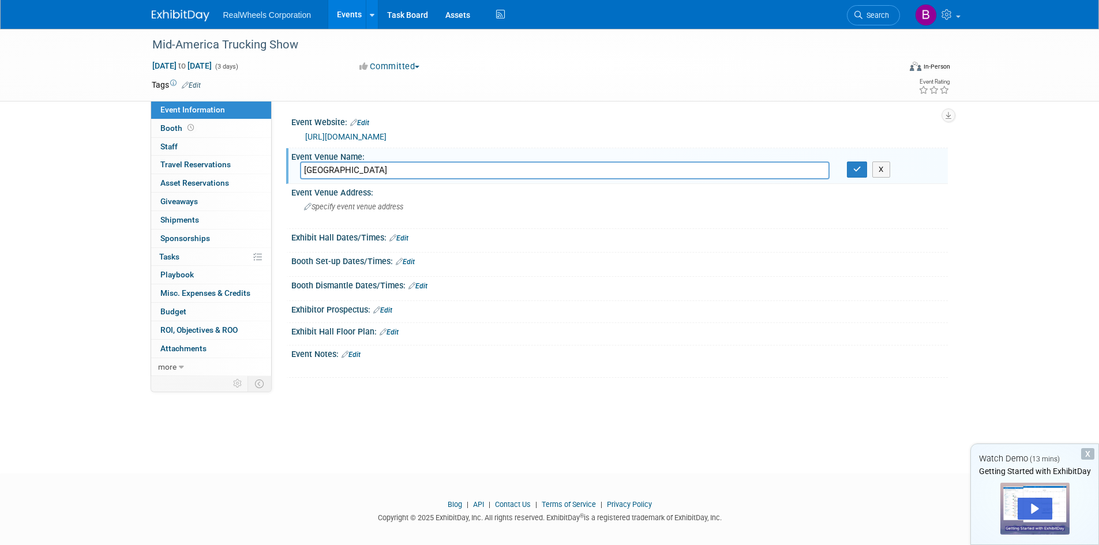
click at [334, 170] on input "[GEOGRAPHIC_DATA]" at bounding box center [565, 171] width 530 height 18
click at [316, 170] on input "[US_STATE][GEOGRAPHIC_DATA]" at bounding box center [565, 171] width 530 height 18
type input "[US_STATE][GEOGRAPHIC_DATA]"
click at [362, 206] on span "Specify event venue address" at bounding box center [353, 206] width 99 height 9
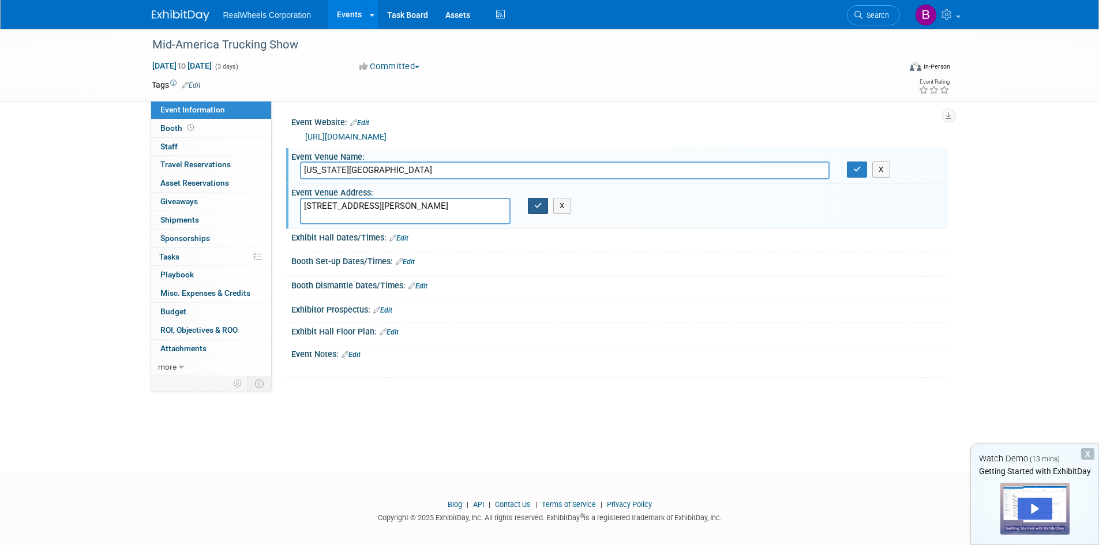
type textarea "[STREET_ADDRESS][PERSON_NAME]"
click at [539, 213] on button "button" at bounding box center [538, 206] width 21 height 16
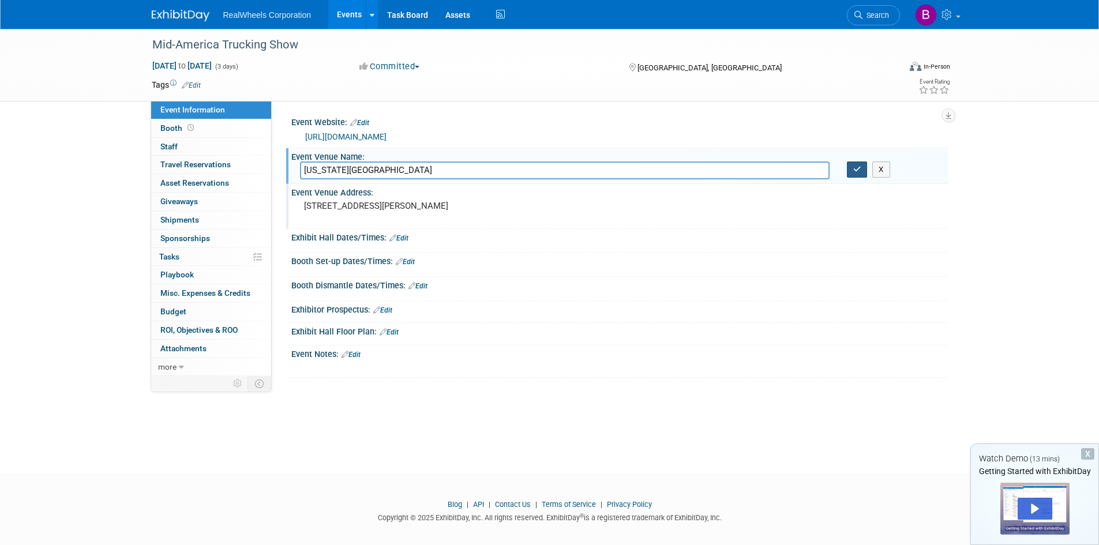
click at [854, 168] on icon "button" at bounding box center [857, 169] width 8 height 7
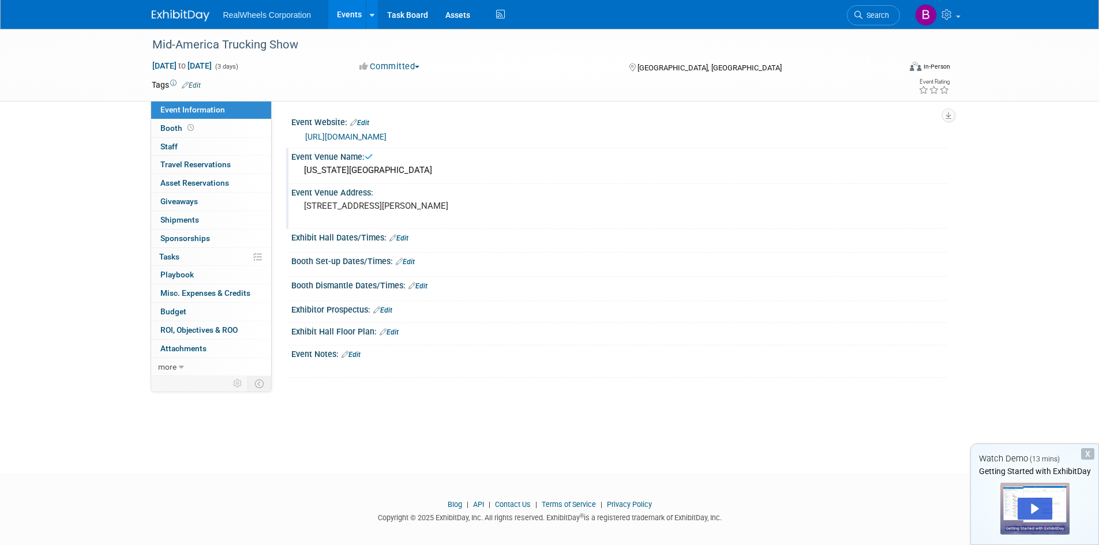
click at [242, 15] on span "RealWheels Corporation" at bounding box center [267, 14] width 88 height 9
click at [354, 16] on link "Events" at bounding box center [349, 14] width 42 height 29
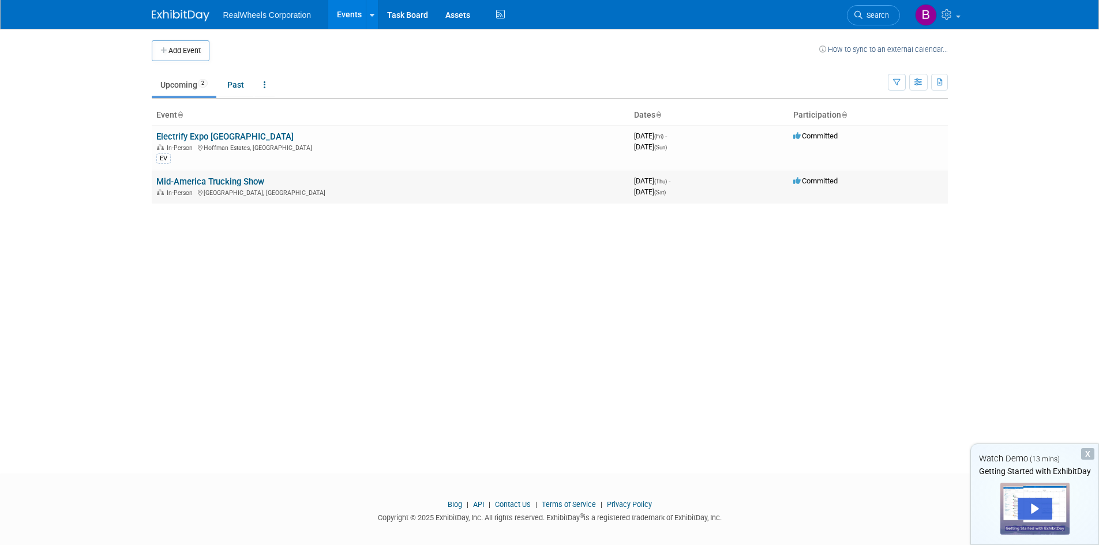
click at [191, 179] on link "Mid-America Trucking Show" at bounding box center [210, 182] width 108 height 10
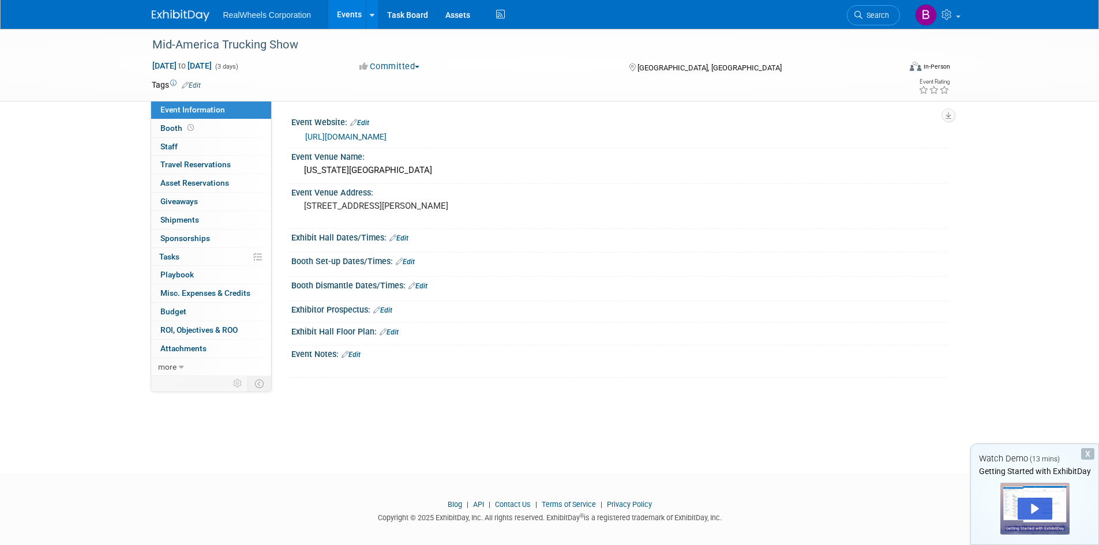
click at [333, 3] on link "Events" at bounding box center [349, 14] width 42 height 29
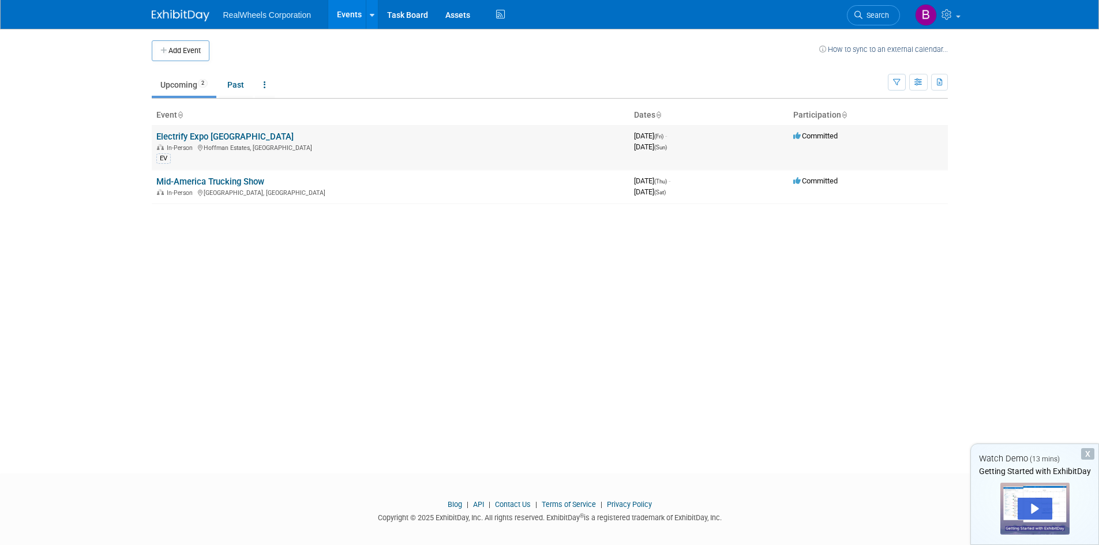
click at [166, 136] on link "Electrify Expo [GEOGRAPHIC_DATA]" at bounding box center [224, 137] width 137 height 10
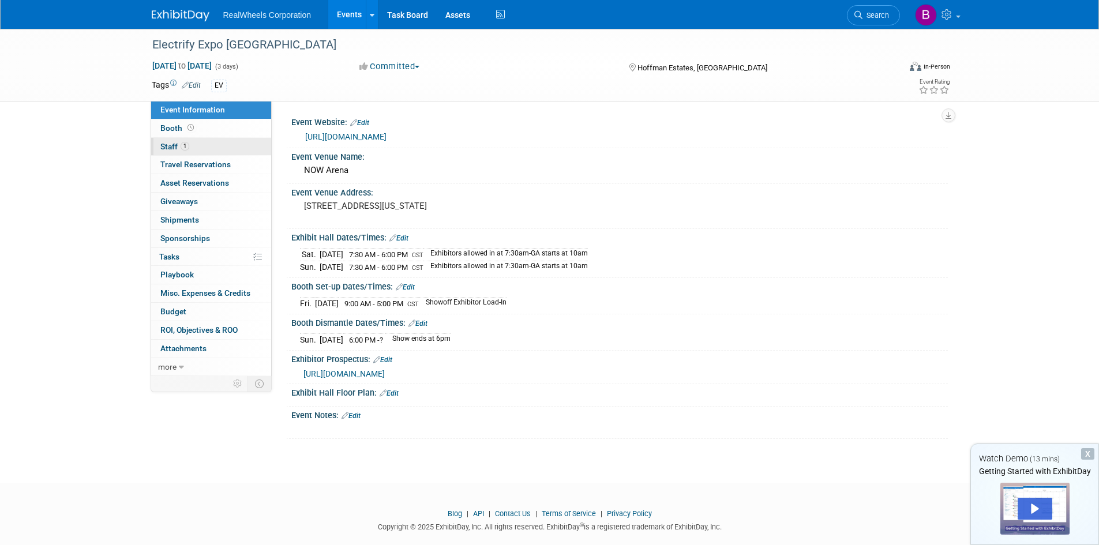
click at [194, 148] on link "1 Staff 1" at bounding box center [211, 147] width 120 height 18
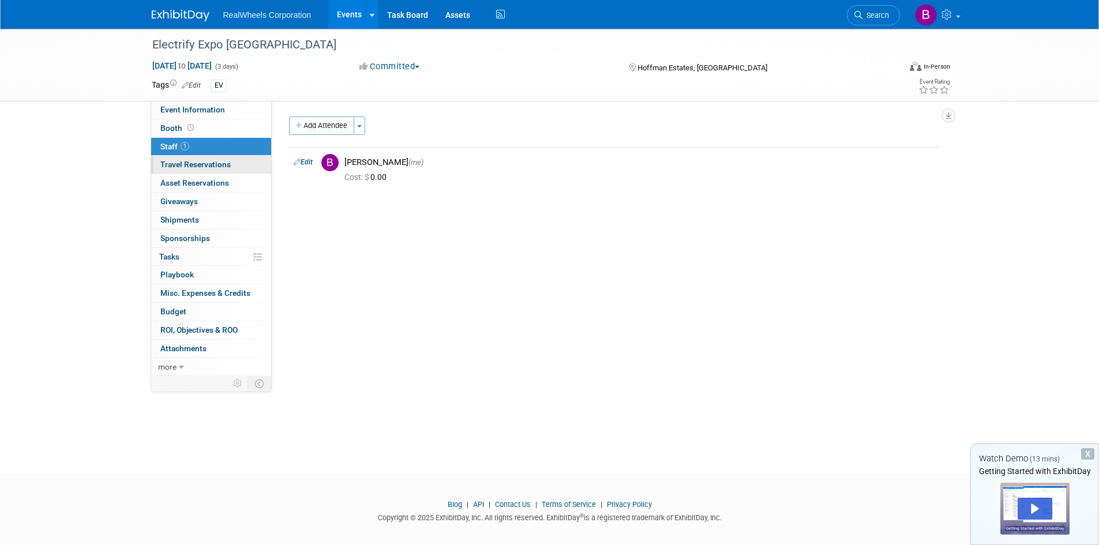
click at [190, 162] on span "Travel Reservations 0" at bounding box center [195, 164] width 70 height 9
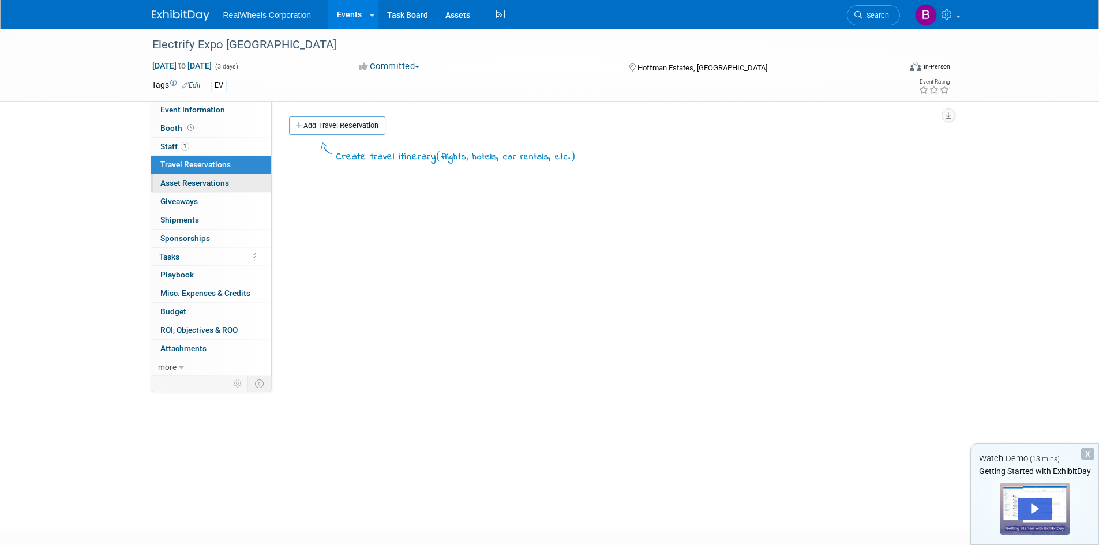
click at [208, 180] on span "Asset Reservations 0" at bounding box center [194, 182] width 69 height 9
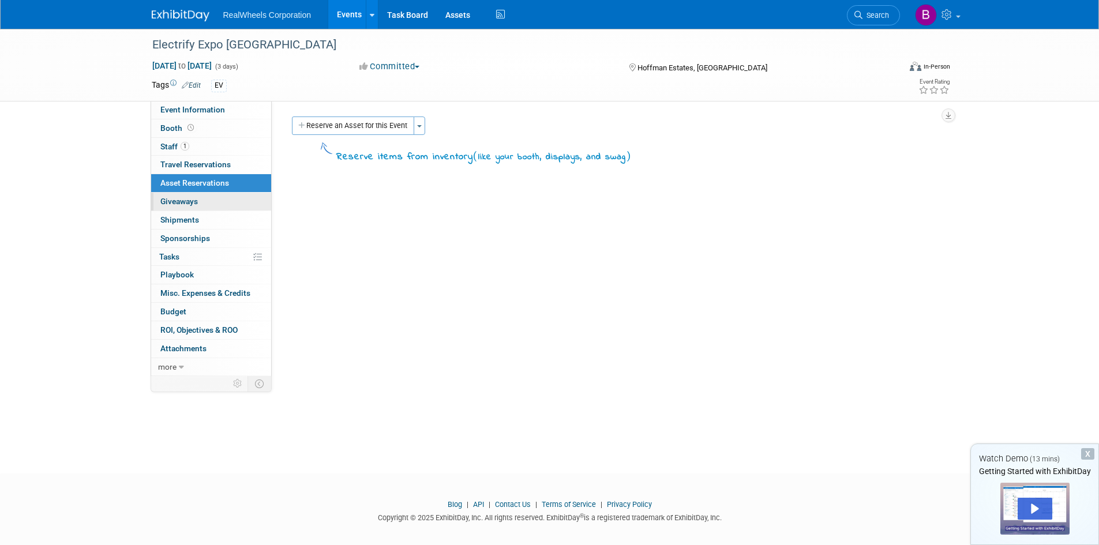
click at [189, 200] on span "Giveaways 0" at bounding box center [178, 201] width 37 height 9
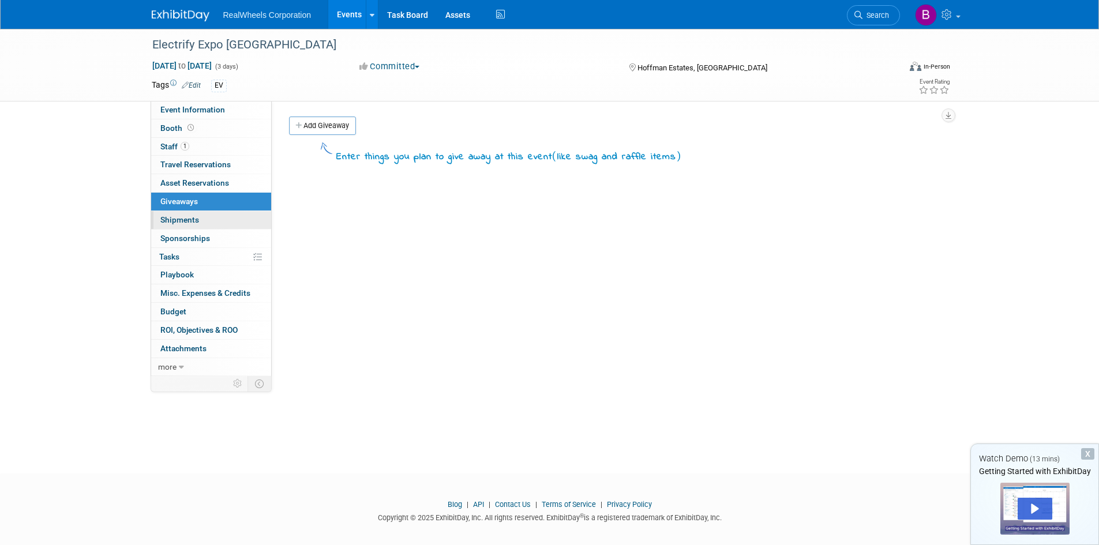
click at [200, 221] on link "0 Shipments 0" at bounding box center [211, 220] width 120 height 18
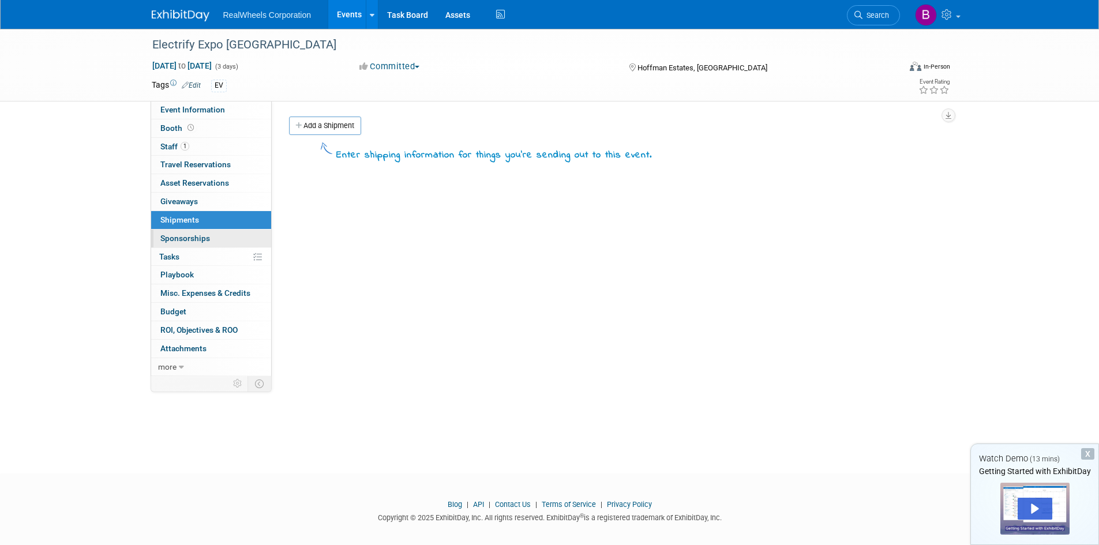
click at [190, 237] on span "Sponsorships 0" at bounding box center [185, 238] width 50 height 9
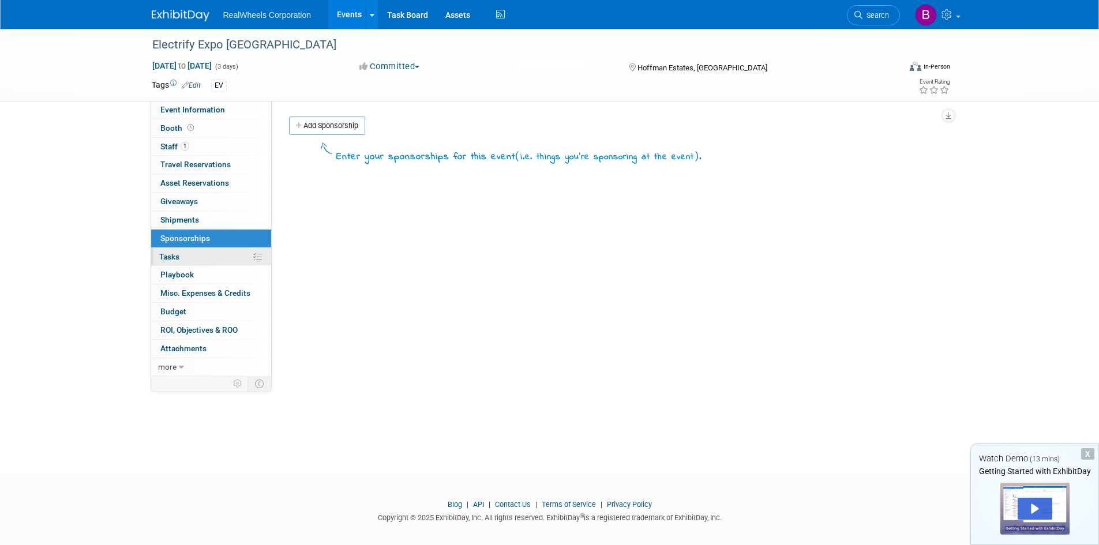
click at [186, 253] on link "0% Tasks 0%" at bounding box center [211, 257] width 120 height 18
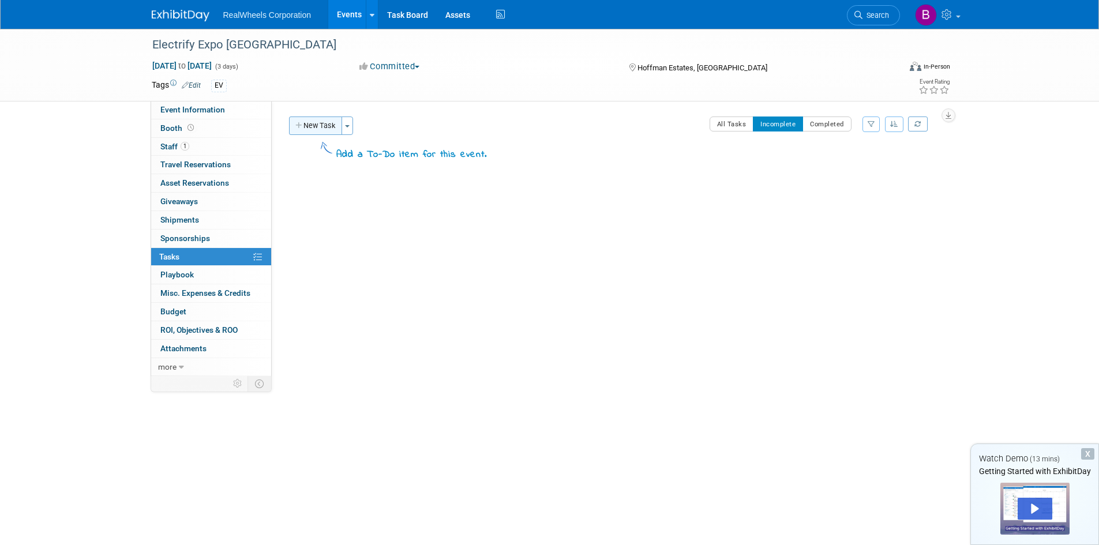
click at [317, 134] on button "New Task" at bounding box center [315, 126] width 53 height 18
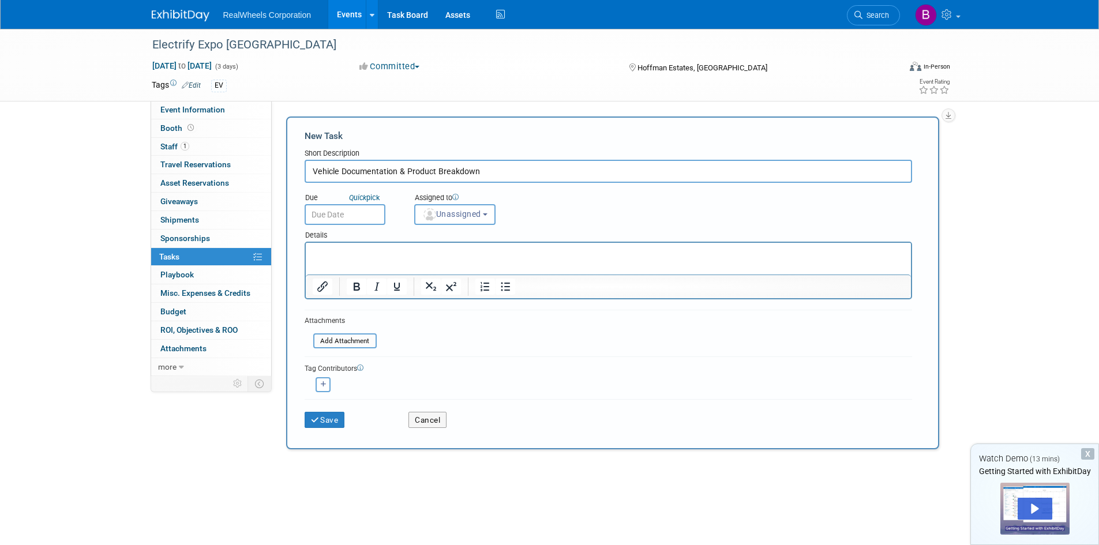
type input "Vehicle Documentation & Product Breakdown"
click at [324, 206] on input "text" at bounding box center [345, 214] width 81 height 21
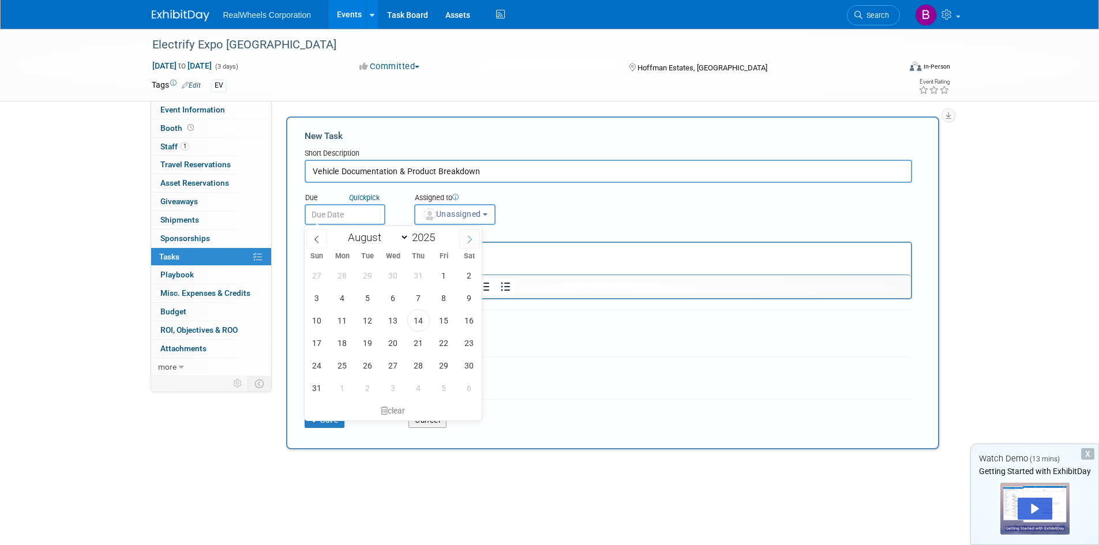
click at [476, 243] on span at bounding box center [469, 239] width 21 height 20
select select "8"
click at [339, 291] on span "8" at bounding box center [342, 298] width 22 height 22
type input "[DATE]"
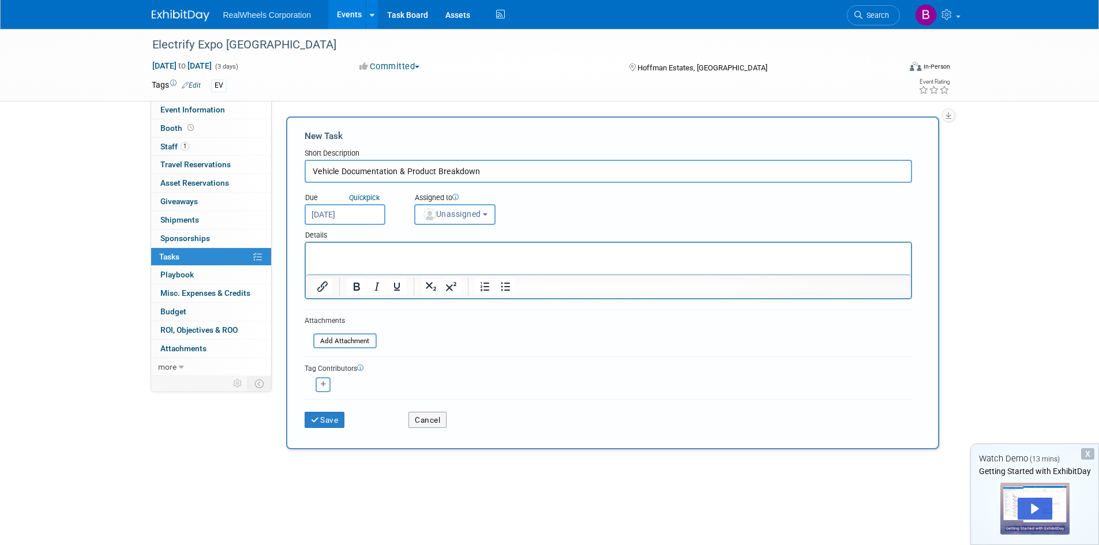
click at [457, 213] on span "Unassigned" at bounding box center [451, 213] width 59 height 9
click at [336, 246] on html at bounding box center [607, 251] width 605 height 16
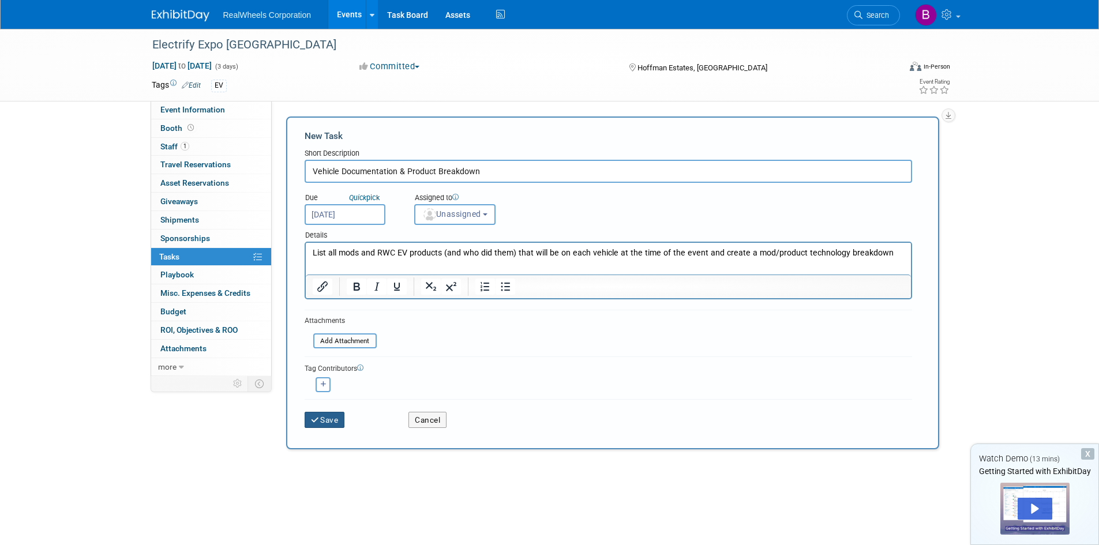
click at [328, 418] on button "Save" at bounding box center [325, 420] width 40 height 16
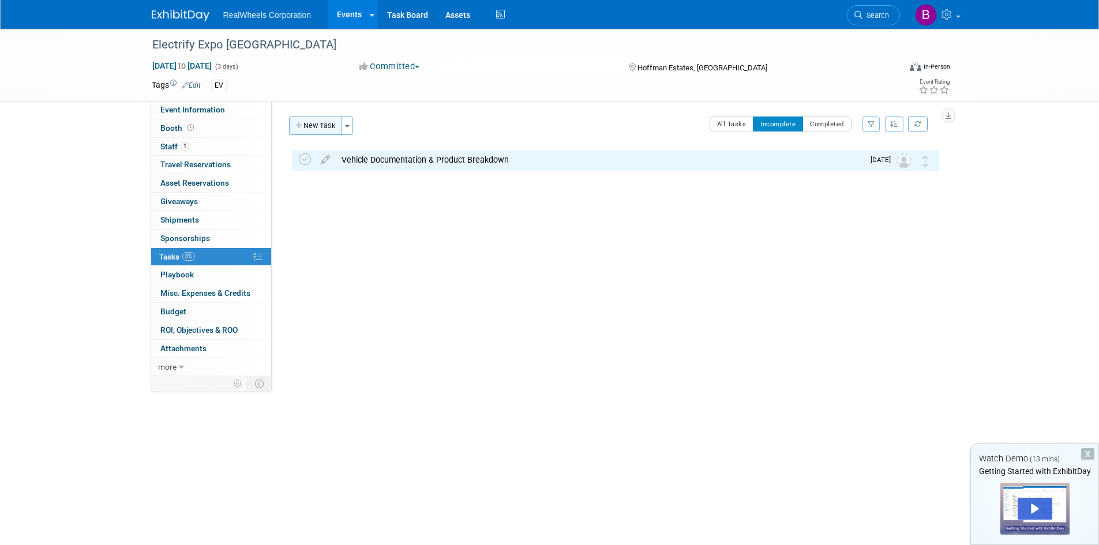
click at [322, 127] on button "New Task" at bounding box center [315, 126] width 53 height 18
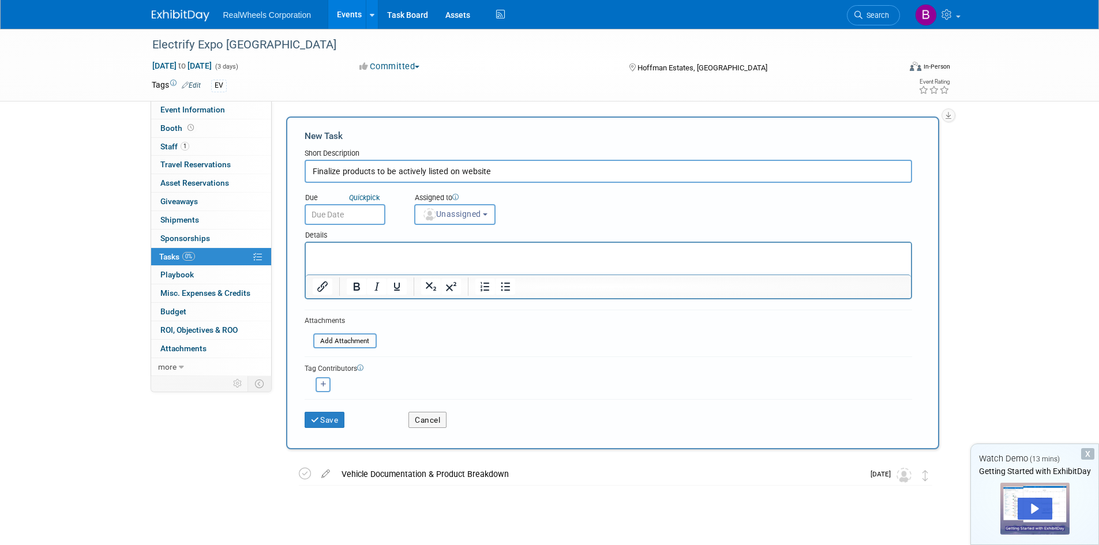
type input "Finalize products to be actively listed on website"
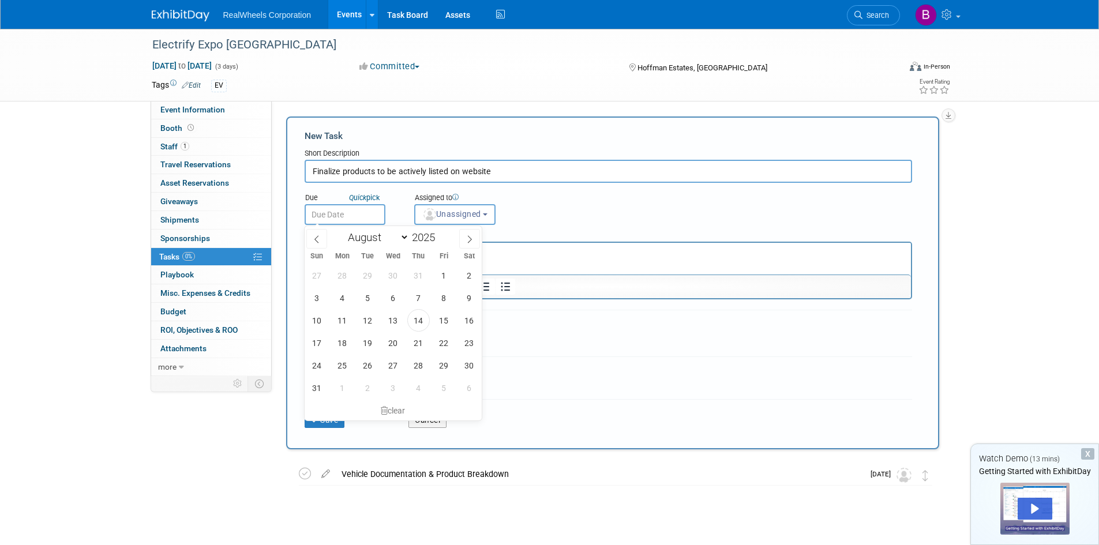
click at [352, 219] on input "text" at bounding box center [345, 214] width 81 height 21
click at [476, 244] on span at bounding box center [469, 239] width 21 height 20
select select "8"
click at [445, 271] on span "5" at bounding box center [444, 275] width 22 height 22
type input "[DATE]"
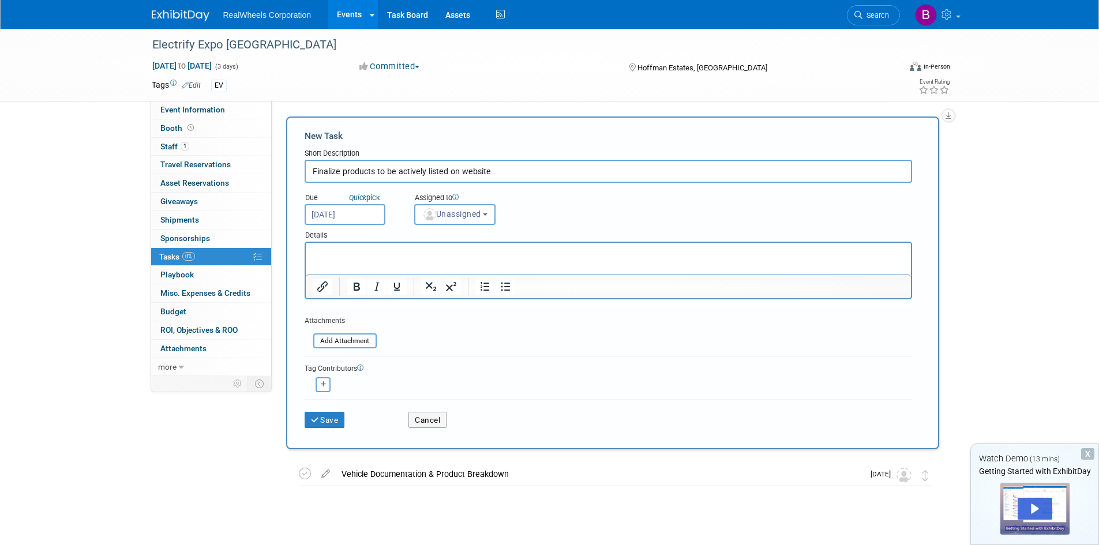
click at [338, 242] on div at bounding box center [608, 271] width 607 height 58
click at [327, 259] on html at bounding box center [607, 251] width 605 height 16
click at [362, 205] on input "[DATE]" at bounding box center [345, 214] width 81 height 21
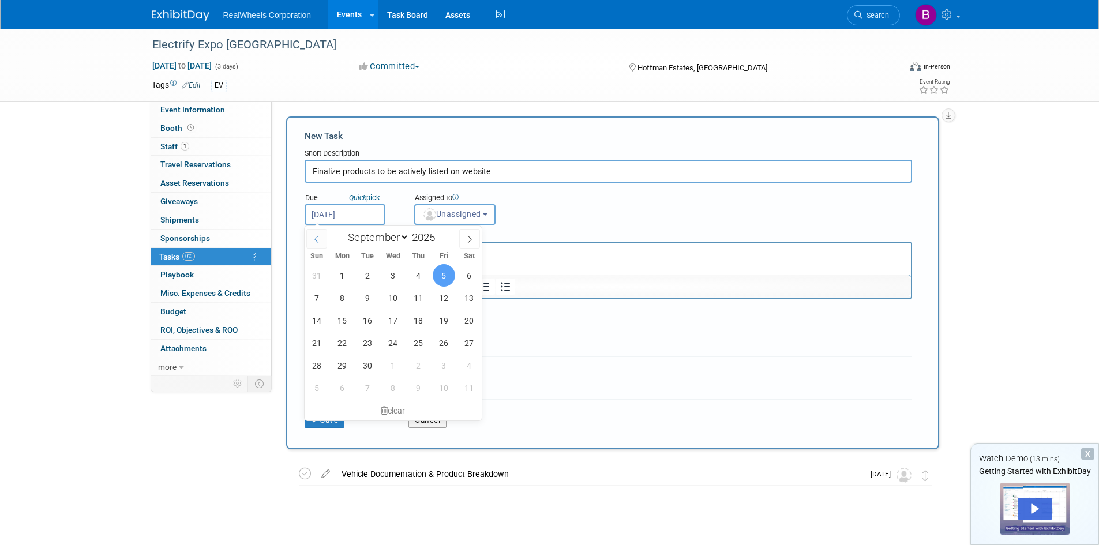
click at [320, 236] on icon at bounding box center [317, 239] width 8 height 8
select select "7"
click at [442, 343] on span "22" at bounding box center [444, 343] width 22 height 22
type input "[DATE]"
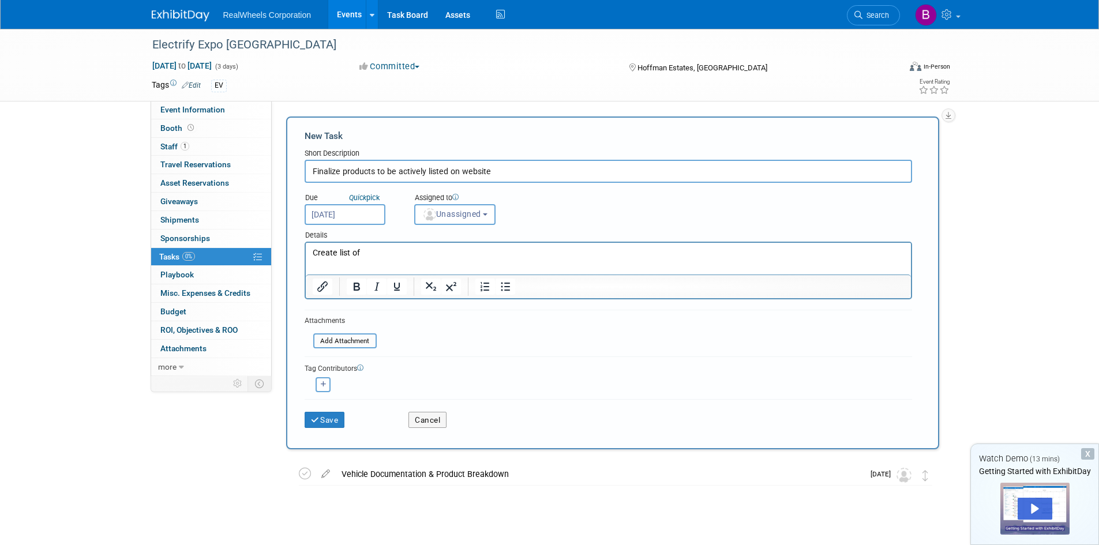
drag, startPoint x: 504, startPoint y: 172, endPoint x: 140, endPoint y: 160, distance: 363.6
click at [140, 160] on div "Electrify Expo [GEOGRAPHIC_DATA] [DATE] to [DATE] (3 days) [DATE] to [DATE] Com…" at bounding box center [549, 309] width 1099 height 560
type input "G"
type input "W"
click at [345, 171] on input "Product update list" at bounding box center [608, 171] width 607 height 23
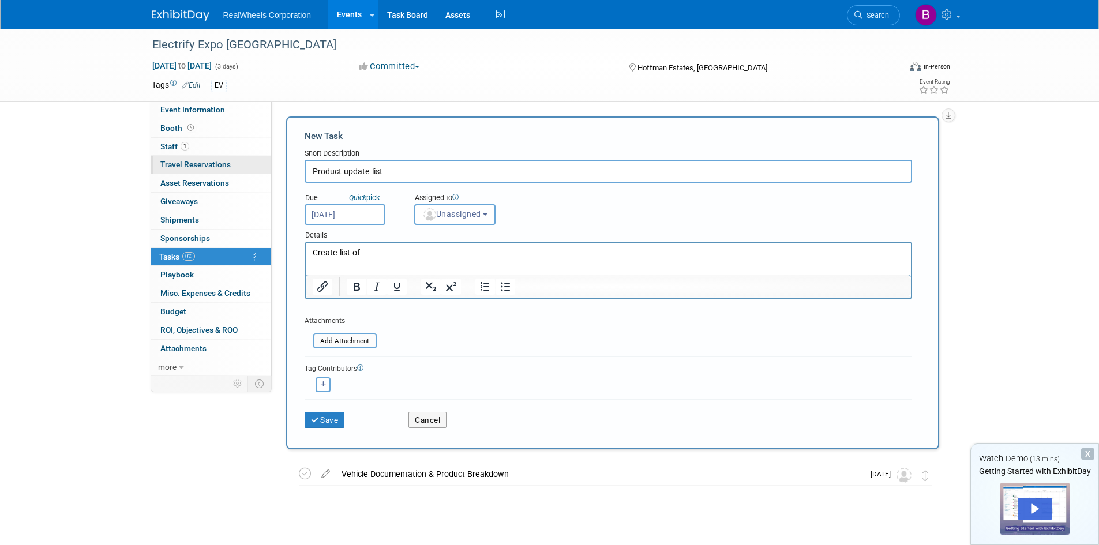
drag, startPoint x: 421, startPoint y: 168, endPoint x: 182, endPoint y: 166, distance: 238.2
click at [182, 166] on div "Event Information Event Info Booth Booth 1 Staff 1 Staff 0 Travel Reservations …" at bounding box center [549, 297] width 813 height 537
type input "List products to be activated on website before event and what needs to be done"
click at [393, 252] on p "Create list of" at bounding box center [608, 253] width 592 height 12
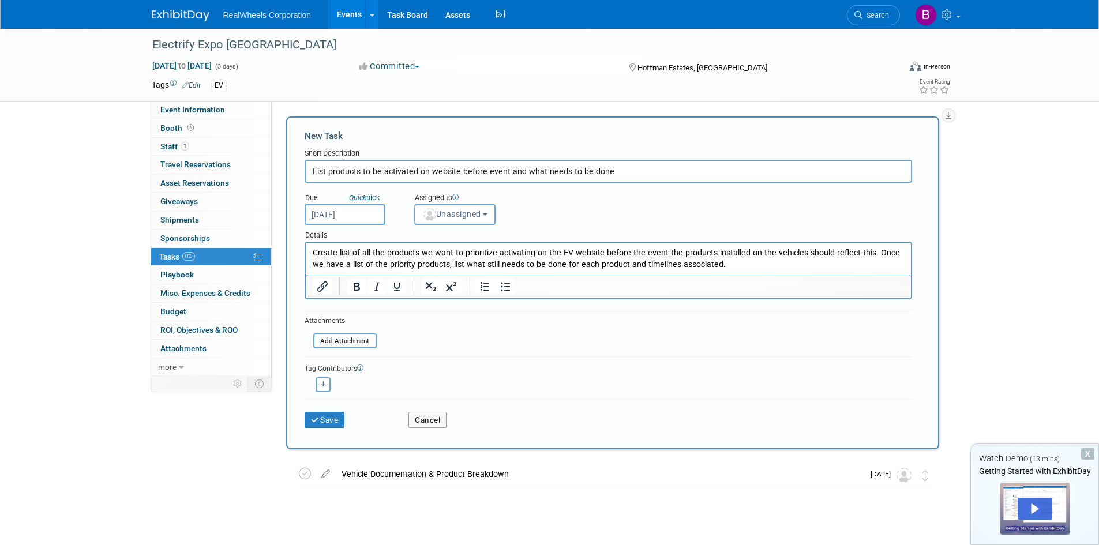
click at [324, 384] on icon "button" at bounding box center [324, 384] width 6 height 6
select select
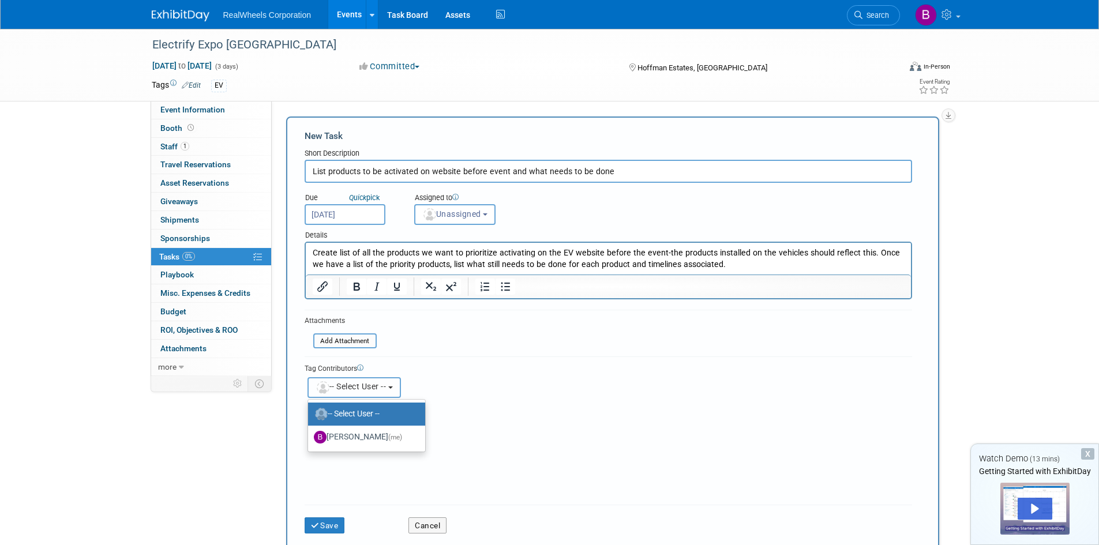
click at [354, 386] on span "-- Select User --" at bounding box center [351, 386] width 71 height 9
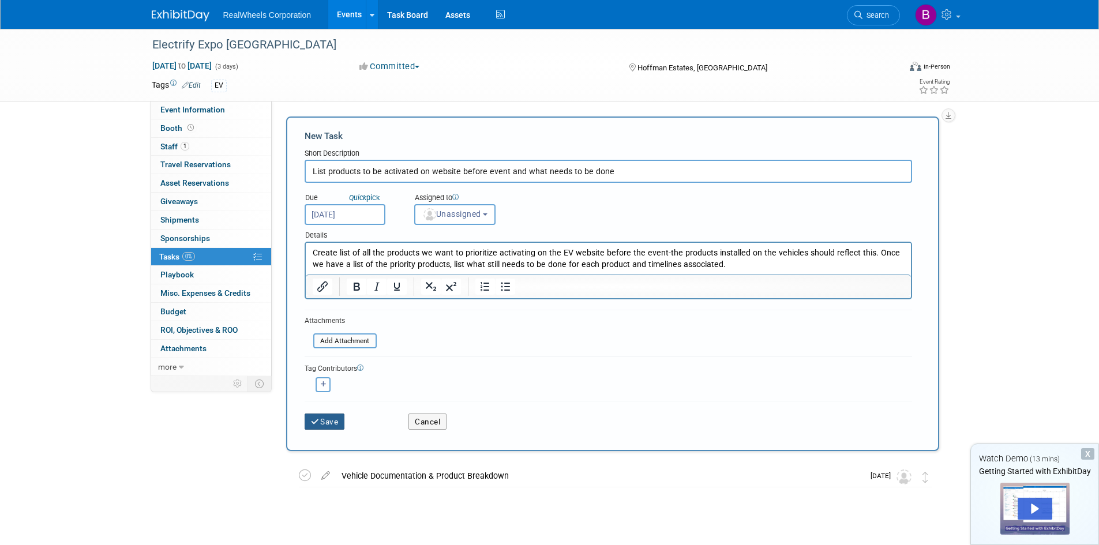
click at [312, 416] on button "Save" at bounding box center [325, 422] width 40 height 16
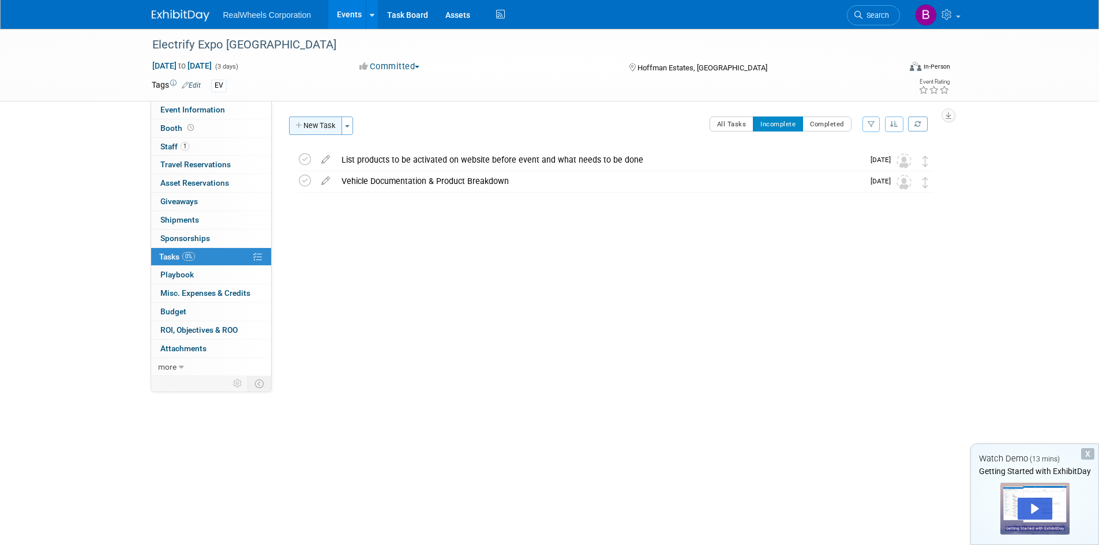
click at [317, 119] on button "New Task" at bounding box center [315, 126] width 53 height 18
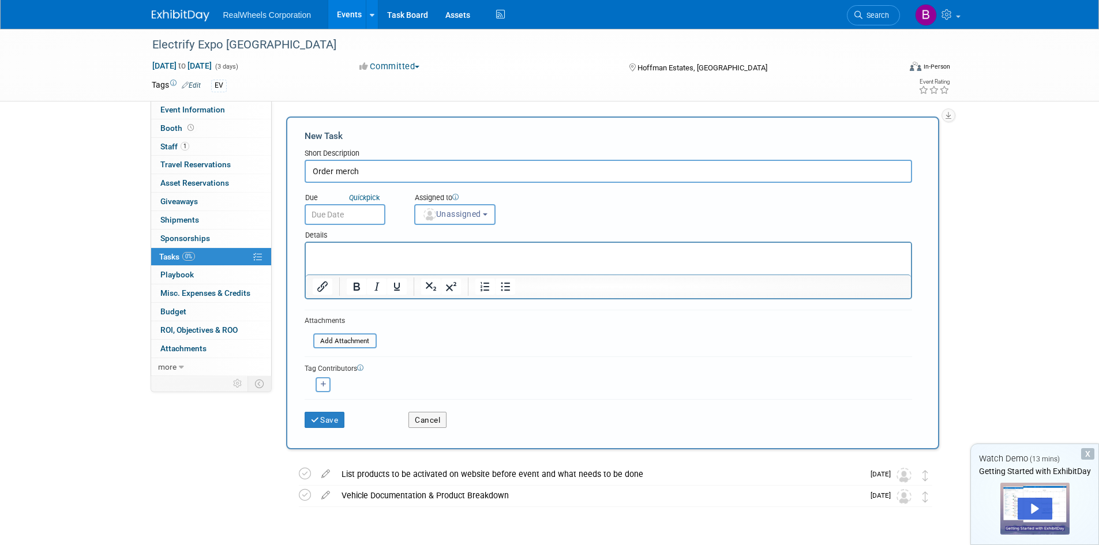
type input "Order merch"
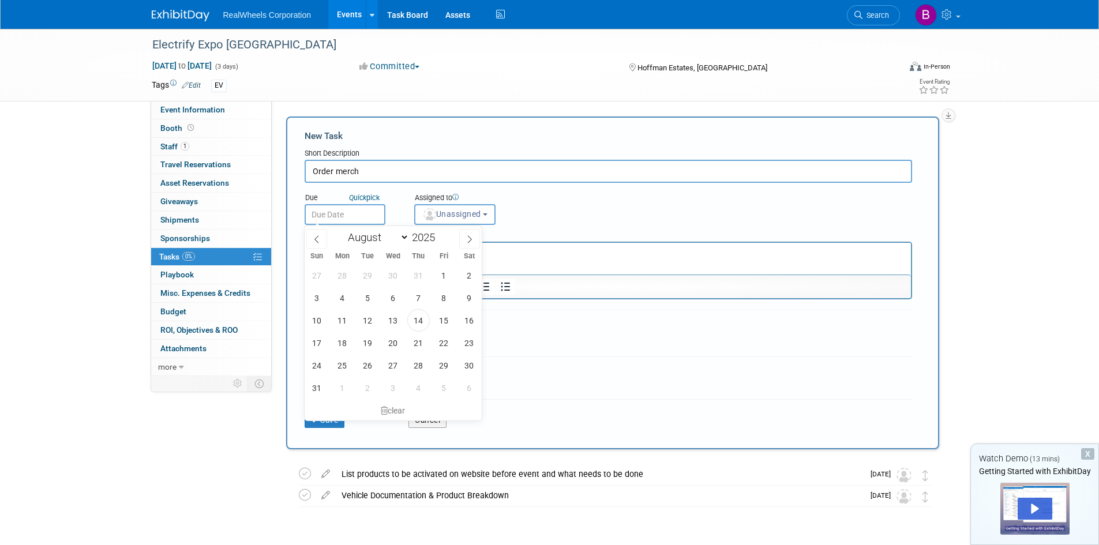
click at [335, 217] on input "text" at bounding box center [345, 214] width 81 height 21
click at [449, 320] on span "15" at bounding box center [444, 320] width 22 height 22
type input "[DATE]"
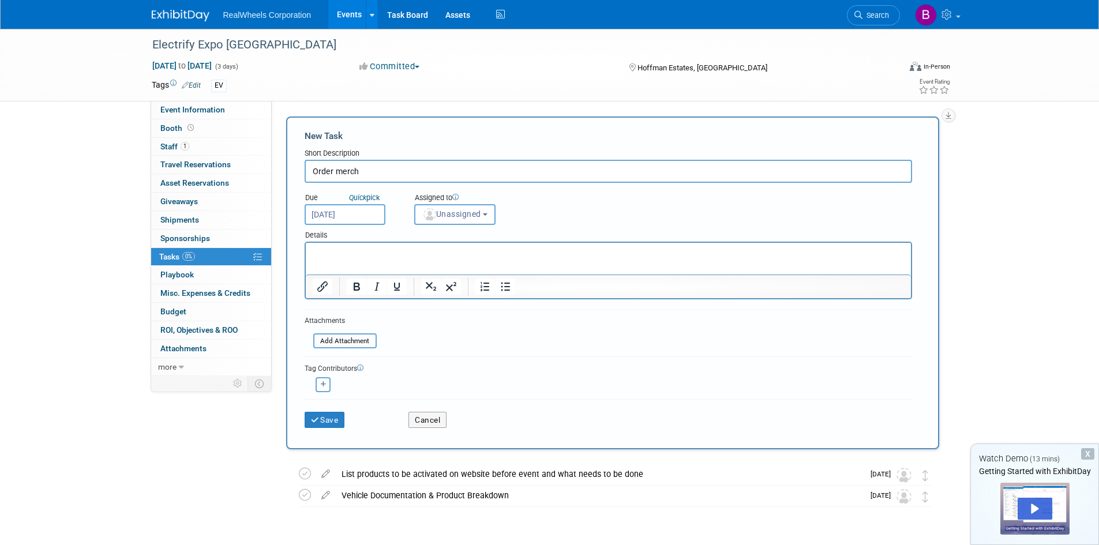
drag, startPoint x: 339, startPoint y: 258, endPoint x: 353, endPoint y: 253, distance: 14.8
click at [340, 258] on p "Rich Text Area. Press ALT-0 for help." at bounding box center [608, 253] width 592 height 12
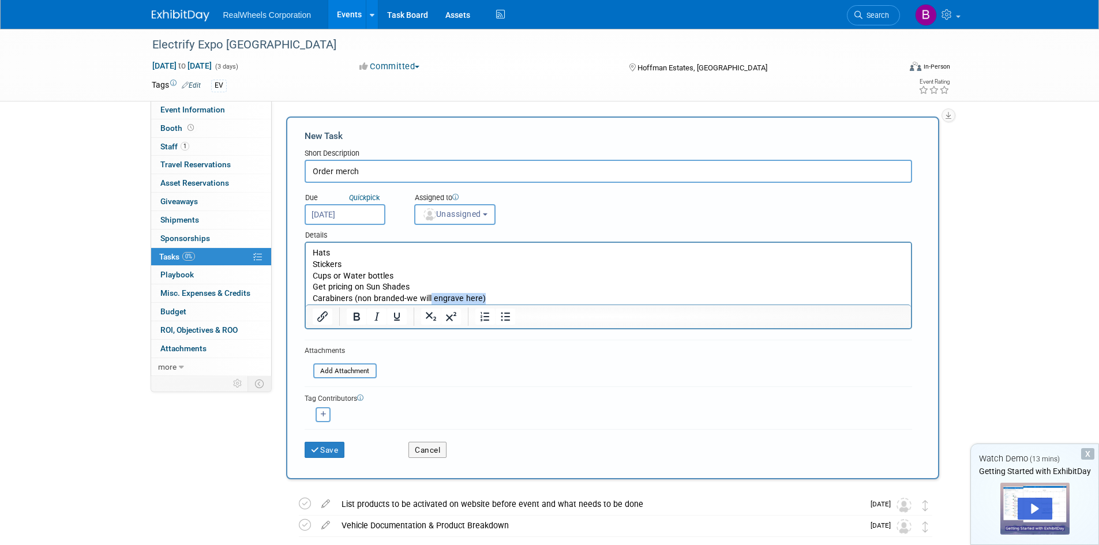
drag, startPoint x: 483, startPoint y: 296, endPoint x: 429, endPoint y: 298, distance: 54.8
click at [429, 298] on p "Carabiners (non branded-we will engrave here)" at bounding box center [608, 299] width 592 height 12
drag, startPoint x: 475, startPoint y: 298, endPoint x: 354, endPoint y: 296, distance: 121.2
click at [354, 296] on p "Carabiners (non branded-we will laser here)" at bounding box center [608, 299] width 592 height 12
copy p "(non branded-we will laser here)"
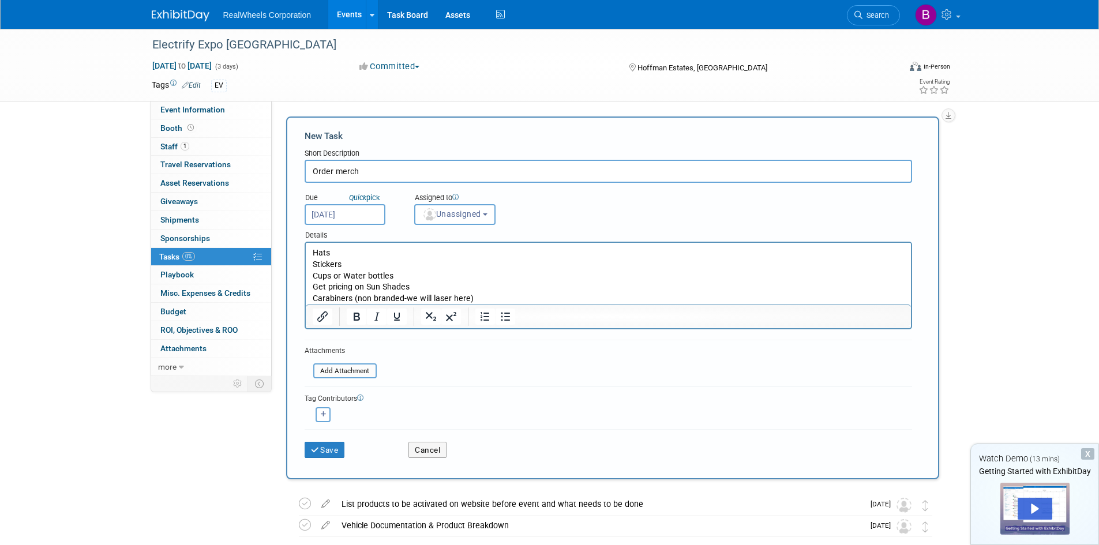
click at [404, 271] on p "Hats Stickers Cups or Water bottles Get pricing on Sun Shades" at bounding box center [608, 270] width 592 height 46
click at [496, 302] on p "Carabiners (non branded-we will laser here)" at bounding box center [608, 299] width 592 height 12
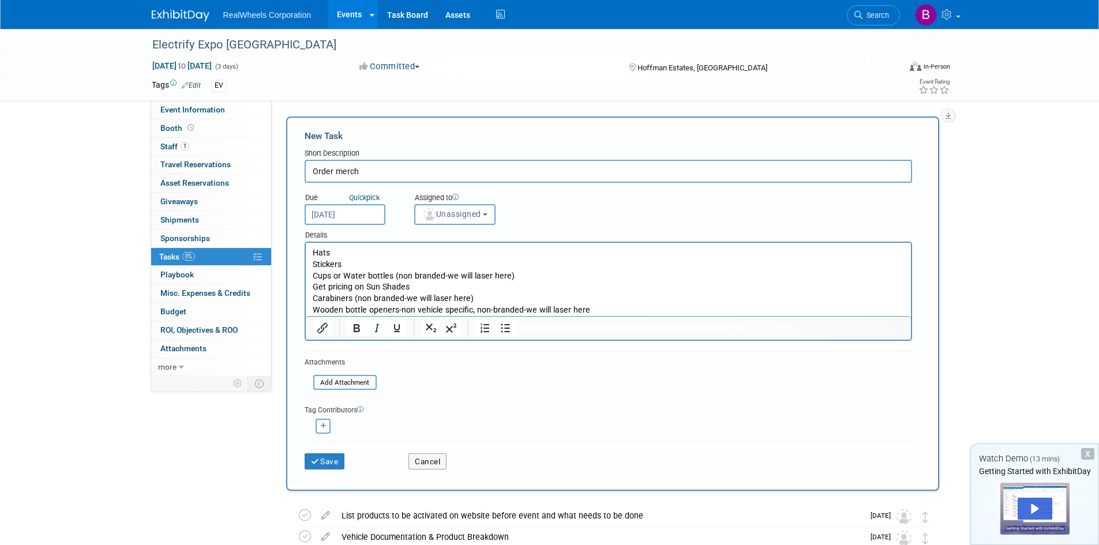
click at [356, 298] on p "Carabiners (non branded-we will laser here) Wooden bottle openers-non vehicle s…" at bounding box center [608, 304] width 592 height 23
click at [369, 296] on p "Carabiners: non branded-we will laser here) Wooden bottle openers-non vehicle s…" at bounding box center [608, 304] width 592 height 23
click at [399, 303] on p "Carabiners: non-branded-we will laser here) Wooden bottle openers-non vehicle s…" at bounding box center [608, 304] width 592 height 23
click at [399, 311] on p "Carabiners: non-branded-we will laser here) Wooden bottle openers-non vehicle s…" at bounding box center [608, 304] width 592 height 23
click at [418, 307] on p "Carabiners: non-branded-we will laser here) Wooden bottle openers: non vehicle …" at bounding box center [608, 304] width 592 height 23
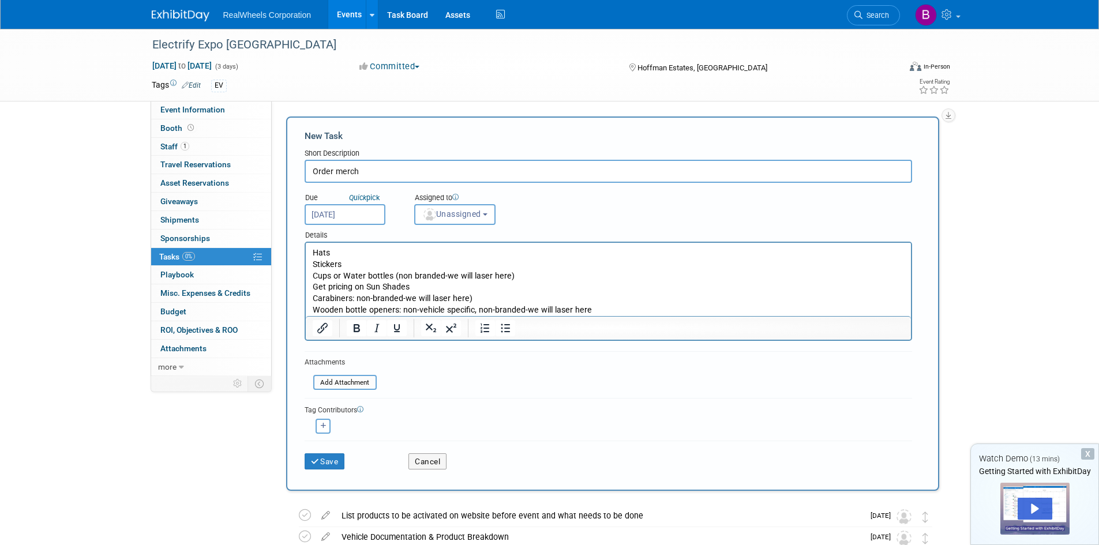
click at [395, 277] on p "Hats Stickers Cups or Water bottles (non branded-we will laser here) Get pricin…" at bounding box center [608, 270] width 592 height 46
click at [411, 273] on p "Hats Stickers Cups or Water bottles: non branded-we will laser here) Get pricin…" at bounding box center [608, 270] width 592 height 46
drag, startPoint x: 505, startPoint y: 271, endPoint x: 511, endPoint y: 268, distance: 5.9
click at [506, 271] on p "Hats Stickers Cups or Water bottles: non-branded-we will laser here) Get pricin…" at bounding box center [608, 270] width 592 height 46
click at [361, 261] on p "Hats Stickers Cups or Water bottles: non-branded-we will laser here Get pricing…" at bounding box center [608, 270] width 592 height 46
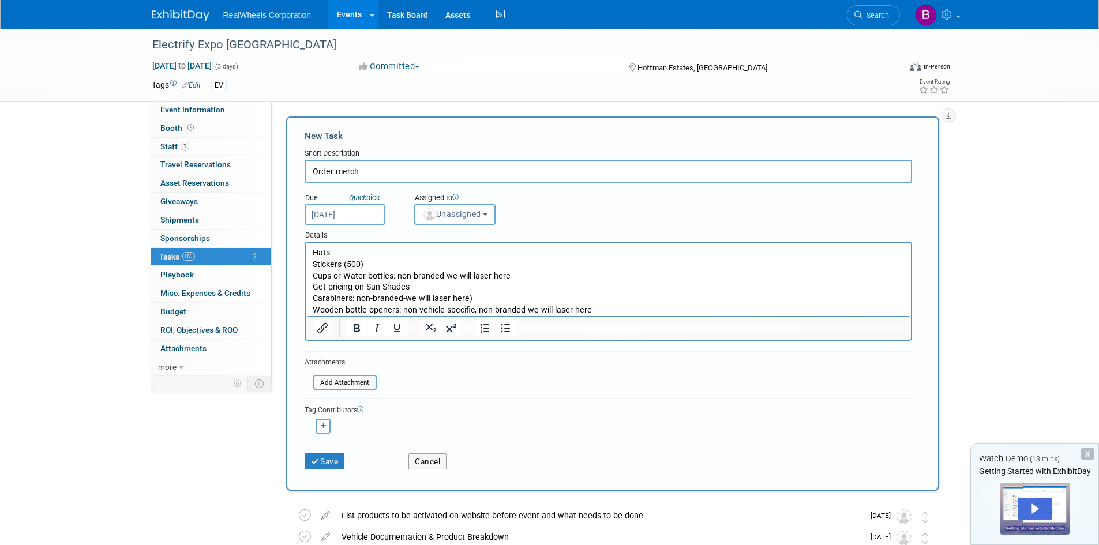
click at [348, 252] on p "Hats Stickers (500) Cups or Water bottles: non-branded-we will laser here Get p…" at bounding box center [608, 270] width 592 height 46
